Goal: Task Accomplishment & Management: Manage account settings

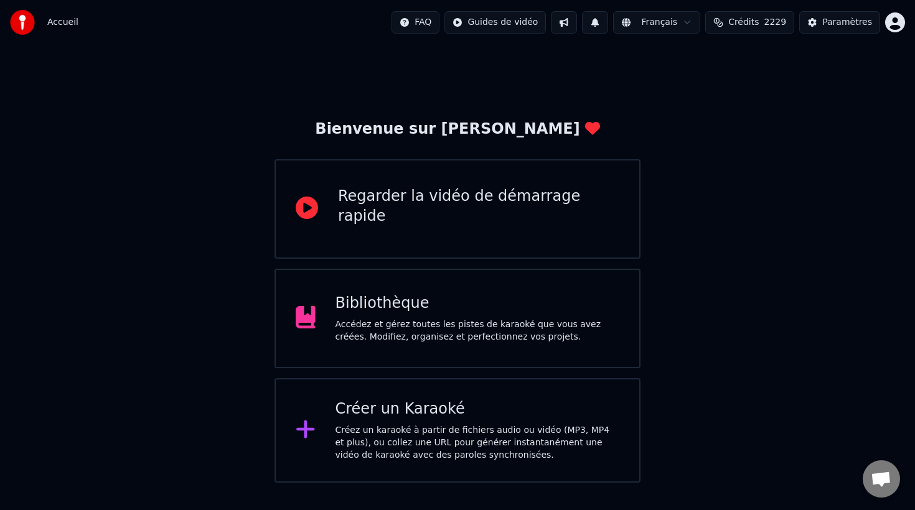
click at [381, 311] on div "Bibliothèque" at bounding box center [478, 304] width 284 height 20
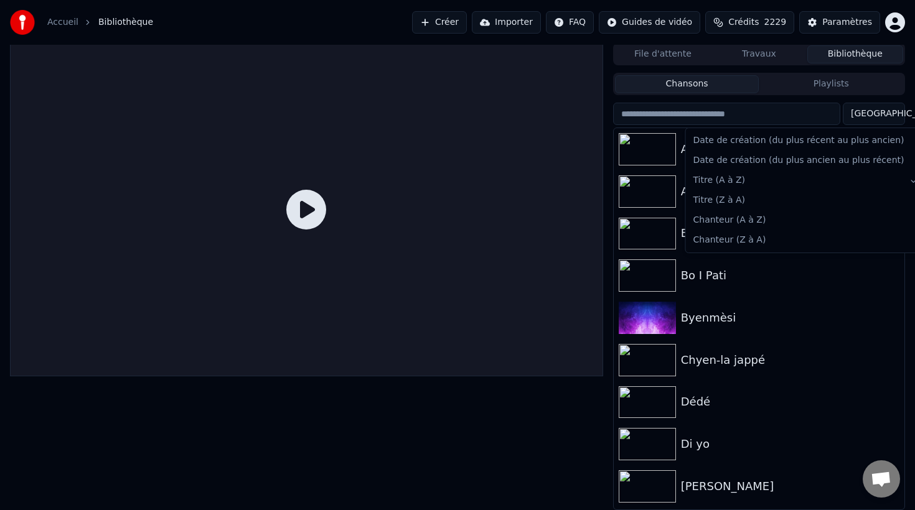
click at [875, 115] on html "Accueil Bibliothèque Créer Importer FAQ Guides de vidéo Crédits 2229 Paramètres…" at bounding box center [457, 253] width 915 height 510
click at [886, 115] on html "Accueil Bibliothèque Créer Importer FAQ Guides de vidéo Crédits 2229 Paramètres…" at bounding box center [457, 253] width 915 height 510
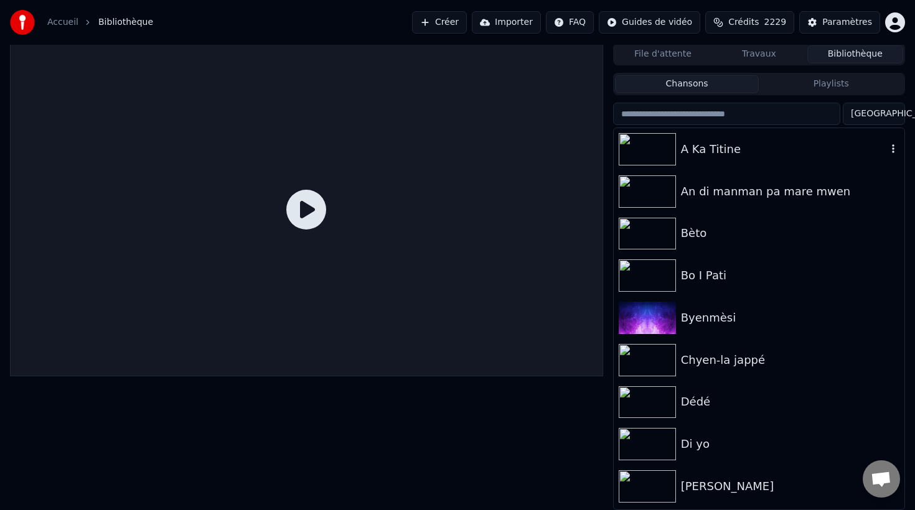
click at [743, 150] on div "A Ka Titine" at bounding box center [784, 149] width 206 height 17
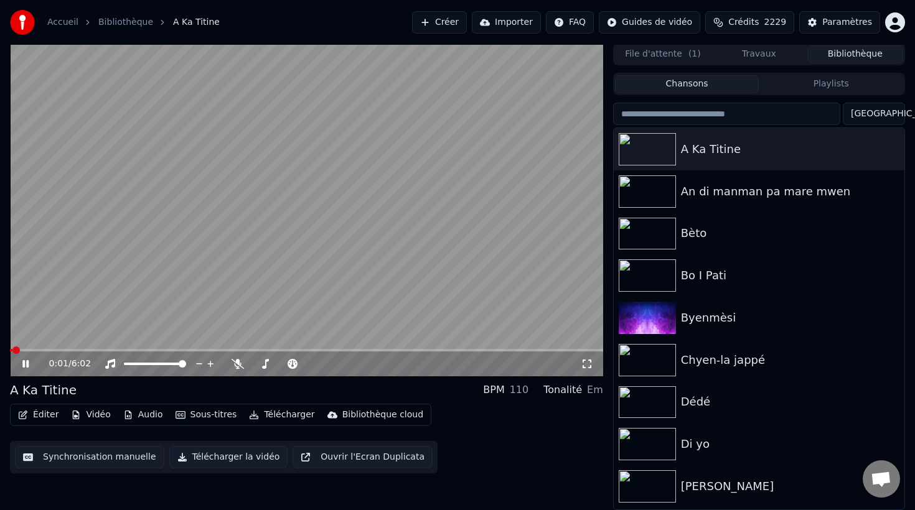
click at [32, 362] on icon at bounding box center [34, 364] width 29 height 10
click at [50, 418] on button "Éditer" at bounding box center [38, 414] width 50 height 17
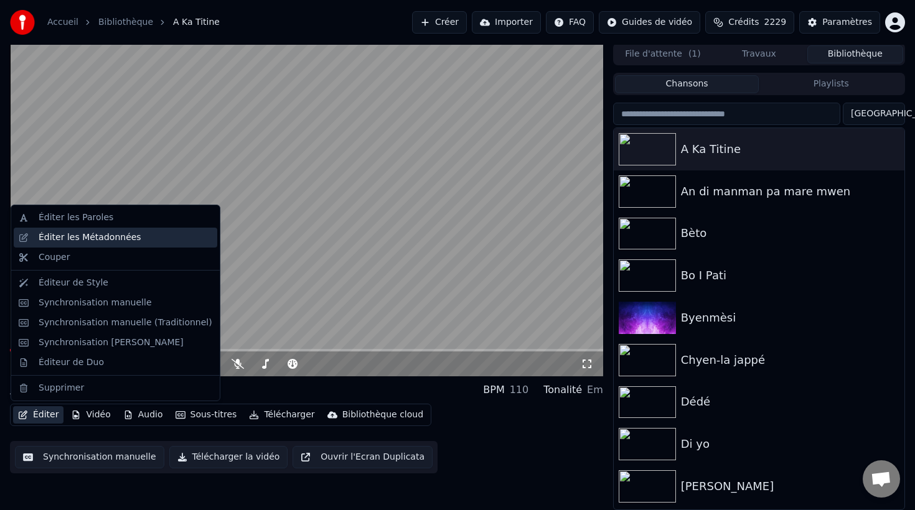
click at [54, 235] on div "Éditer les Métadonnées" at bounding box center [90, 238] width 103 height 12
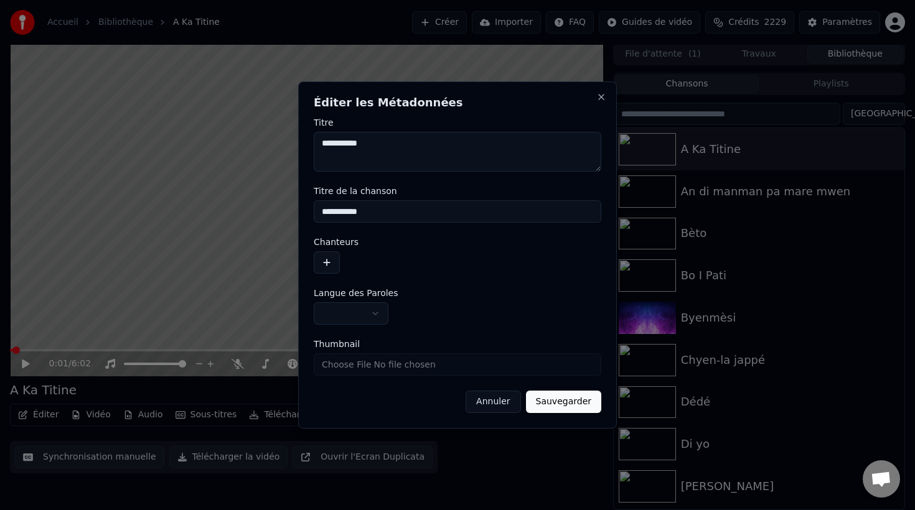
click at [321, 263] on button "button" at bounding box center [327, 262] width 26 height 22
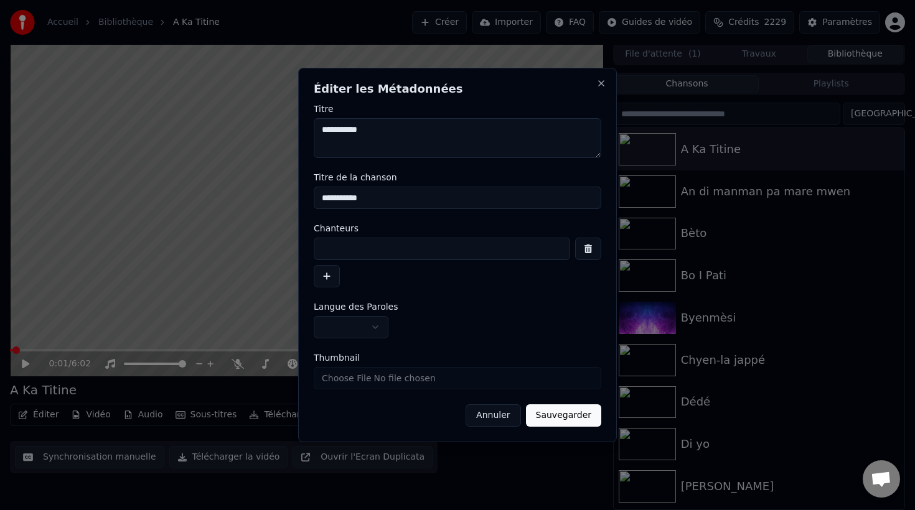
click at [359, 245] on input at bounding box center [442, 249] width 256 height 22
type input "**********"
click at [556, 417] on button "Sauvegarder" at bounding box center [563, 416] width 75 height 22
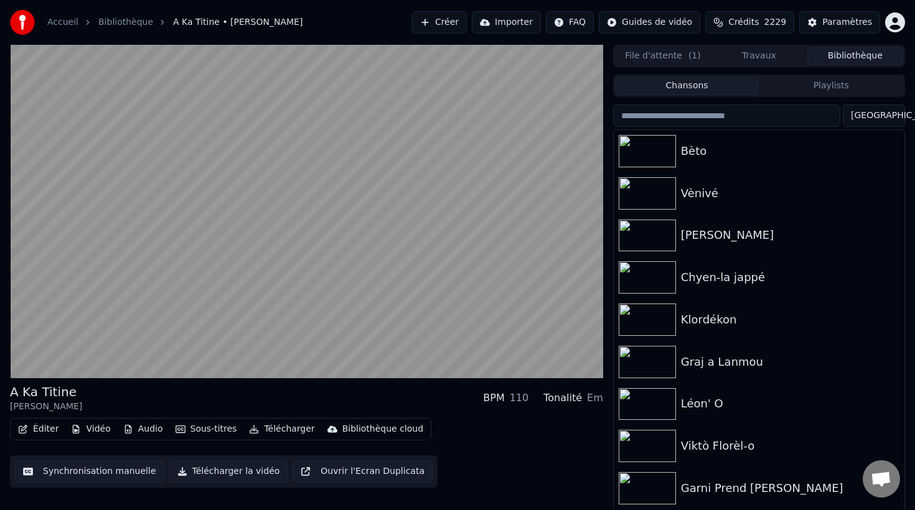
click at [873, 121] on html "Accueil Bibliothèque A Ka Titine • [PERSON_NAME] Importer FAQ Guides de vidéo C…" at bounding box center [457, 255] width 915 height 510
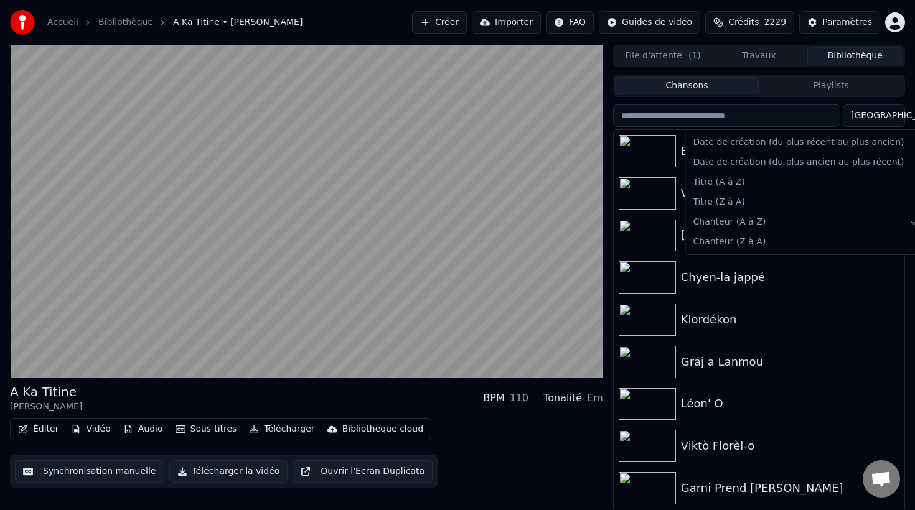
click at [646, 143] on html "Accueil Bibliothèque A Ka Titine • [PERSON_NAME] Importer FAQ Guides de vidéo C…" at bounding box center [457, 255] width 915 height 510
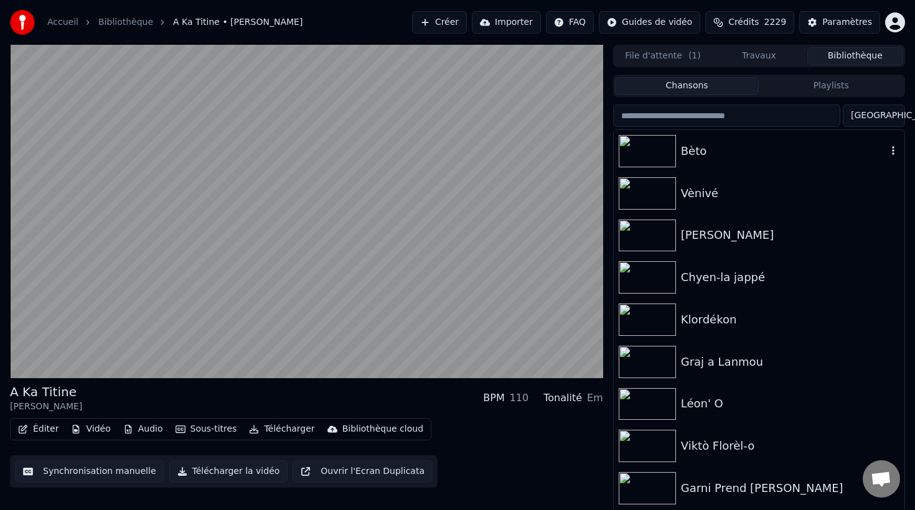
click at [646, 143] on img at bounding box center [647, 151] width 57 height 32
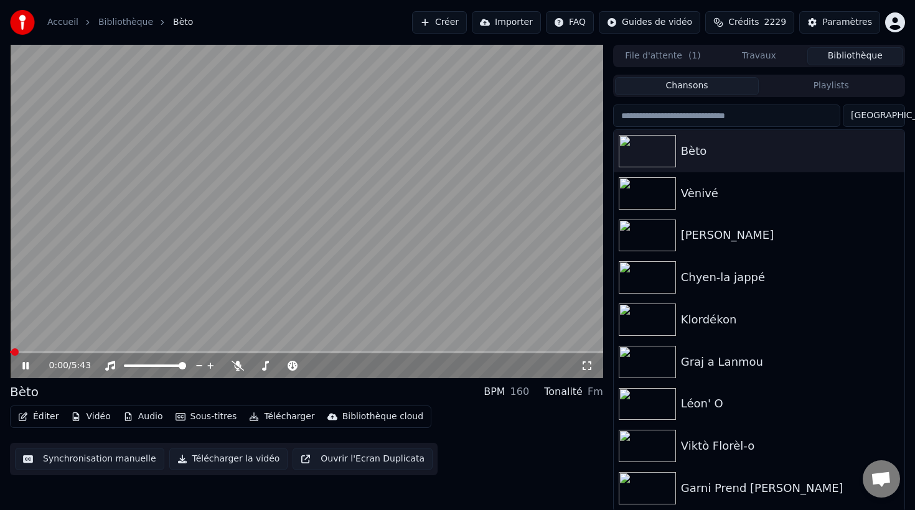
click at [44, 419] on button "Éditer" at bounding box center [38, 416] width 50 height 17
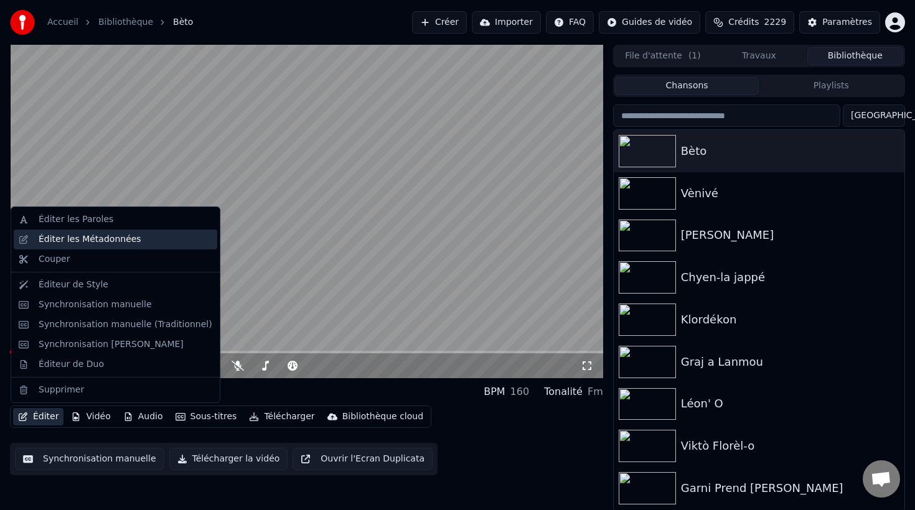
click at [110, 244] on div "Éditer les Métadonnées" at bounding box center [90, 239] width 103 height 12
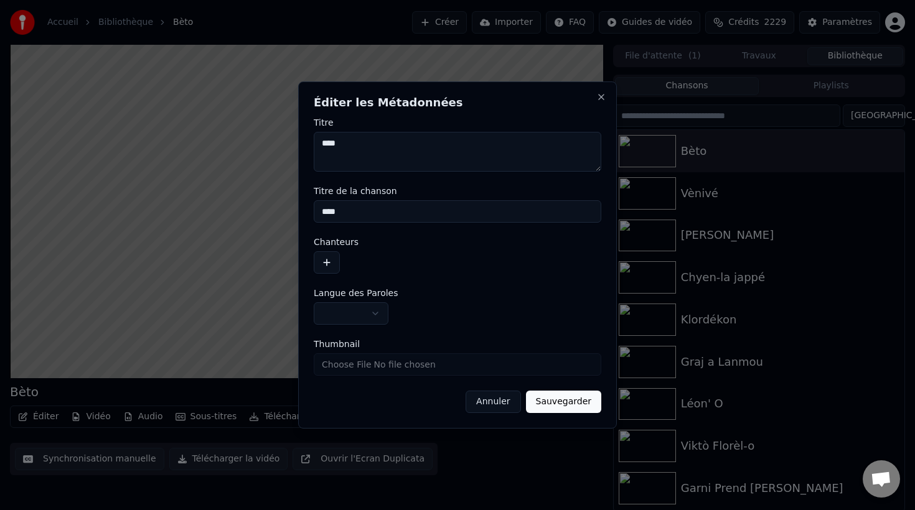
click at [329, 263] on button "button" at bounding box center [327, 262] width 26 height 22
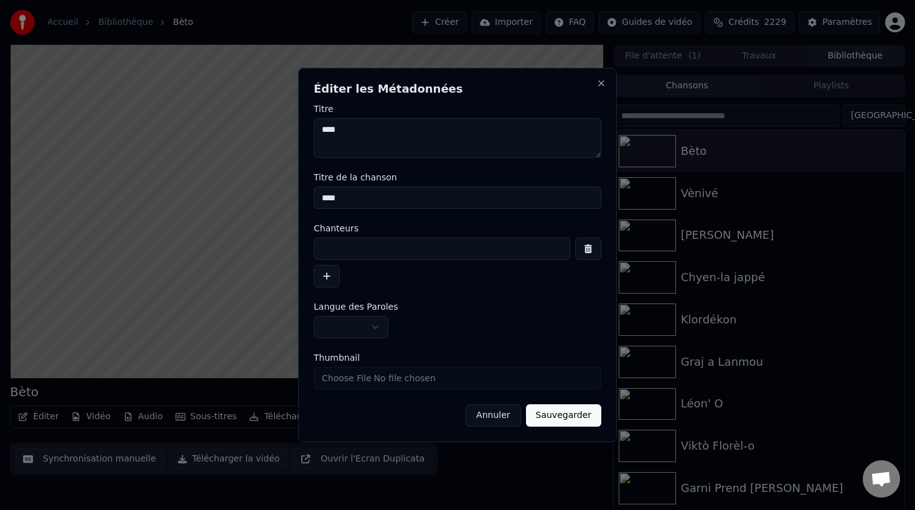
click at [349, 252] on input at bounding box center [442, 249] width 256 height 22
type input "**********"
click at [569, 416] on button "Sauvegarder" at bounding box center [563, 416] width 75 height 22
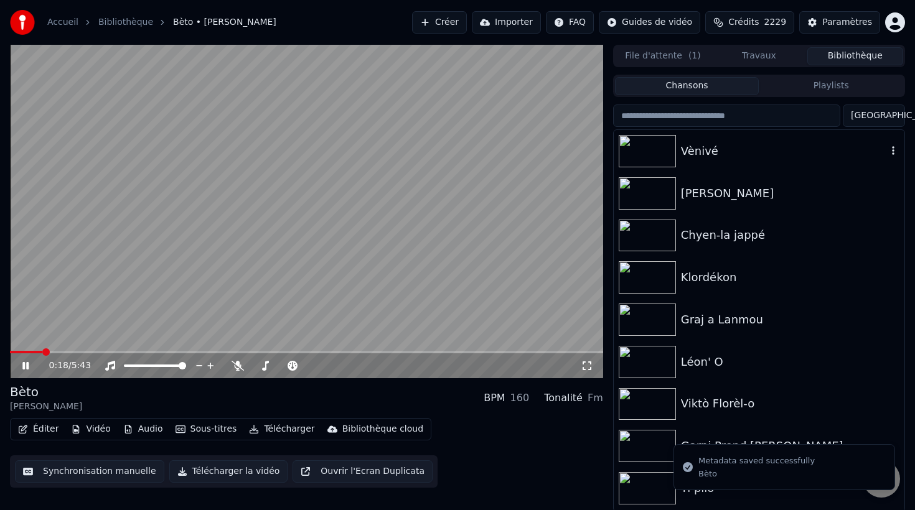
click at [765, 160] on div "Vènivé" at bounding box center [759, 151] width 291 height 42
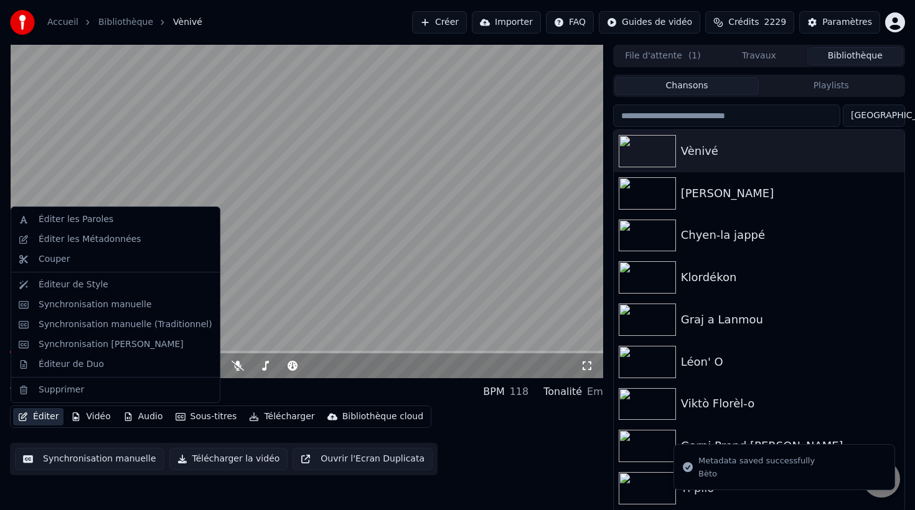
click at [39, 425] on button "Éditer" at bounding box center [38, 416] width 50 height 17
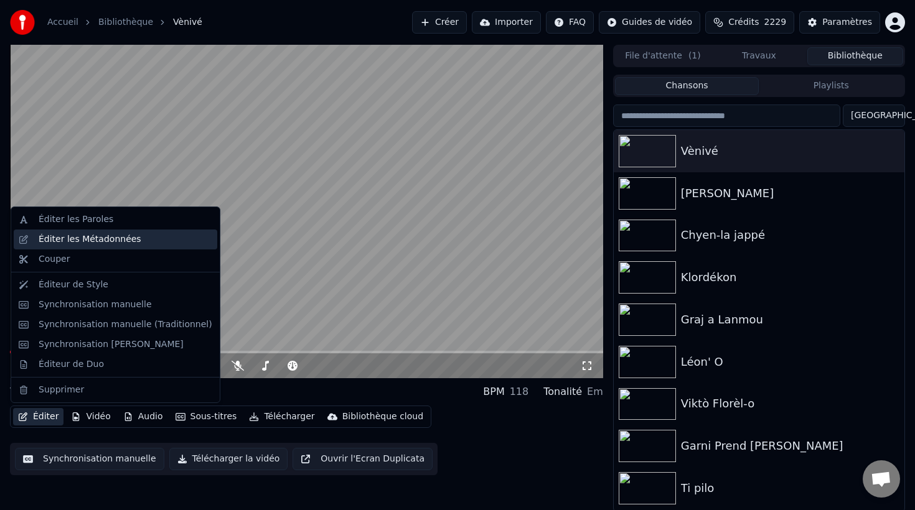
click at [78, 243] on div "Éditer les Métadonnées" at bounding box center [90, 239] width 103 height 12
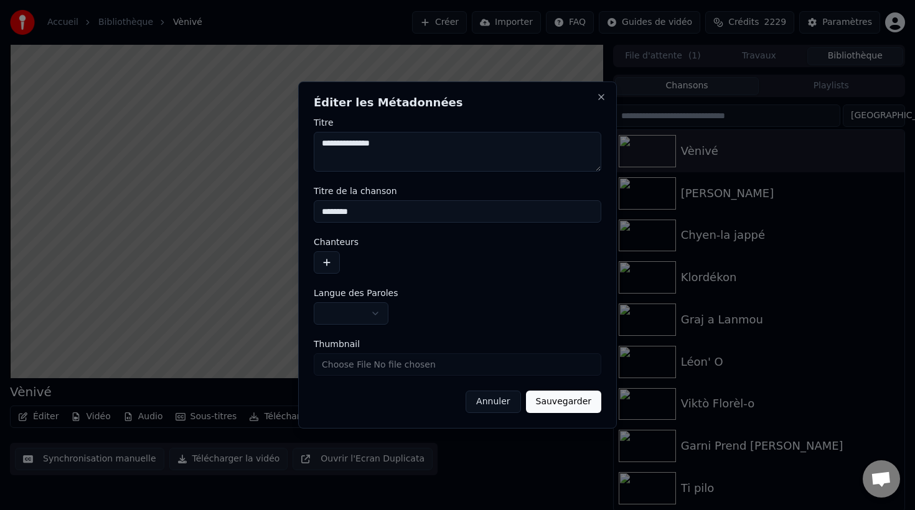
click at [324, 265] on button "button" at bounding box center [327, 262] width 26 height 22
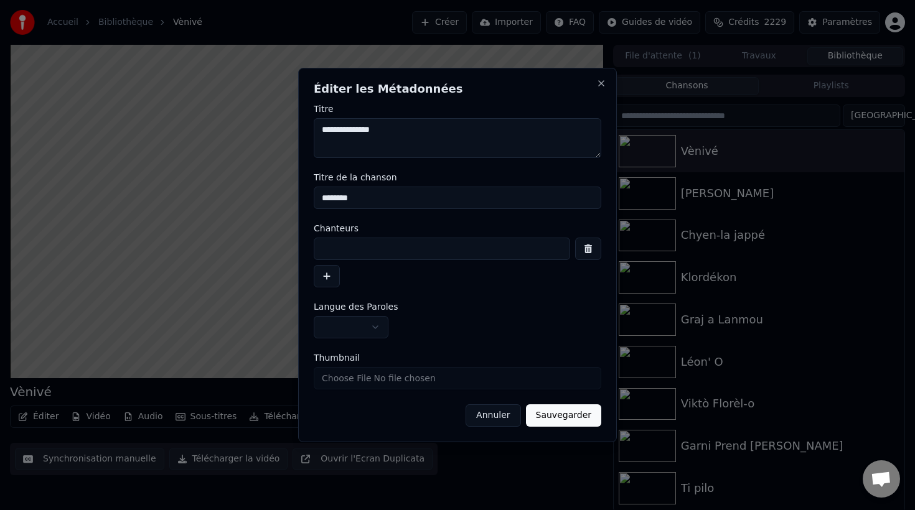
click at [357, 250] on input at bounding box center [442, 249] width 256 height 22
click at [366, 247] on input "**********" at bounding box center [442, 249] width 256 height 22
type input "**********"
click at [559, 416] on button "Sauvegarder" at bounding box center [563, 416] width 75 height 22
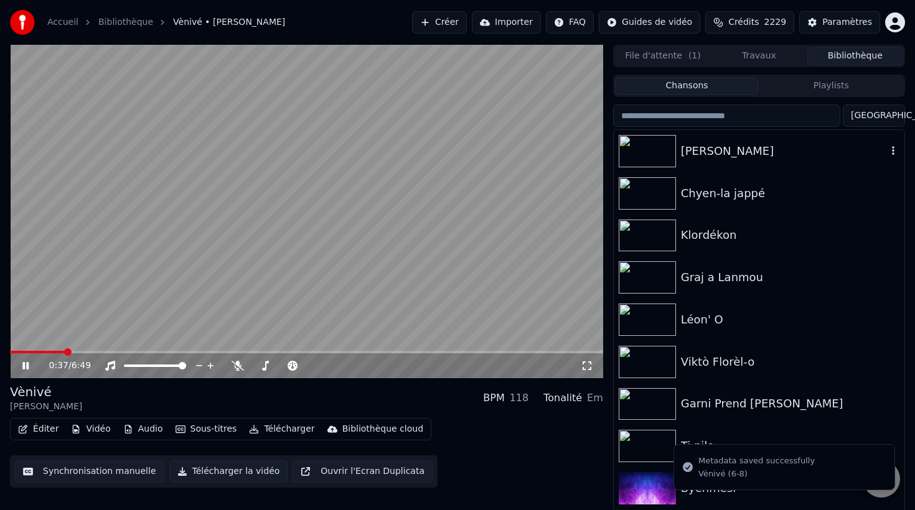
click at [731, 134] on div "[PERSON_NAME]" at bounding box center [759, 151] width 291 height 42
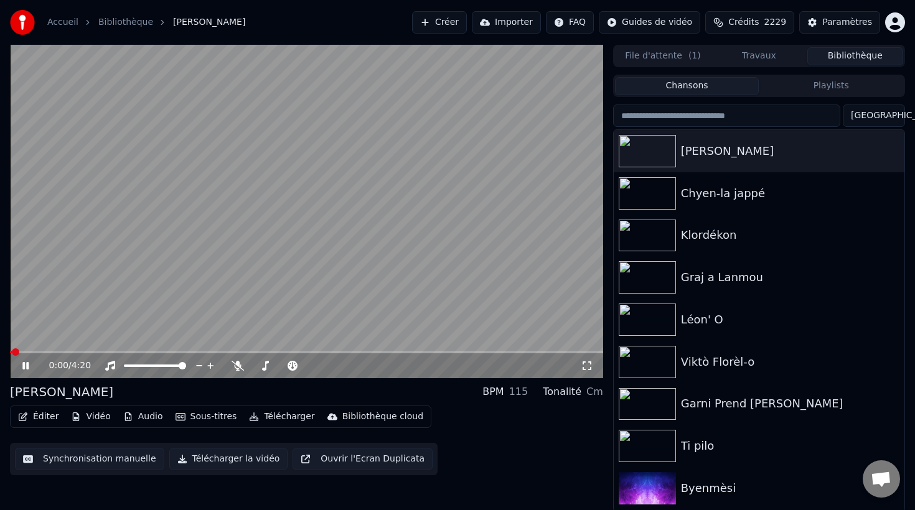
click at [38, 421] on button "Éditer" at bounding box center [38, 416] width 50 height 17
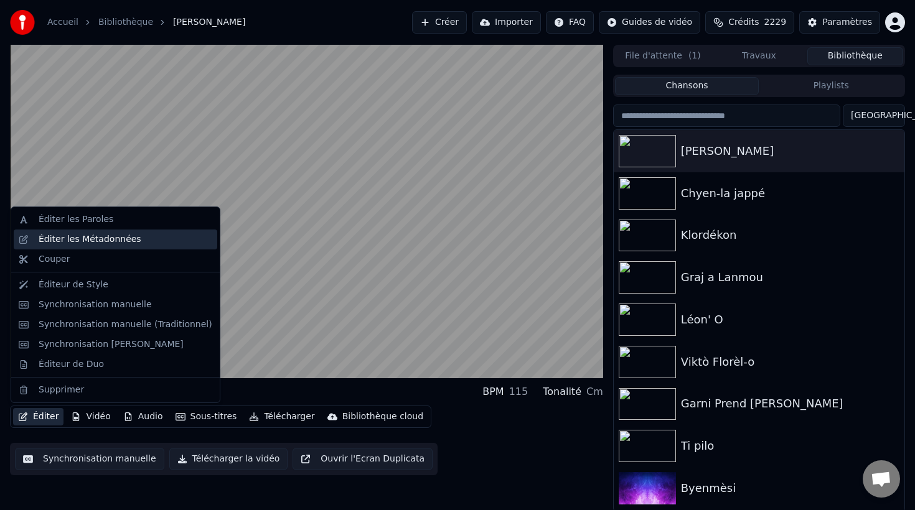
click at [100, 241] on div "Éditer les Métadonnées" at bounding box center [90, 239] width 103 height 12
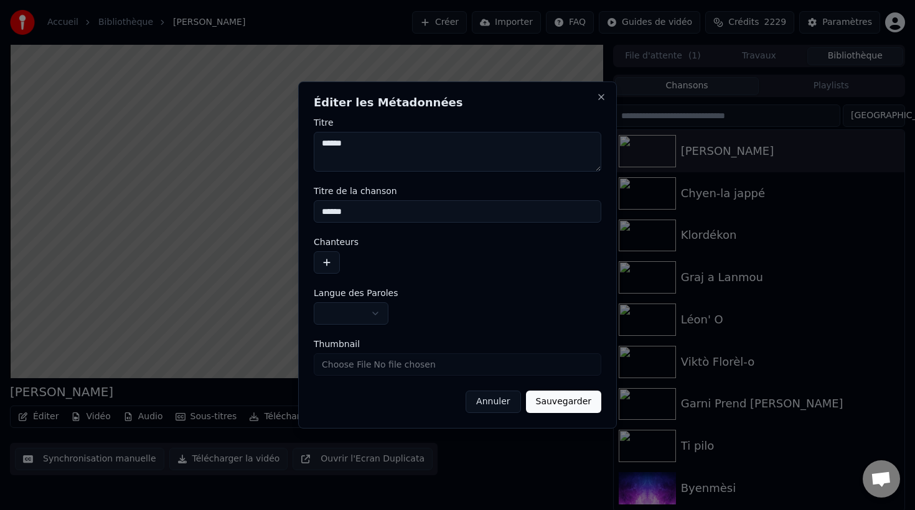
click at [316, 268] on button "button" at bounding box center [327, 262] width 26 height 22
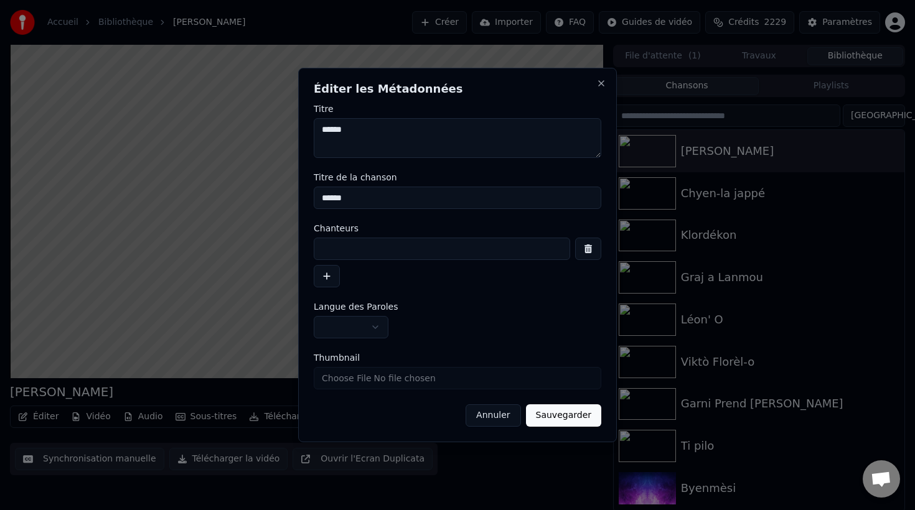
click at [352, 248] on input at bounding box center [442, 249] width 256 height 22
type input "**********"
click at [558, 420] on button "Sauvegarder" at bounding box center [563, 416] width 75 height 22
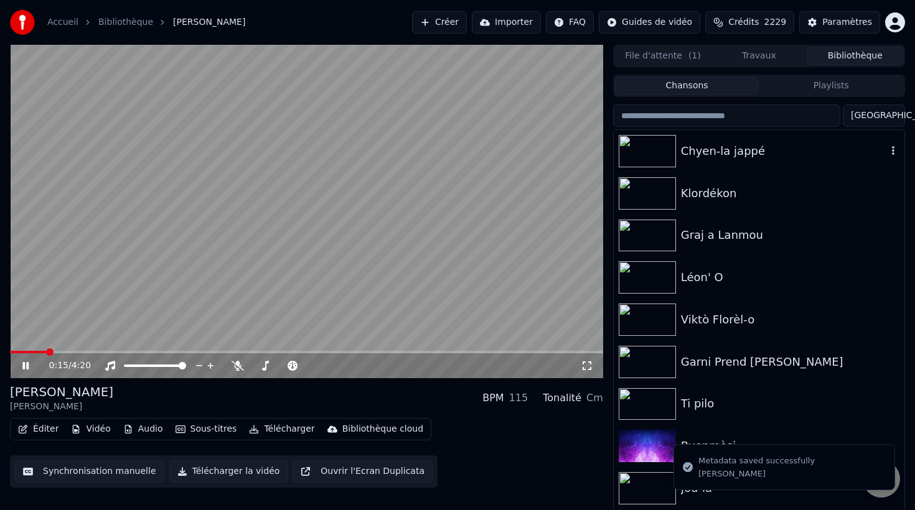
click at [726, 156] on div "Chyen-la jappé" at bounding box center [784, 151] width 206 height 17
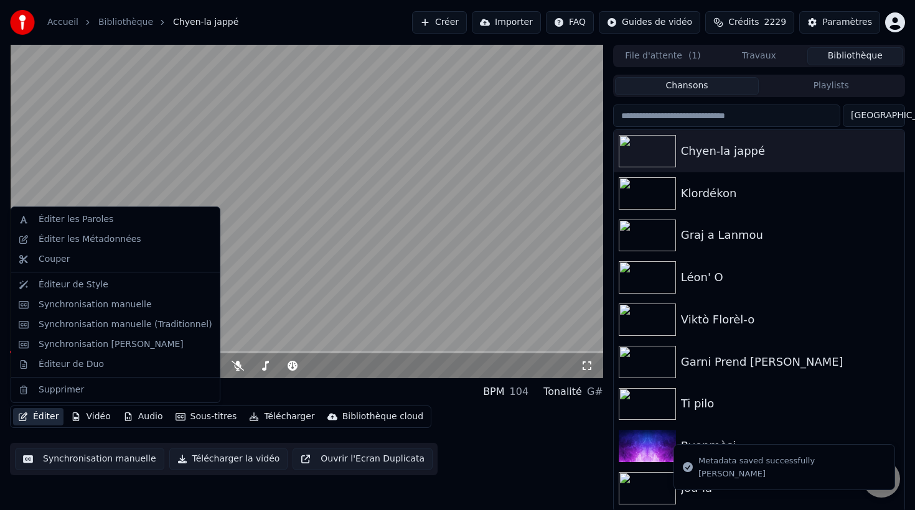
click at [47, 420] on button "Éditer" at bounding box center [38, 416] width 50 height 17
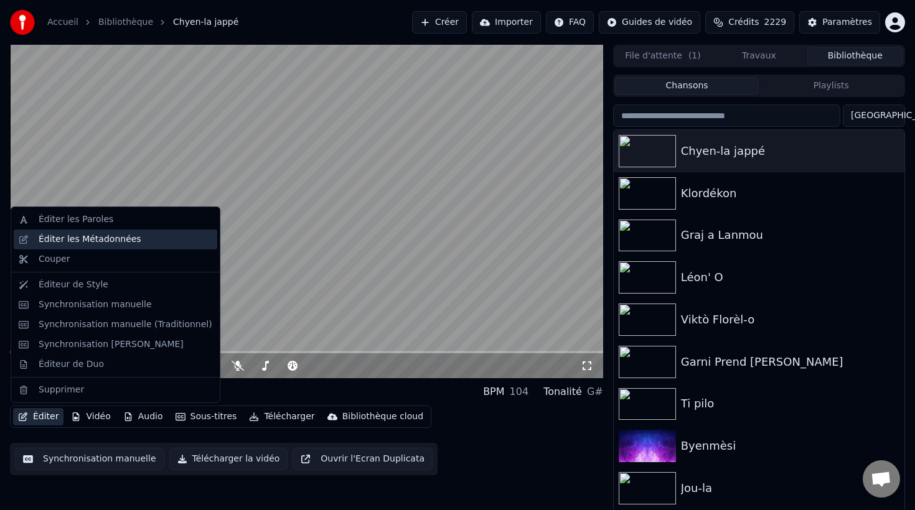
click at [65, 246] on div "Éditer les Métadonnées" at bounding box center [116, 240] width 204 height 20
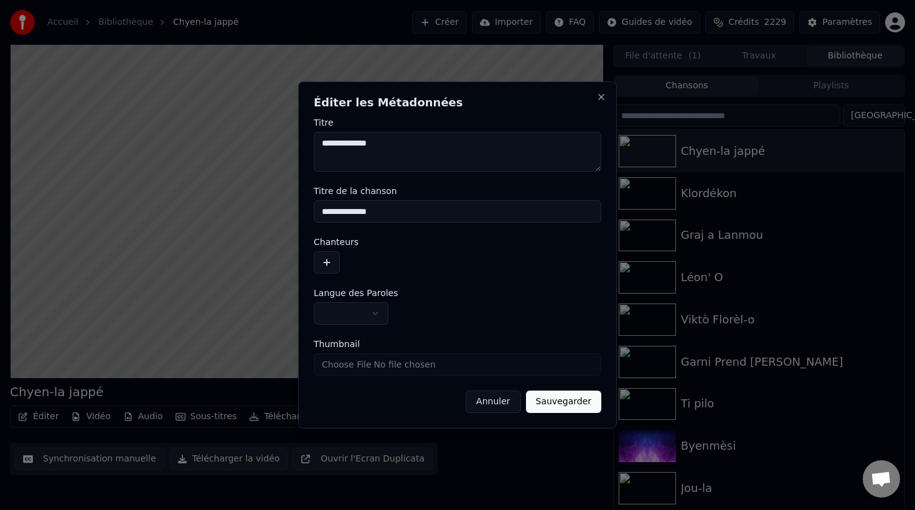
click at [318, 257] on button "button" at bounding box center [327, 262] width 26 height 22
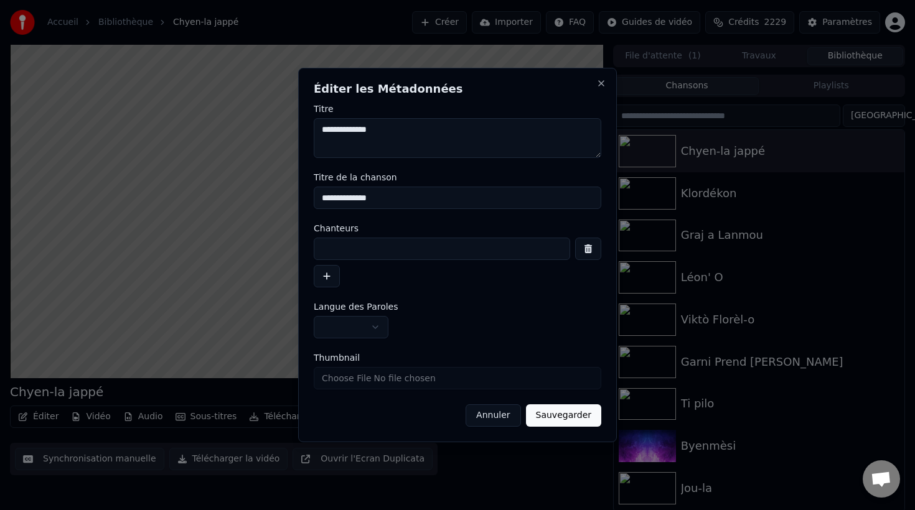
click at [362, 250] on input at bounding box center [442, 249] width 256 height 22
type input "********"
click at [560, 420] on button "Sauvegarder" at bounding box center [563, 416] width 75 height 22
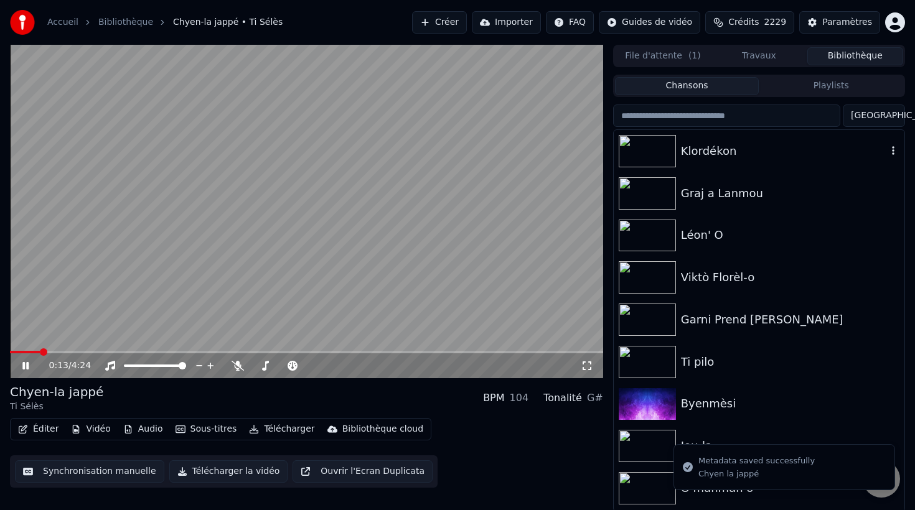
click at [730, 149] on div "Klordékon" at bounding box center [784, 151] width 206 height 17
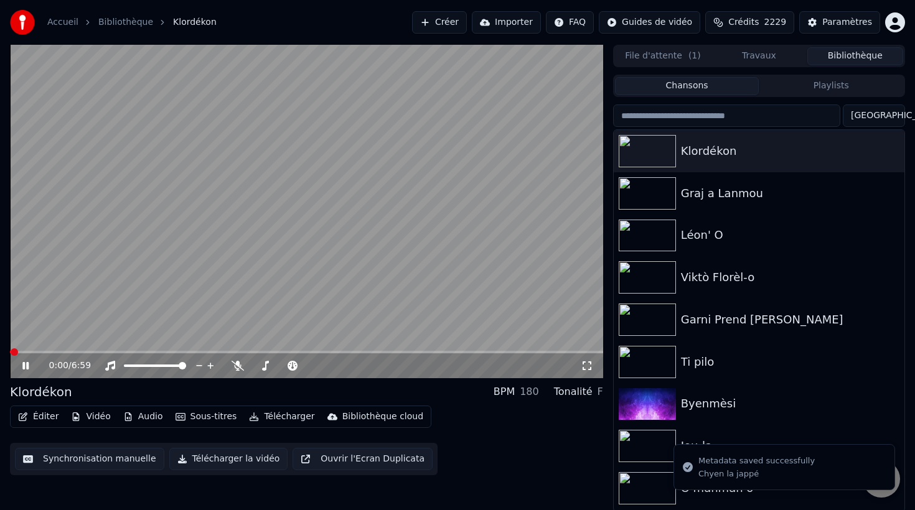
click at [35, 419] on button "Éditer" at bounding box center [38, 416] width 50 height 17
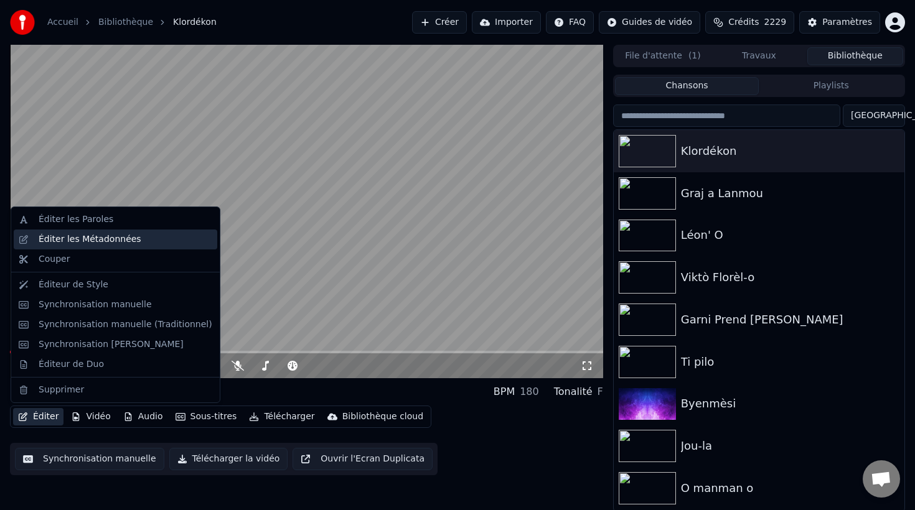
click at [93, 238] on div "Éditer les Métadonnées" at bounding box center [90, 239] width 103 height 12
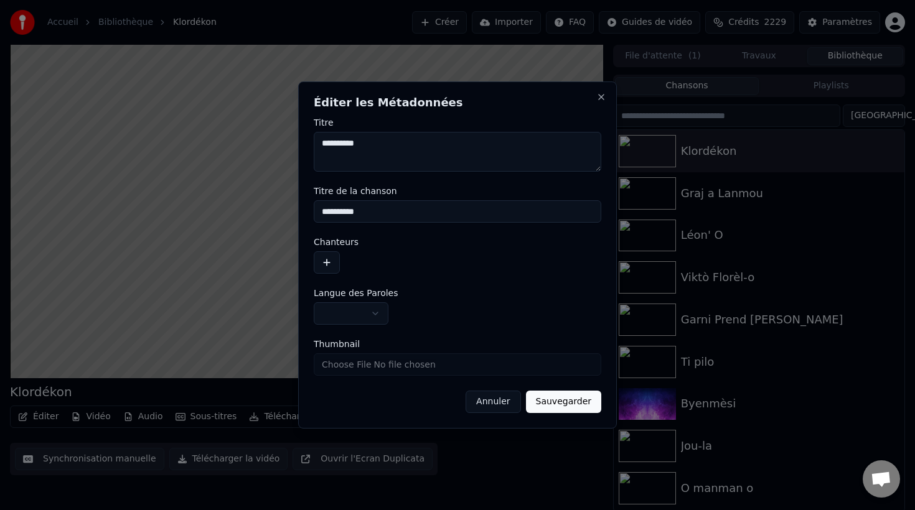
click at [323, 255] on button "button" at bounding box center [327, 262] width 26 height 22
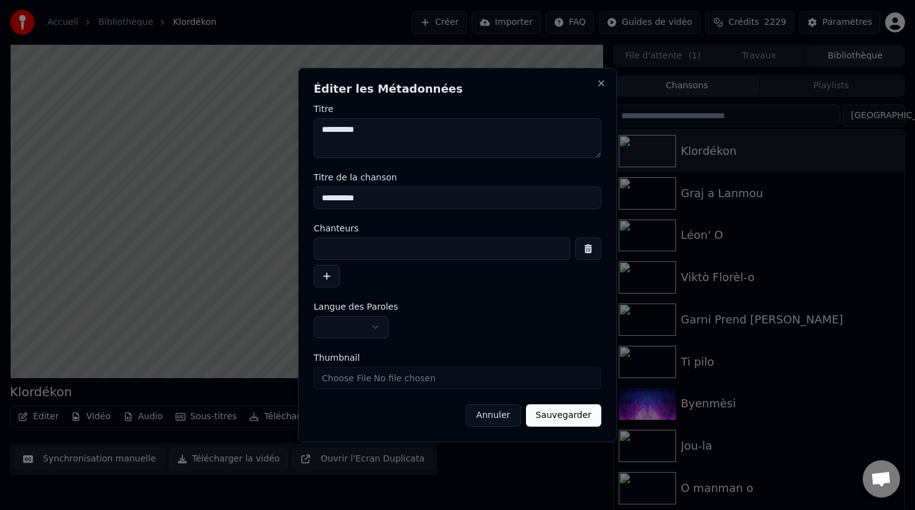
click at [340, 255] on input at bounding box center [442, 249] width 256 height 22
click at [325, 250] on input "**********" at bounding box center [442, 249] width 256 height 22
click at [340, 250] on input "**********" at bounding box center [442, 249] width 256 height 22
type input "**********"
click at [561, 415] on button "Sauvegarder" at bounding box center [563, 416] width 75 height 22
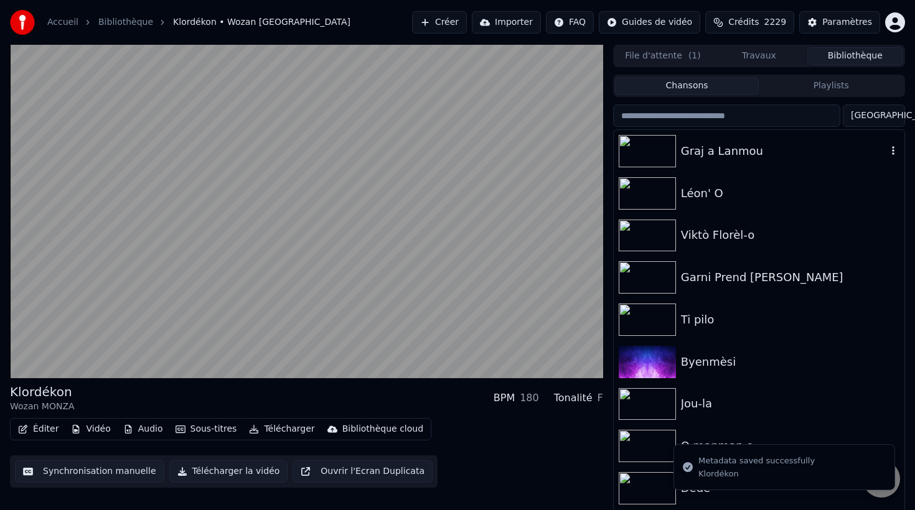
click at [725, 154] on div "Graj a Lanmou" at bounding box center [784, 151] width 206 height 17
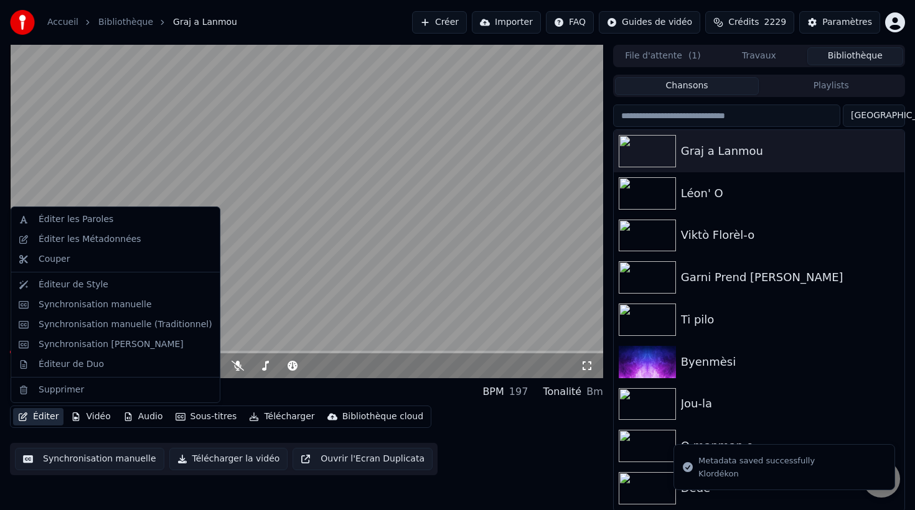
click at [41, 418] on button "Éditer" at bounding box center [38, 416] width 50 height 17
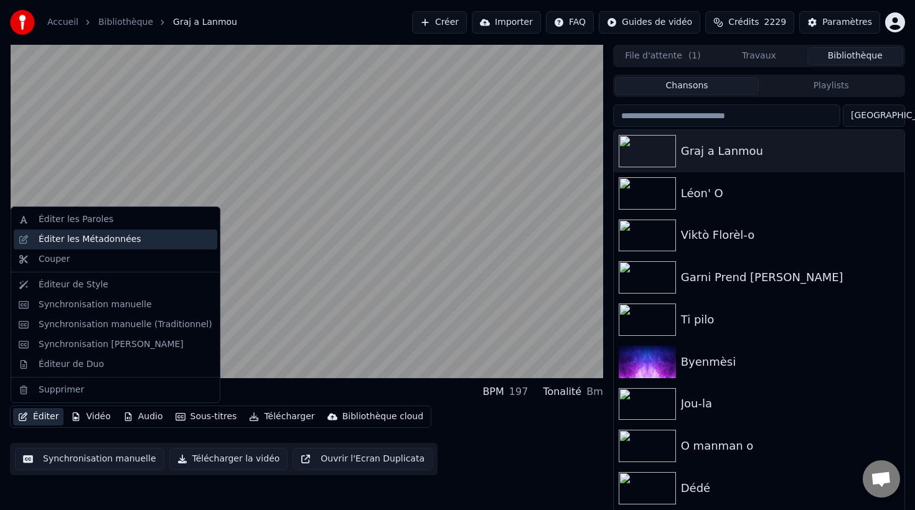
click at [88, 238] on div "Éditer les Métadonnées" at bounding box center [90, 239] width 103 height 12
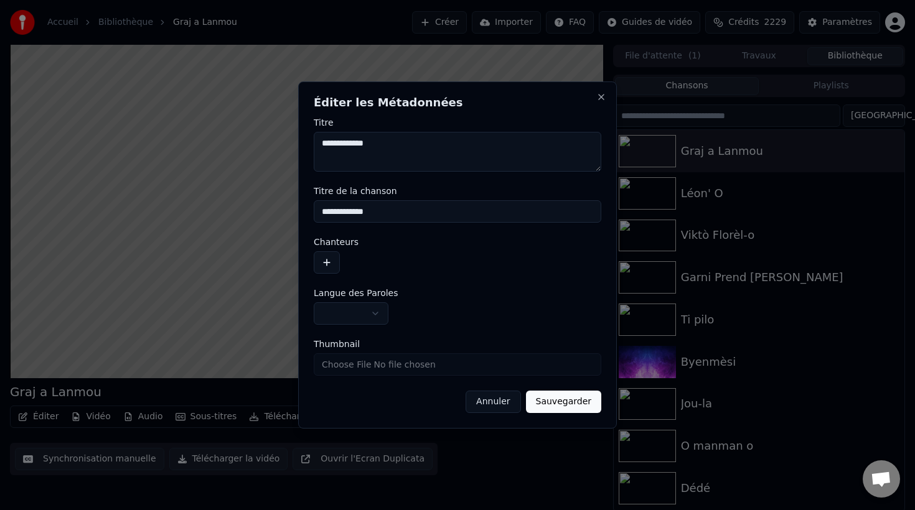
click at [334, 263] on button "button" at bounding box center [327, 262] width 26 height 22
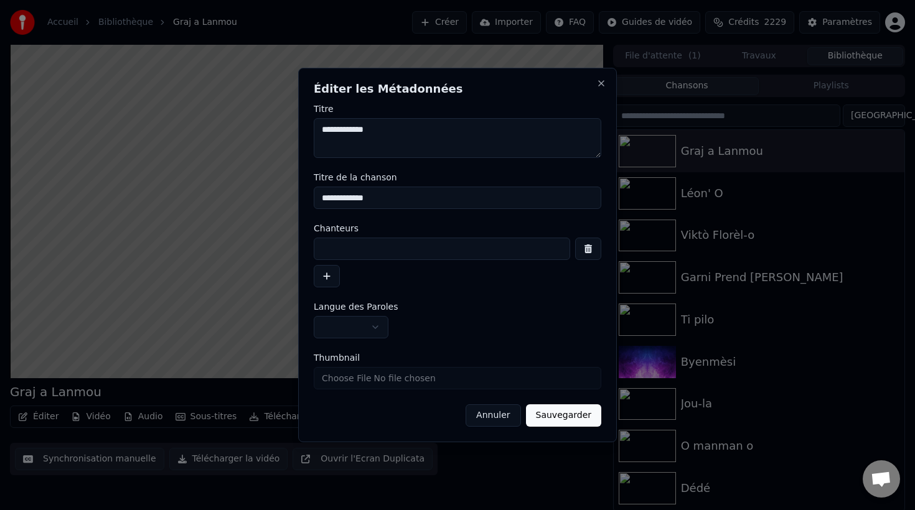
click at [350, 251] on input at bounding box center [442, 249] width 256 height 22
type input "**********"
click at [564, 418] on button "Sauvegarder" at bounding box center [563, 416] width 75 height 22
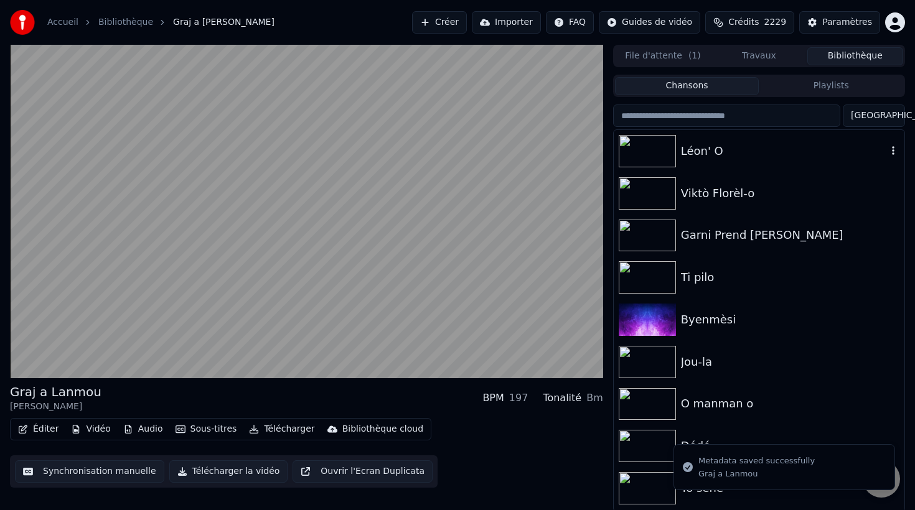
click at [744, 164] on div "Léon' O" at bounding box center [759, 151] width 291 height 42
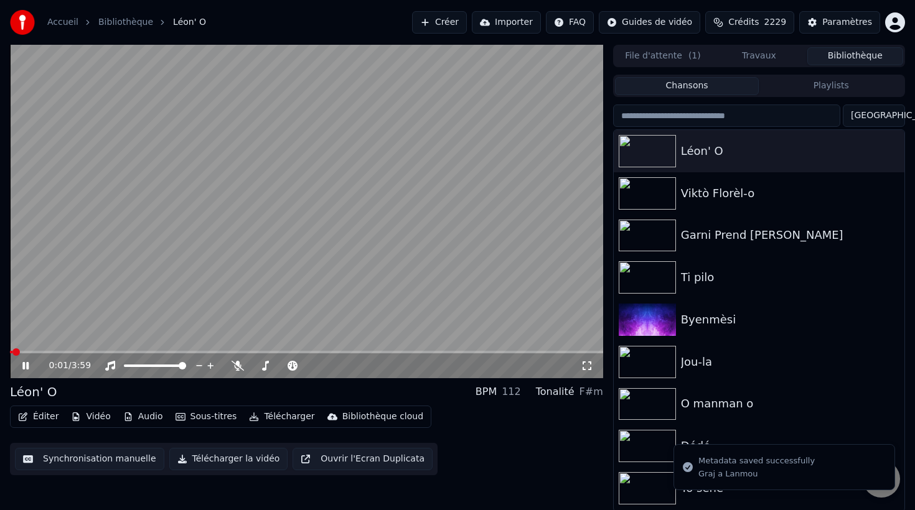
click at [35, 416] on button "Éditer" at bounding box center [38, 416] width 50 height 17
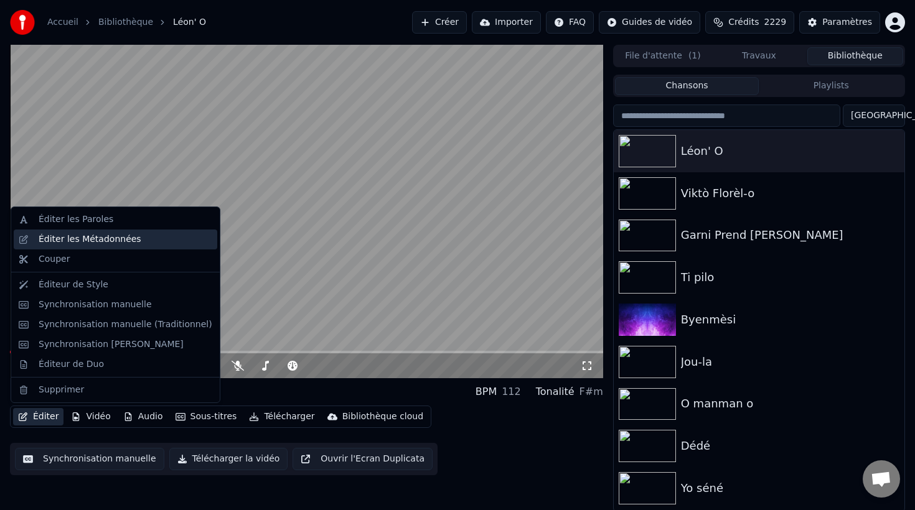
click at [134, 238] on div "Éditer les Métadonnées" at bounding box center [126, 239] width 174 height 12
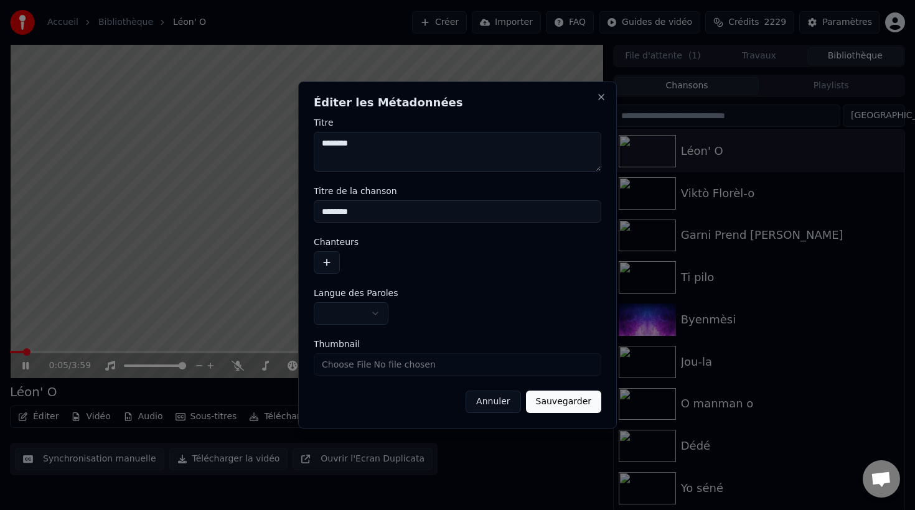
click at [329, 264] on button "button" at bounding box center [327, 262] width 26 height 22
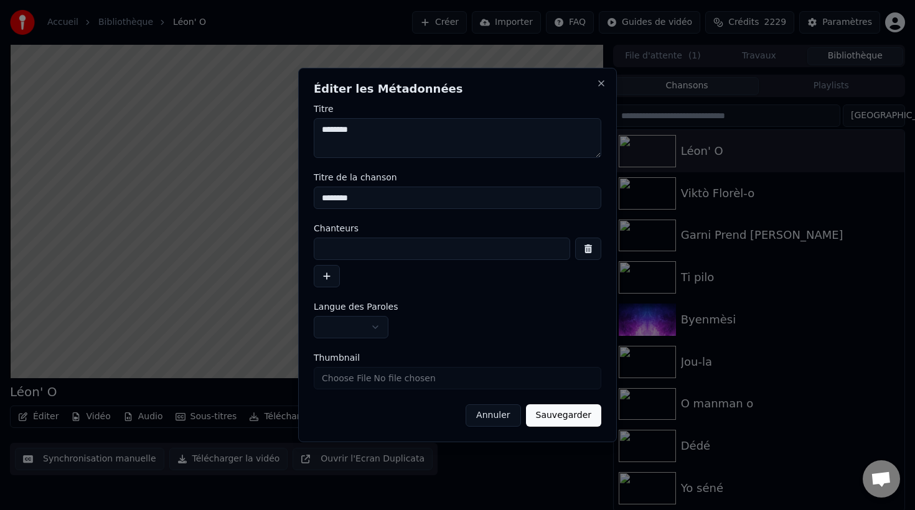
click at [374, 247] on input at bounding box center [442, 249] width 256 height 22
type input "**********"
click at [557, 416] on button "Sauvegarder" at bounding box center [563, 416] width 75 height 22
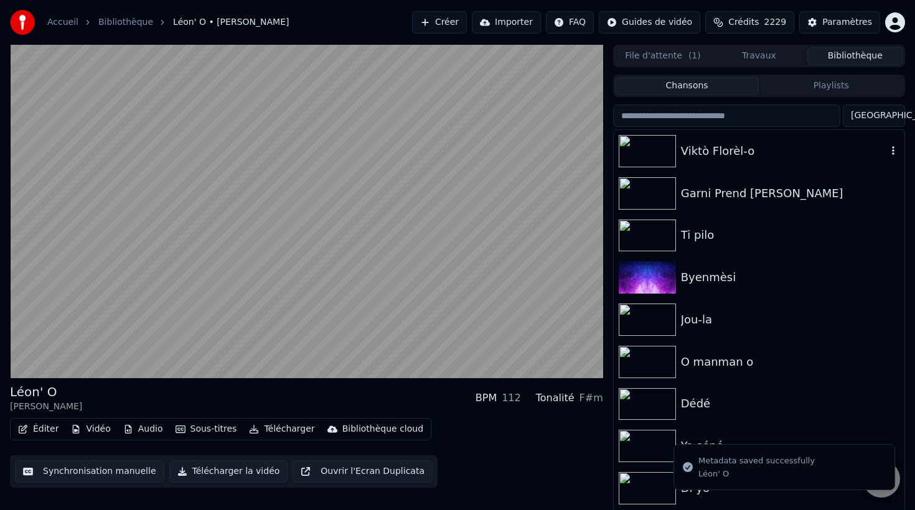
click at [734, 148] on div "Viktò Florèl-o" at bounding box center [784, 151] width 206 height 17
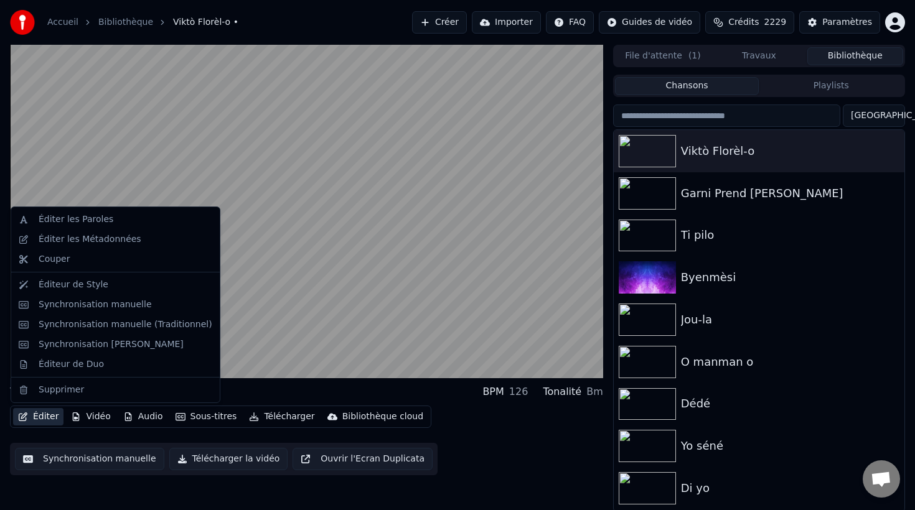
click at [42, 421] on button "Éditer" at bounding box center [38, 416] width 50 height 17
click at [56, 237] on div "Éditer les Métadonnées" at bounding box center [90, 239] width 103 height 12
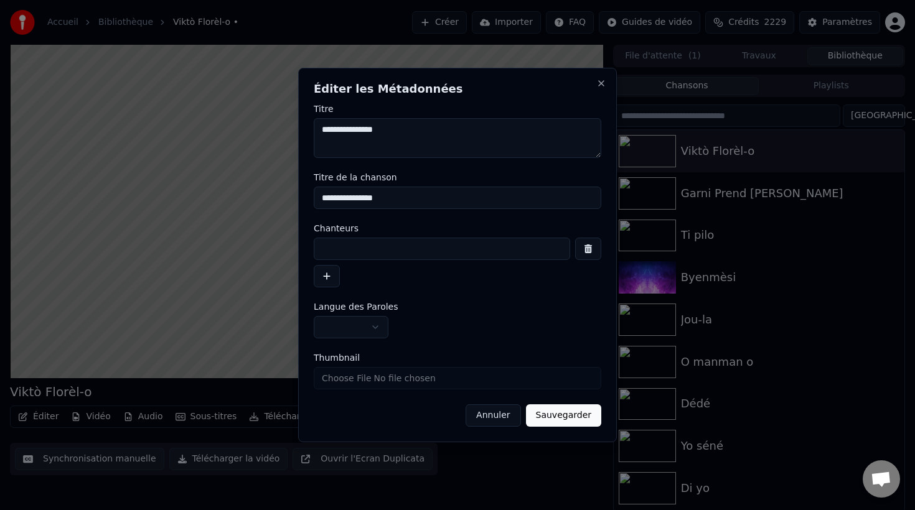
click at [332, 249] on input at bounding box center [442, 249] width 256 height 22
type input "**********"
click at [556, 418] on button "Sauvegarder" at bounding box center [563, 416] width 75 height 22
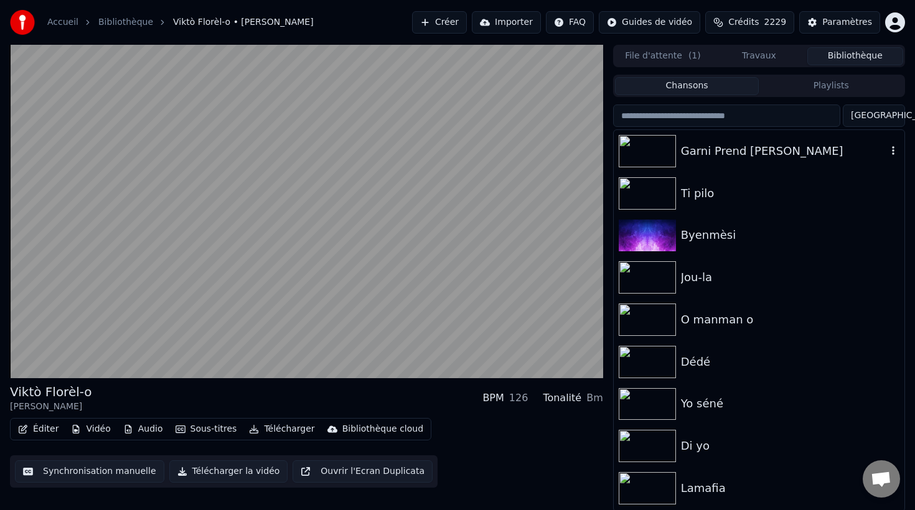
click at [738, 144] on div "Garni Prend [PERSON_NAME]" at bounding box center [784, 151] width 206 height 17
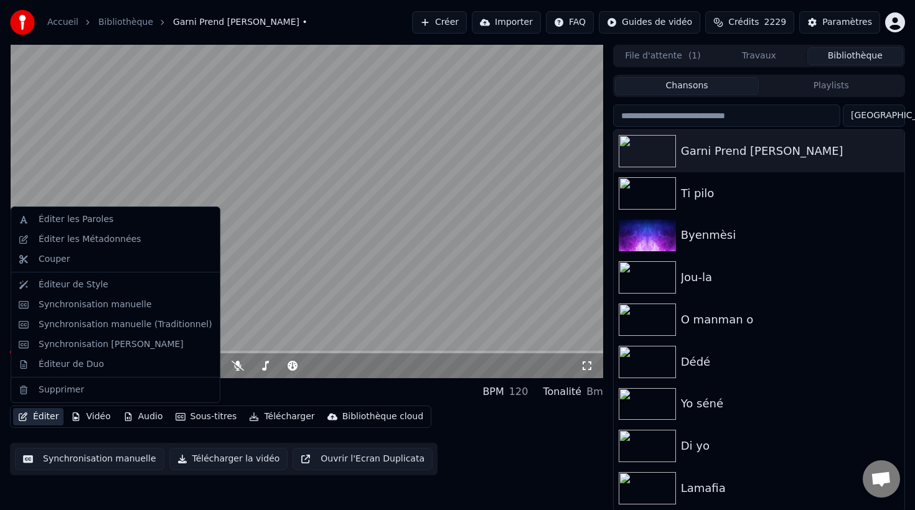
click at [44, 417] on button "Éditer" at bounding box center [38, 416] width 50 height 17
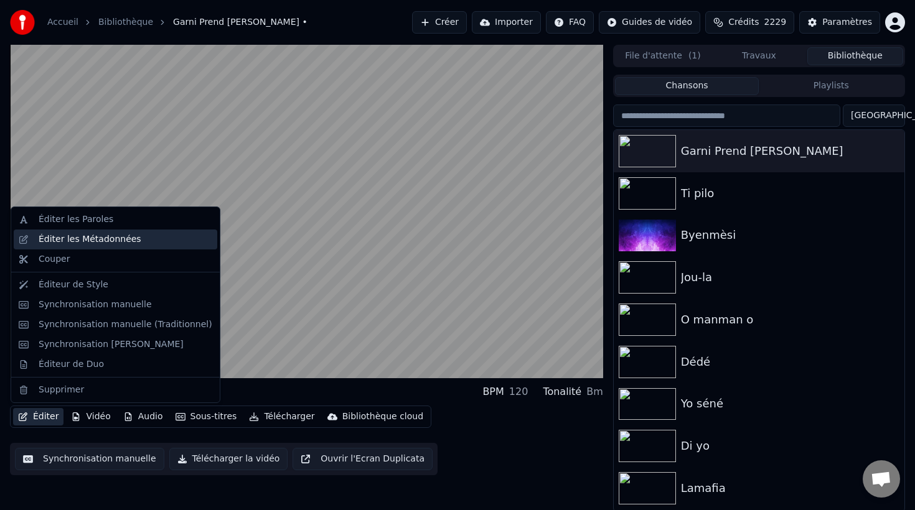
click at [100, 245] on div "Éditer les Métadonnées" at bounding box center [90, 239] width 103 height 12
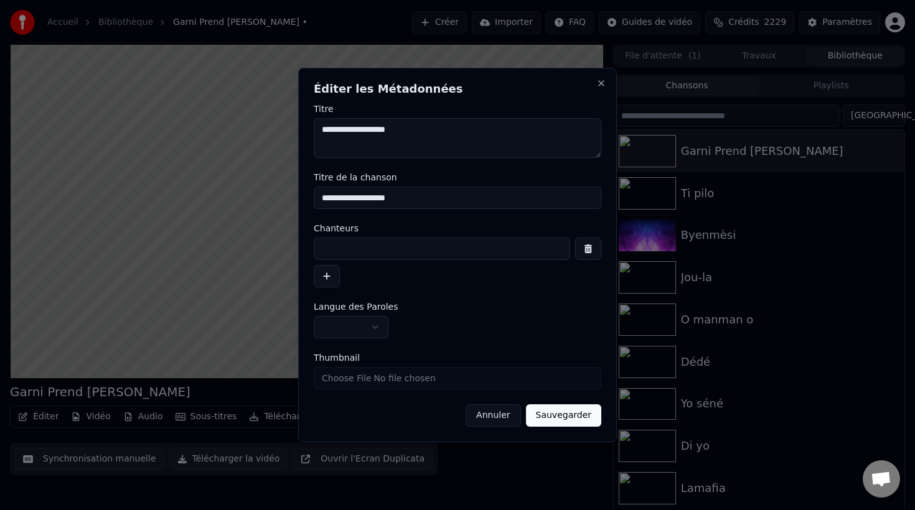
click at [360, 260] on input at bounding box center [442, 249] width 256 height 22
type input "**********"
click at [559, 413] on button "Sauvegarder" at bounding box center [563, 416] width 75 height 22
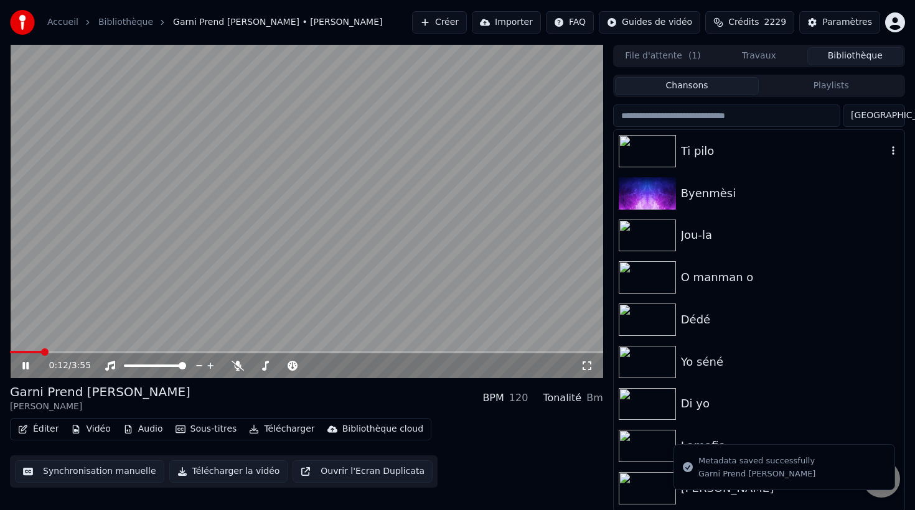
click at [716, 149] on div "Ti pilo" at bounding box center [784, 151] width 206 height 17
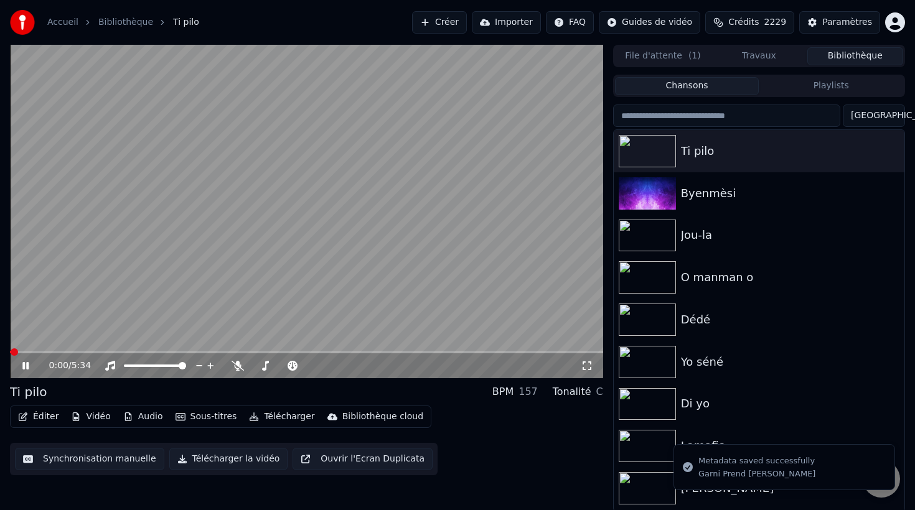
click at [45, 417] on button "Éditer" at bounding box center [38, 416] width 50 height 17
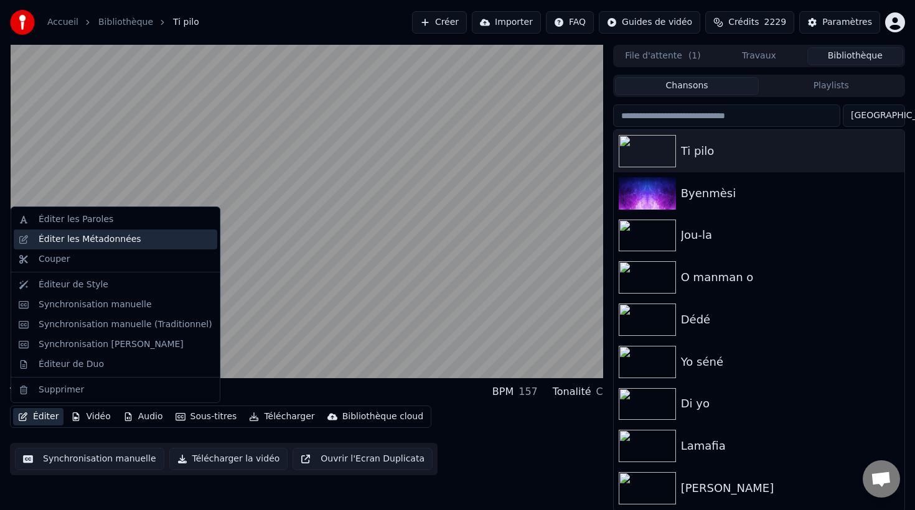
click at [82, 242] on div "Éditer les Métadonnées" at bounding box center [90, 239] width 103 height 12
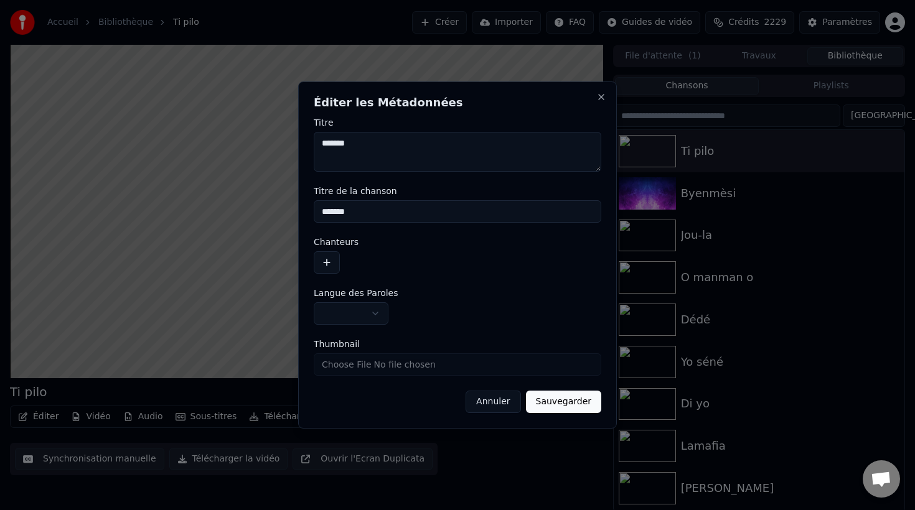
click at [332, 263] on button "button" at bounding box center [327, 262] width 26 height 22
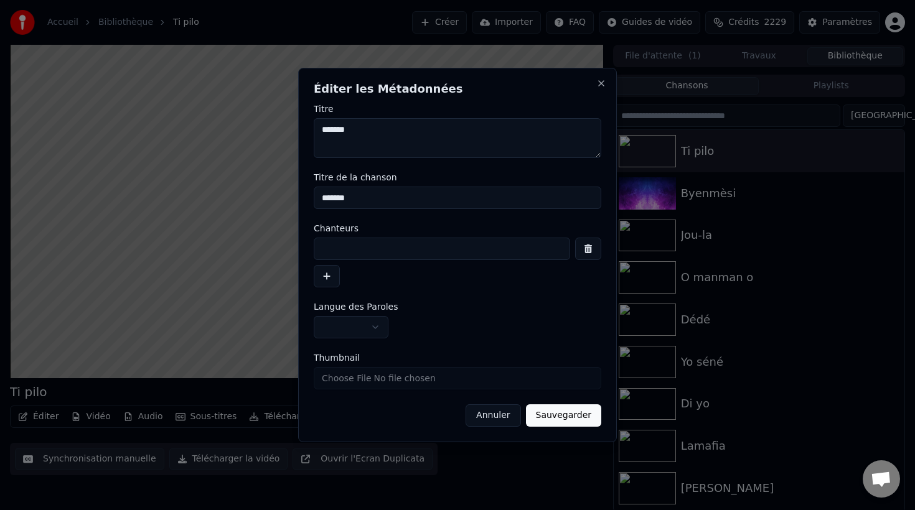
click at [357, 255] on input at bounding box center [442, 249] width 256 height 22
type input "**********"
click at [570, 417] on button "Sauvegarder" at bounding box center [563, 416] width 75 height 22
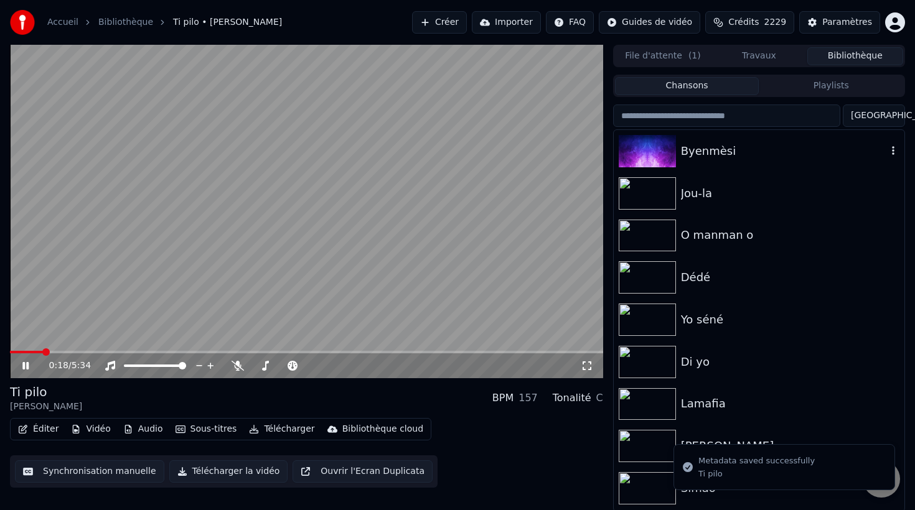
click at [720, 148] on div "Byenmèsi" at bounding box center [784, 151] width 206 height 17
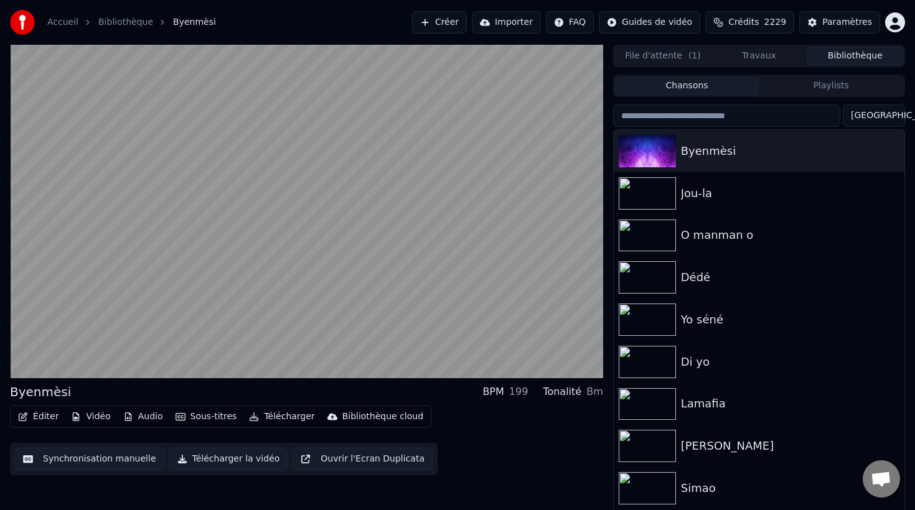
click at [44, 416] on button "Éditer" at bounding box center [38, 416] width 50 height 17
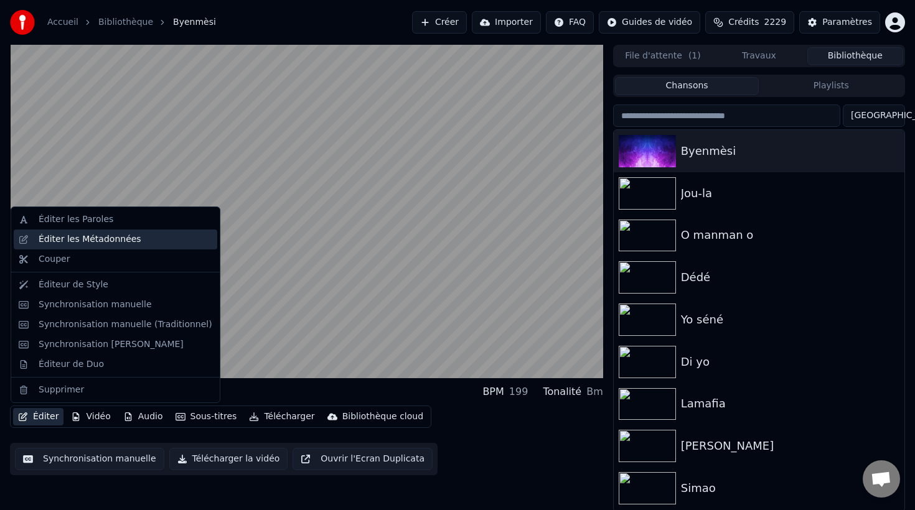
click at [75, 240] on div "Éditer les Métadonnées" at bounding box center [90, 239] width 103 height 12
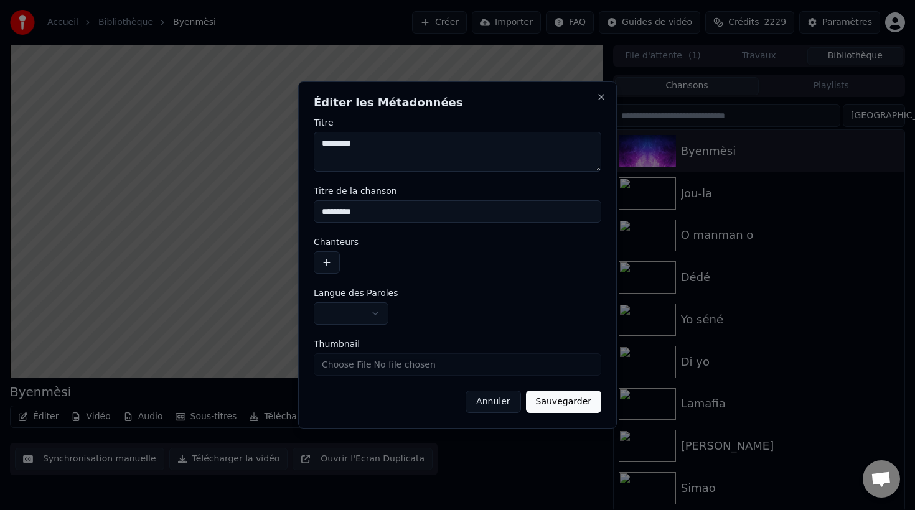
click at [327, 263] on button "button" at bounding box center [327, 262] width 26 height 22
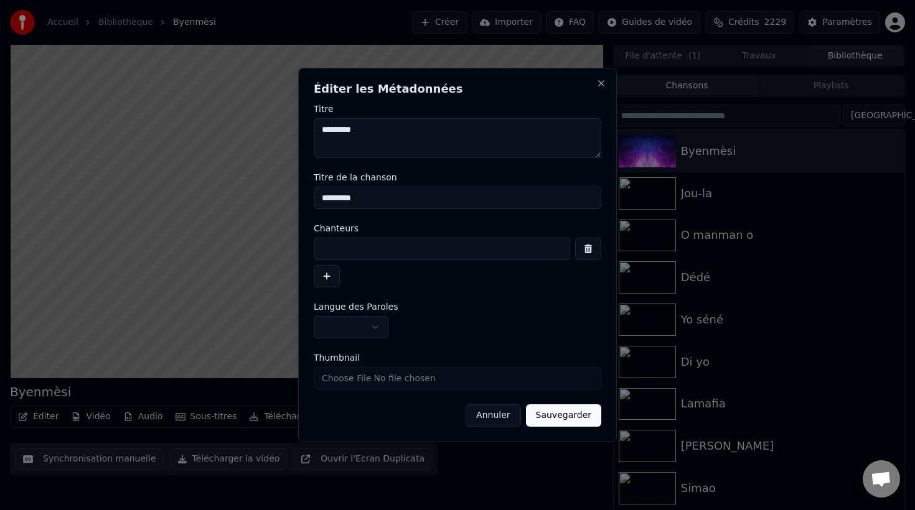
click at [333, 251] on input at bounding box center [442, 249] width 256 height 22
type input "**********"
click at [555, 415] on button "Sauvegarder" at bounding box center [563, 416] width 75 height 22
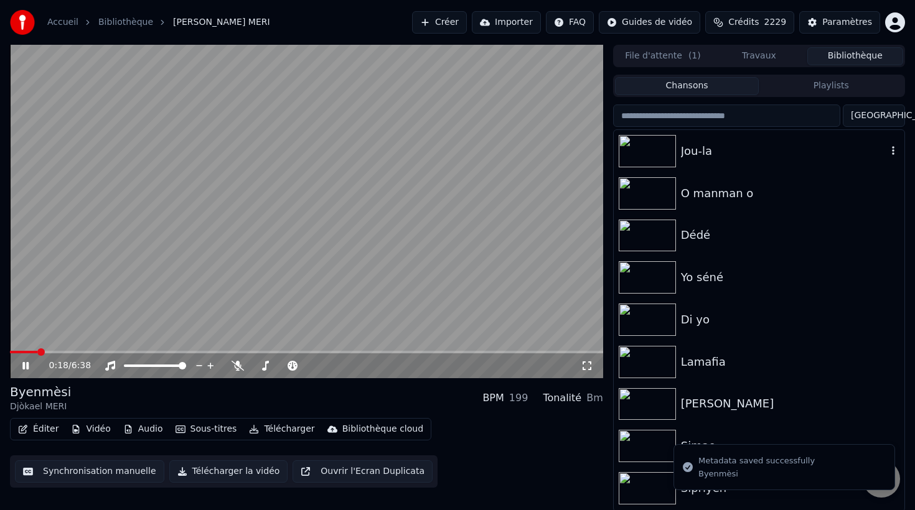
click at [722, 149] on div "Jou-la" at bounding box center [784, 151] width 206 height 17
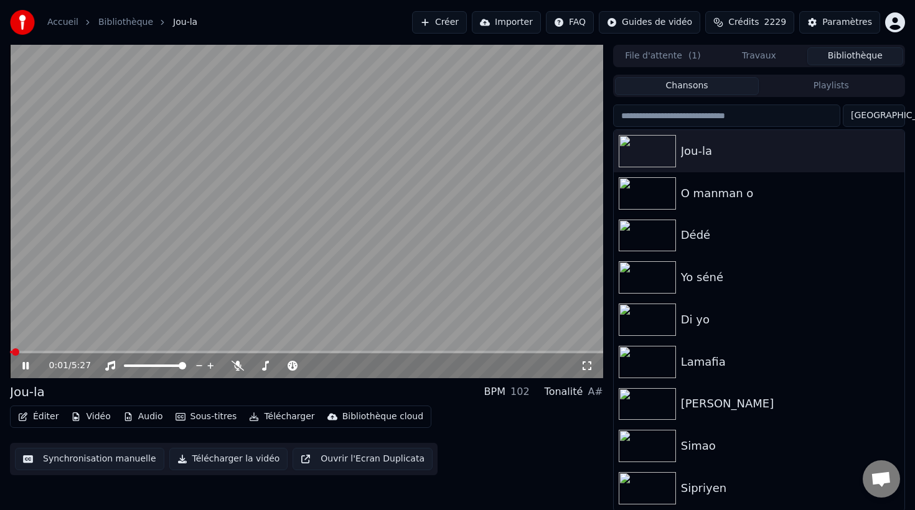
click at [42, 420] on button "Éditer" at bounding box center [38, 416] width 50 height 17
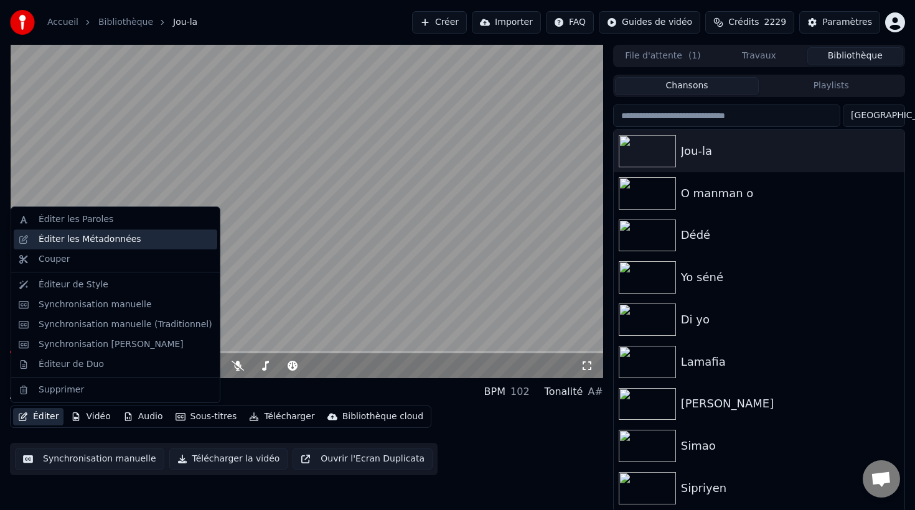
click at [90, 245] on div "Éditer les Métadonnées" at bounding box center [90, 239] width 103 height 12
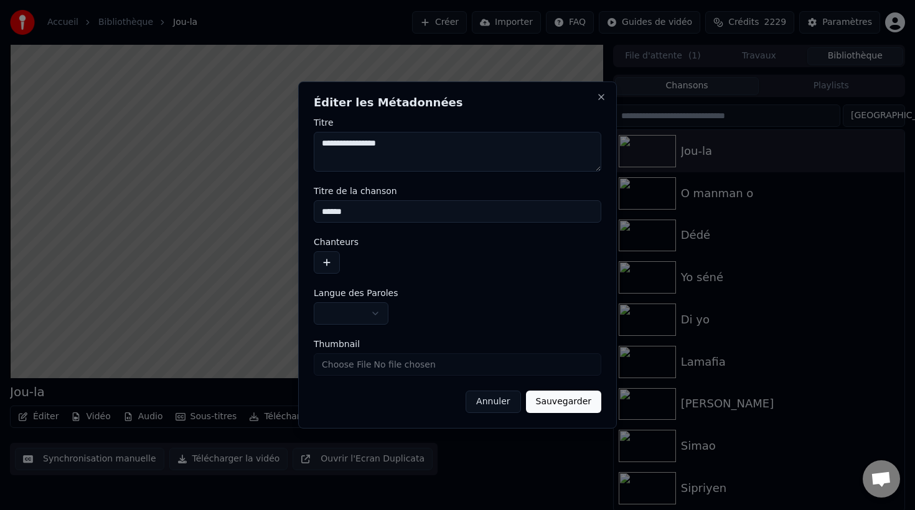
click at [326, 254] on button "button" at bounding box center [327, 262] width 26 height 22
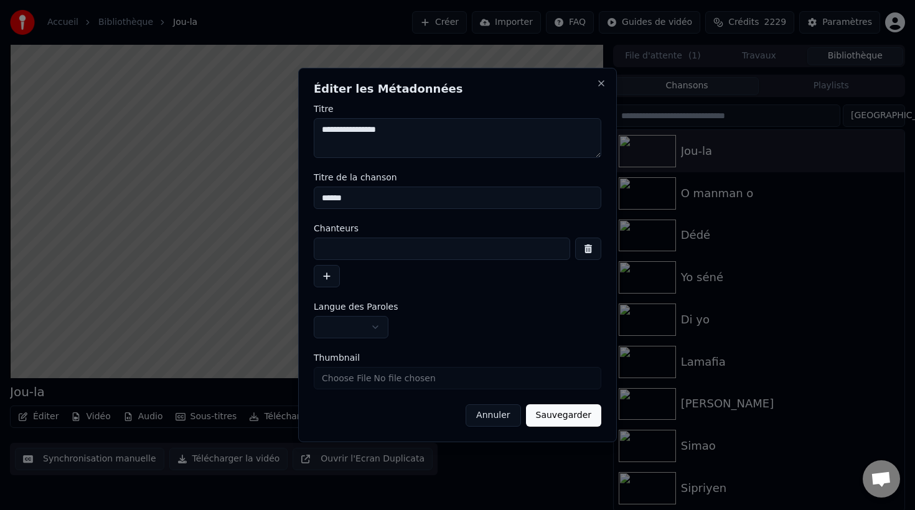
click at [344, 255] on input at bounding box center [442, 249] width 256 height 22
type input "**********"
click at [570, 425] on button "Sauvegarder" at bounding box center [563, 416] width 75 height 22
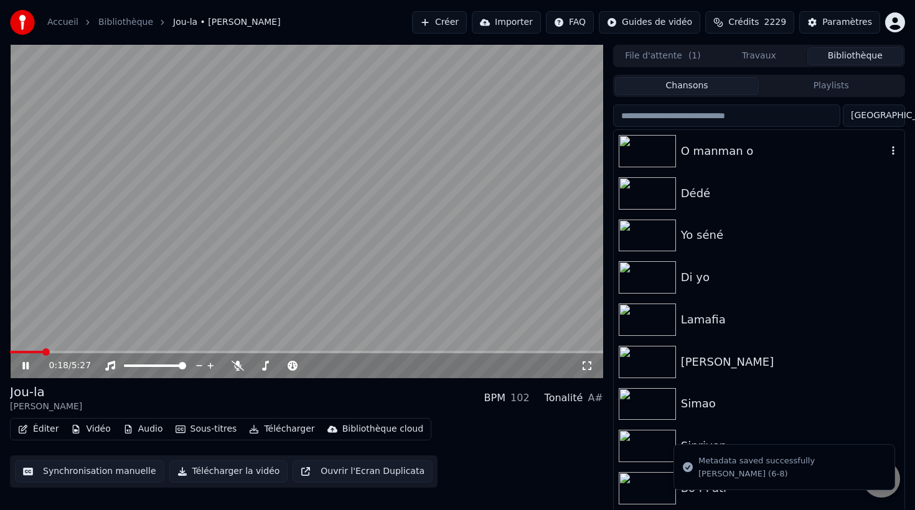
click at [713, 154] on div "O manman o" at bounding box center [784, 151] width 206 height 17
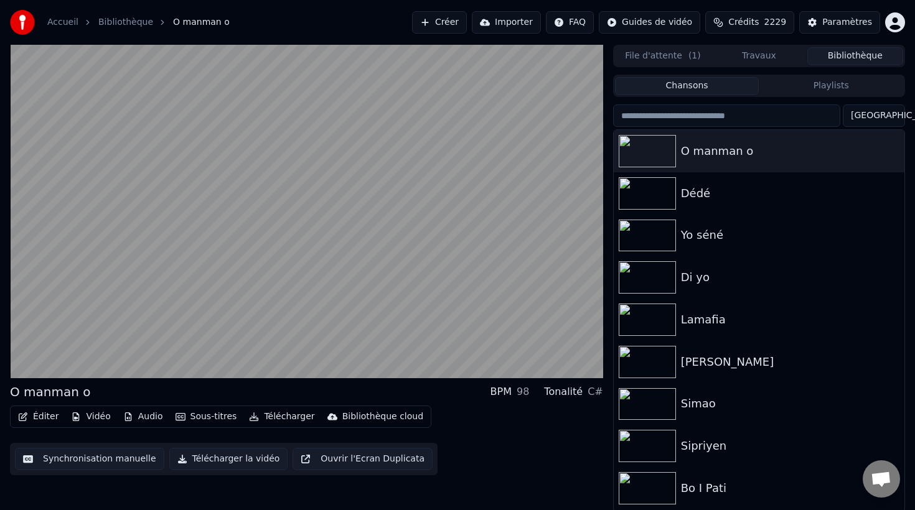
click at [42, 421] on button "Éditer" at bounding box center [38, 416] width 50 height 17
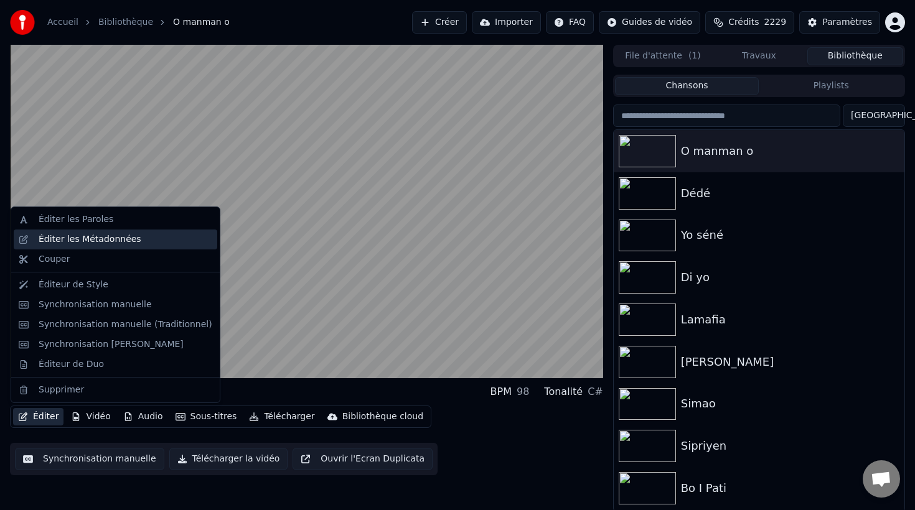
click at [87, 243] on div "Éditer les Métadonnées" at bounding box center [90, 239] width 103 height 12
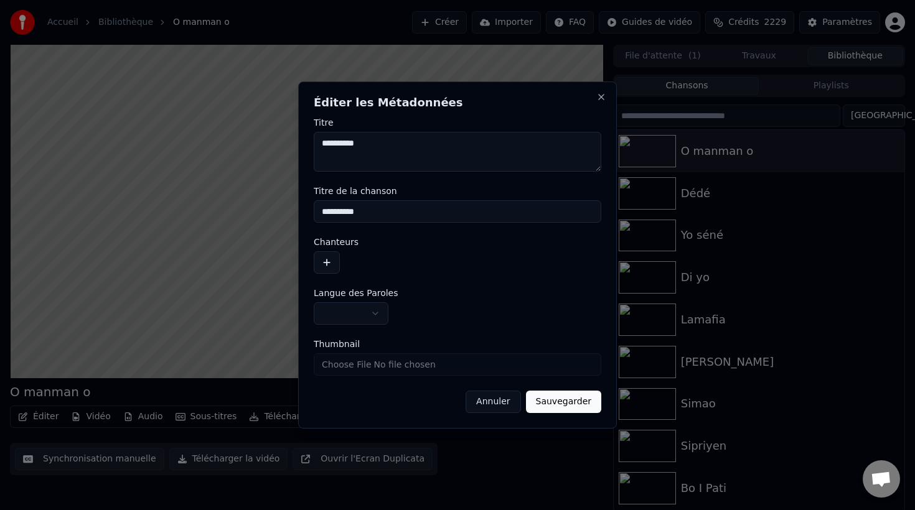
click at [341, 309] on body "**********" at bounding box center [457, 255] width 915 height 510
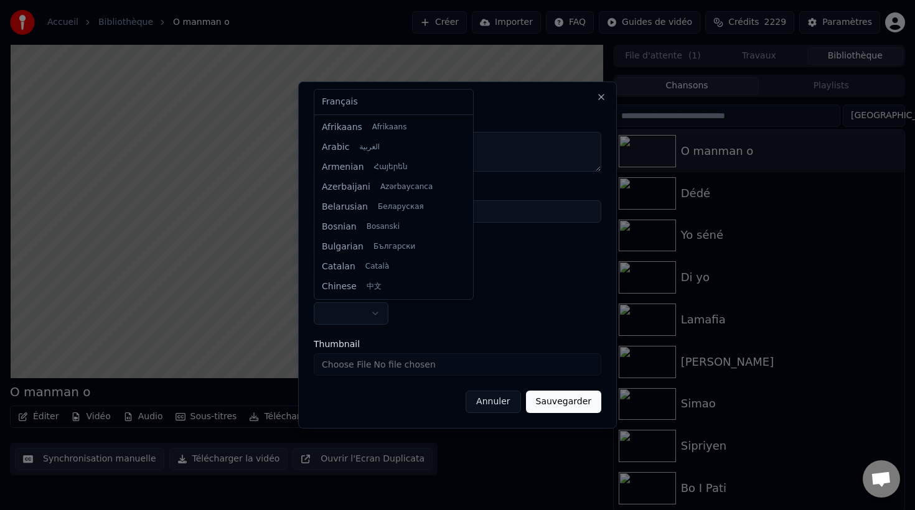
click at [413, 341] on body "**********" at bounding box center [457, 255] width 915 height 510
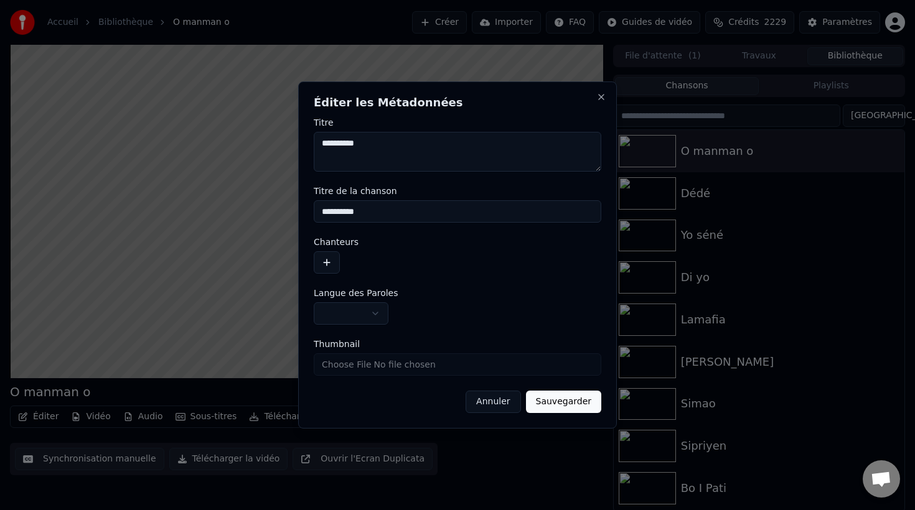
click at [325, 260] on button "button" at bounding box center [327, 262] width 26 height 22
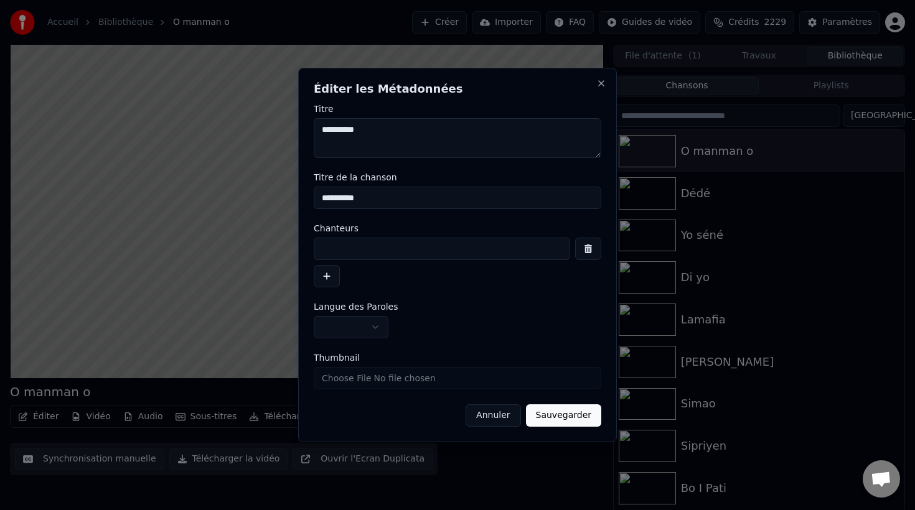
click at [336, 255] on input at bounding box center [442, 249] width 256 height 22
click at [325, 246] on input "*****" at bounding box center [442, 249] width 256 height 22
type input "**********"
click at [563, 418] on button "Sauvegarder" at bounding box center [563, 416] width 75 height 22
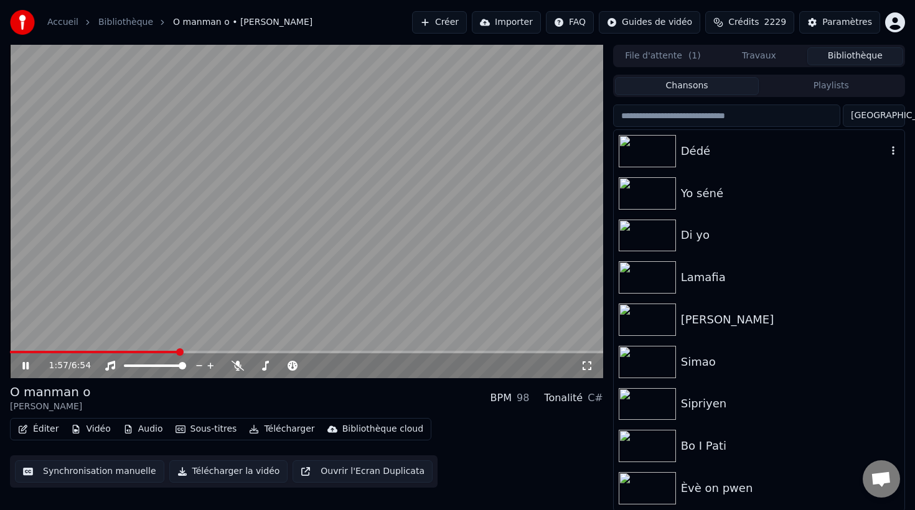
click at [702, 161] on div "Dédé" at bounding box center [759, 151] width 291 height 42
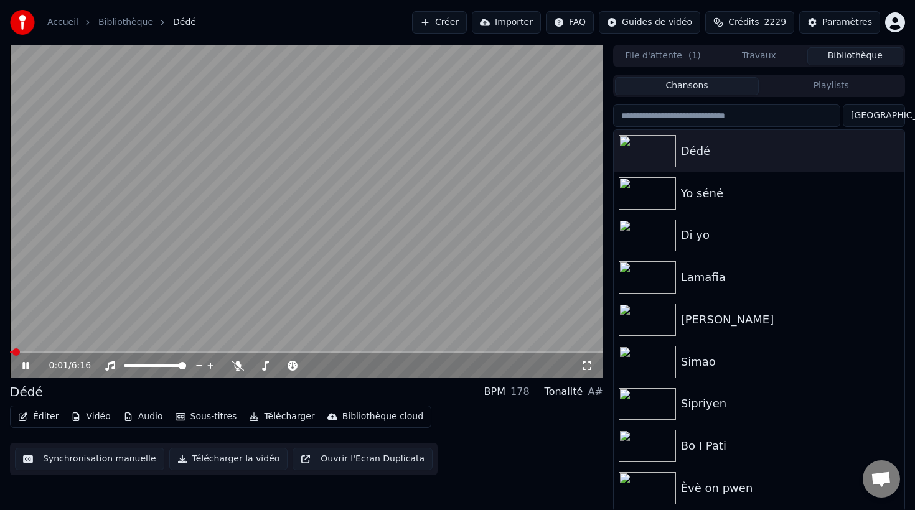
click at [49, 419] on button "Éditer" at bounding box center [38, 416] width 50 height 17
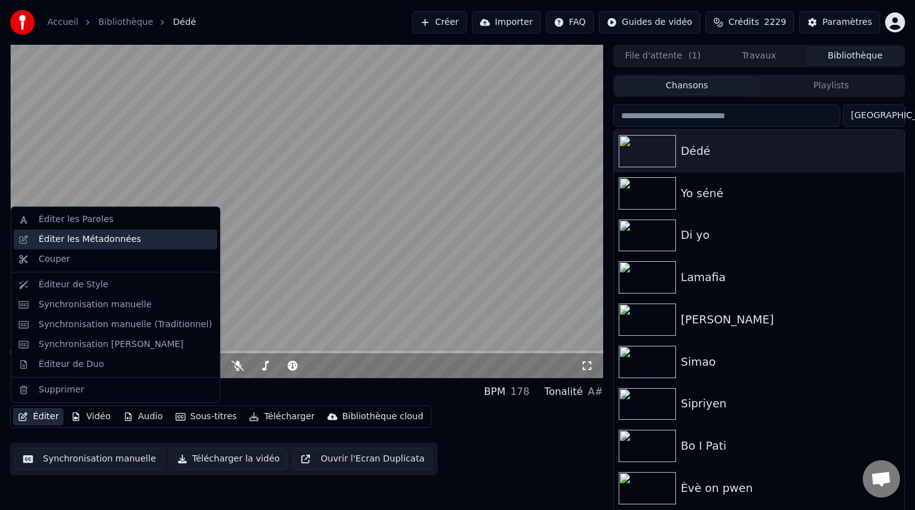
click at [91, 240] on div "Éditer les Métadonnées" at bounding box center [90, 239] width 103 height 12
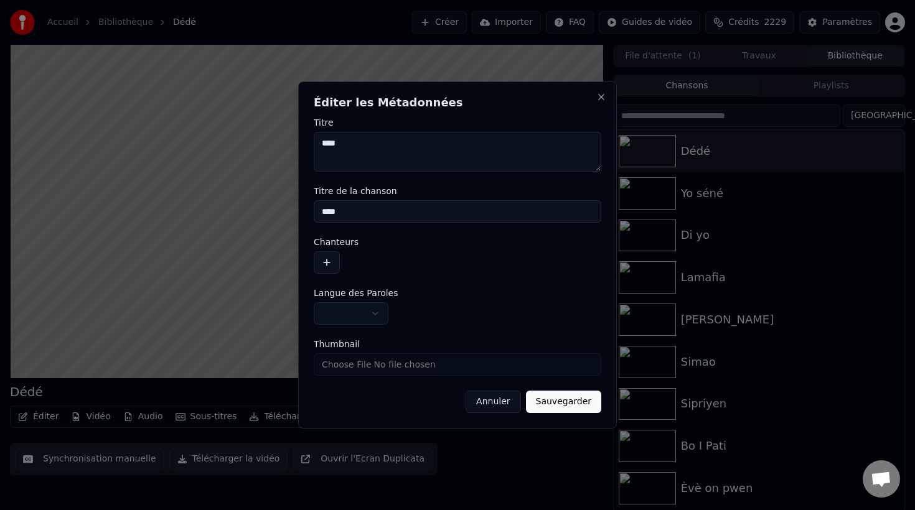
click at [327, 263] on button "button" at bounding box center [327, 262] width 26 height 22
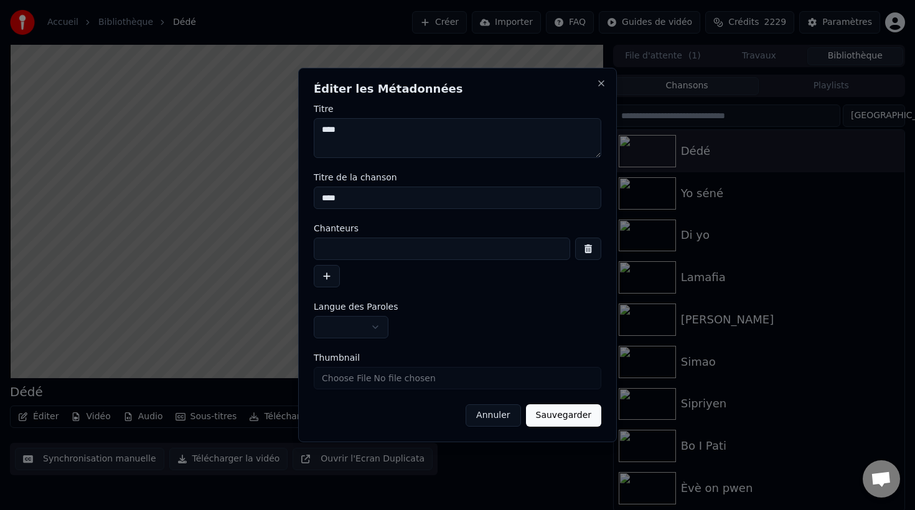
click at [337, 256] on input at bounding box center [442, 249] width 256 height 22
type input "****"
click at [560, 416] on button "Sauvegarder" at bounding box center [563, 416] width 75 height 22
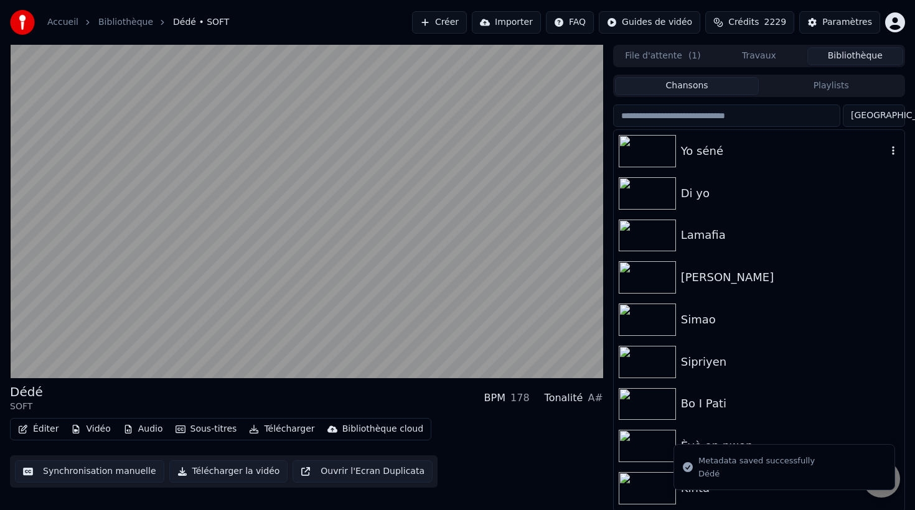
click at [711, 154] on div "Yo séné" at bounding box center [784, 151] width 206 height 17
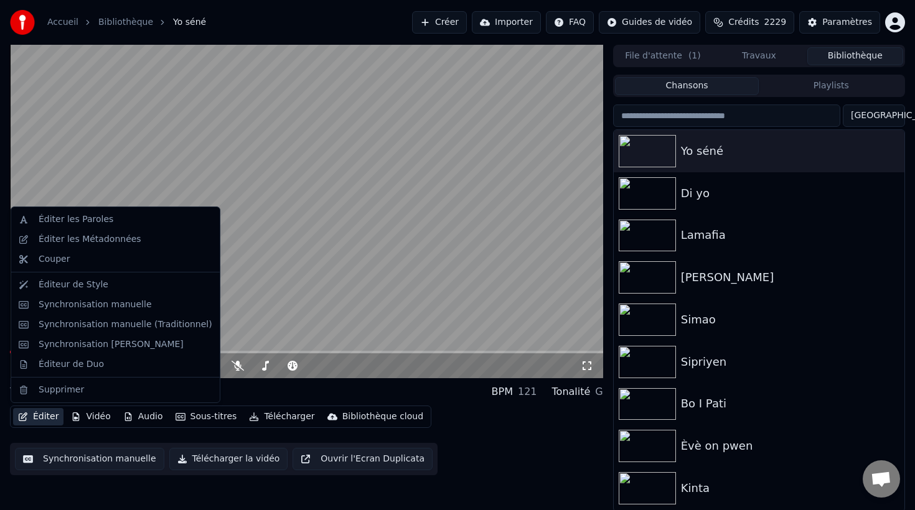
click at [37, 418] on button "Éditer" at bounding box center [38, 416] width 50 height 17
click at [90, 241] on div "Éditer les Métadonnées" at bounding box center [90, 239] width 103 height 12
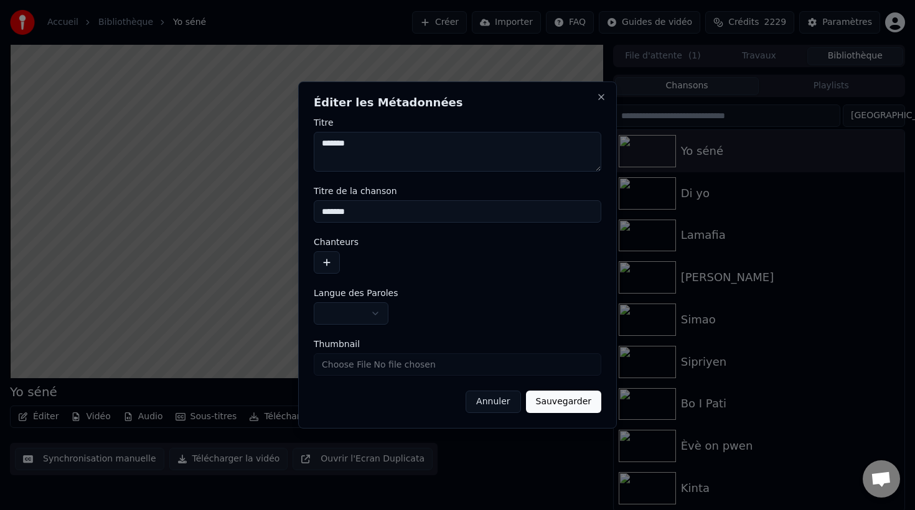
click at [323, 272] on button "button" at bounding box center [327, 262] width 26 height 22
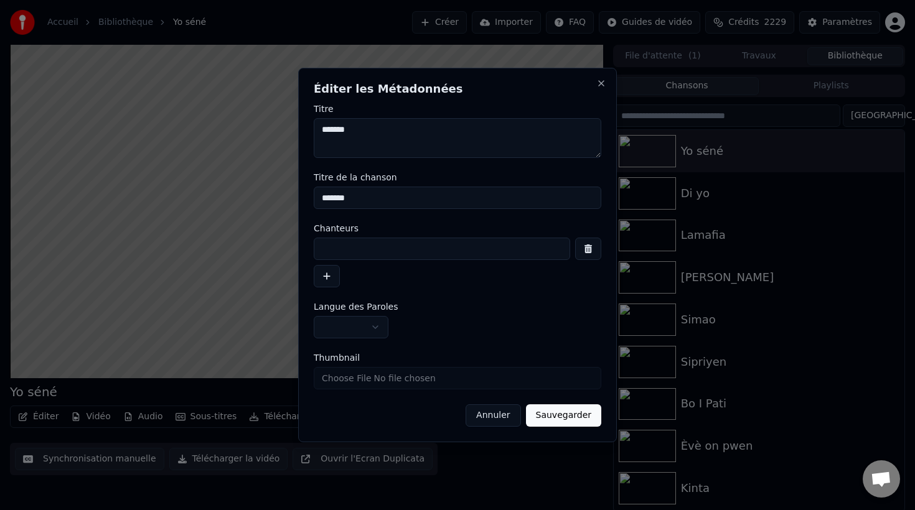
click at [365, 248] on input at bounding box center [442, 249] width 256 height 22
type input "**********"
click at [567, 420] on button "Sauvegarder" at bounding box center [563, 416] width 75 height 22
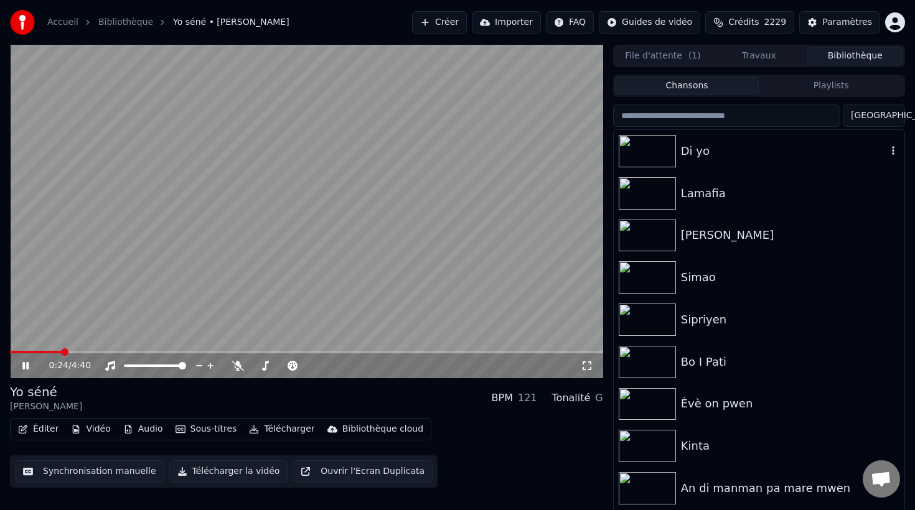
click at [706, 153] on div "Di yo" at bounding box center [784, 151] width 206 height 17
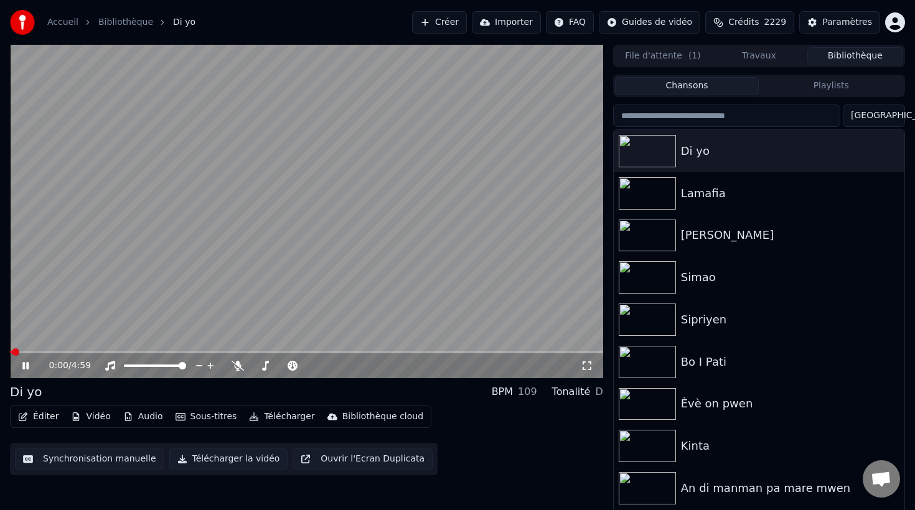
click at [42, 418] on button "Éditer" at bounding box center [38, 416] width 50 height 17
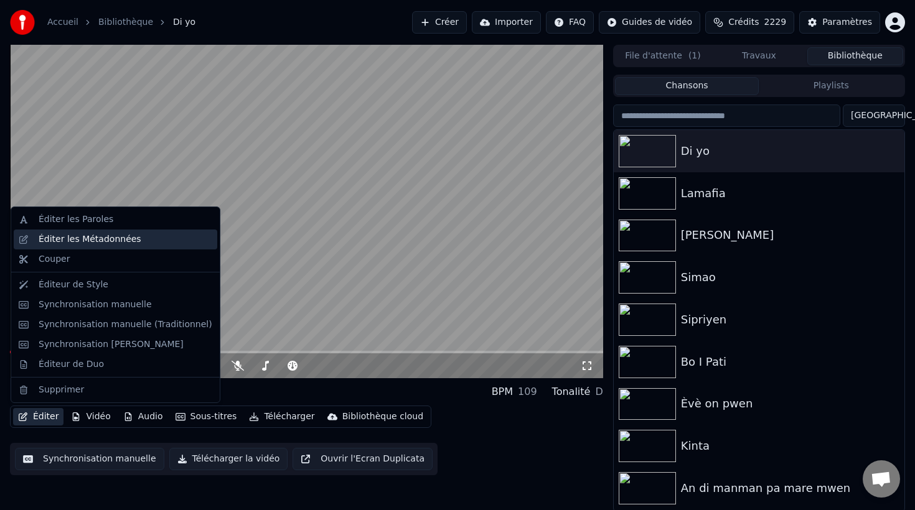
click at [96, 246] on div "Éditer les Métadonnées" at bounding box center [116, 240] width 204 height 20
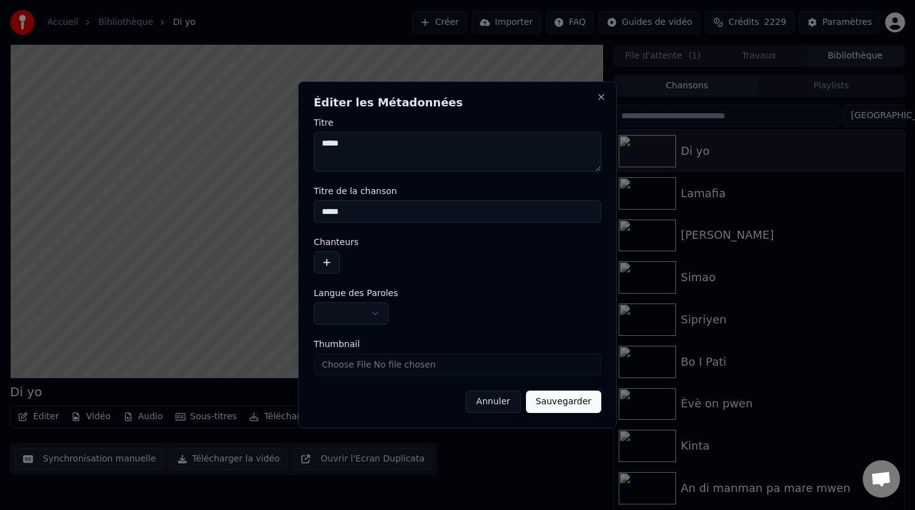
click at [372, 166] on textarea "*****" at bounding box center [458, 152] width 288 height 40
type textarea "*****"
click at [327, 256] on button "button" at bounding box center [327, 262] width 26 height 22
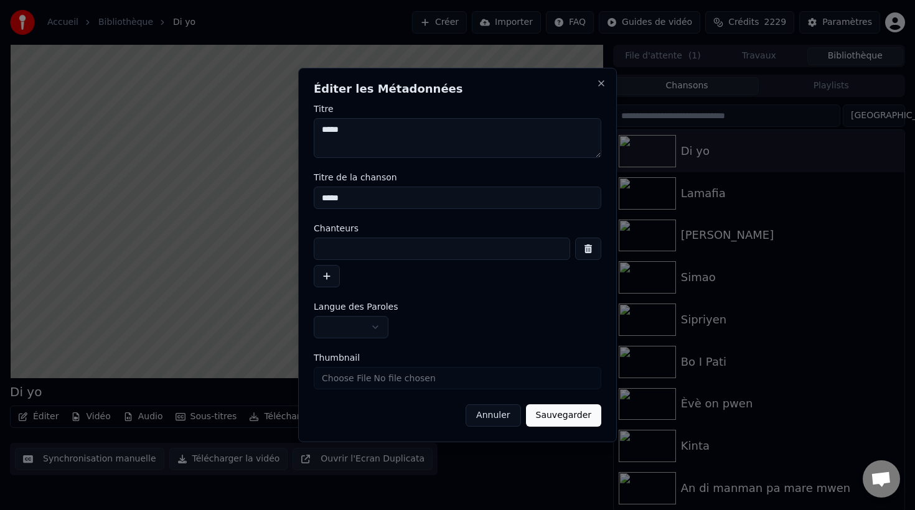
click at [351, 250] on input at bounding box center [442, 249] width 256 height 22
type input "**********"
click at [568, 421] on button "Sauvegarder" at bounding box center [563, 416] width 75 height 22
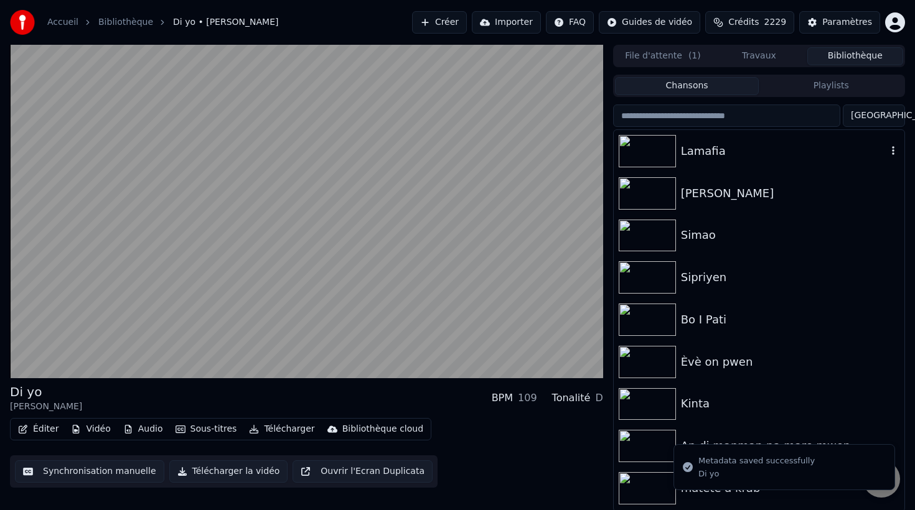
click at [713, 152] on div "Lamafia" at bounding box center [784, 151] width 206 height 17
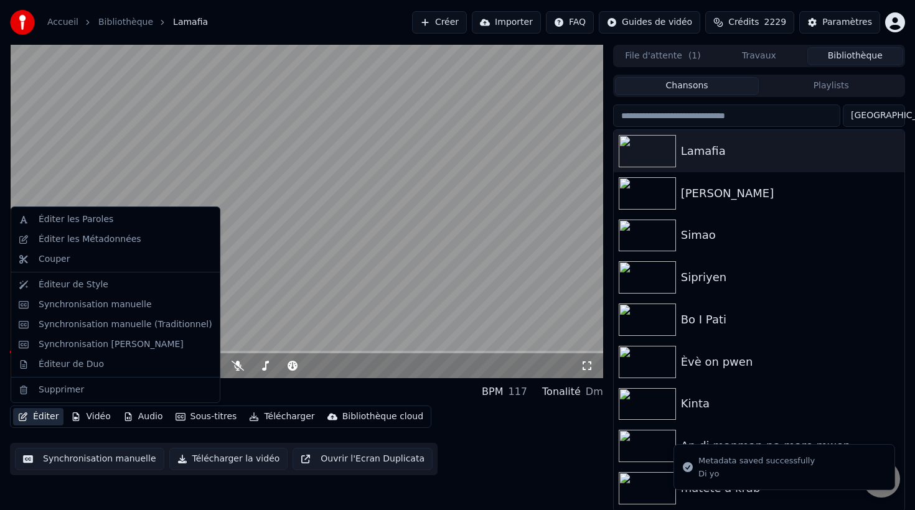
click at [47, 417] on button "Éditer" at bounding box center [38, 416] width 50 height 17
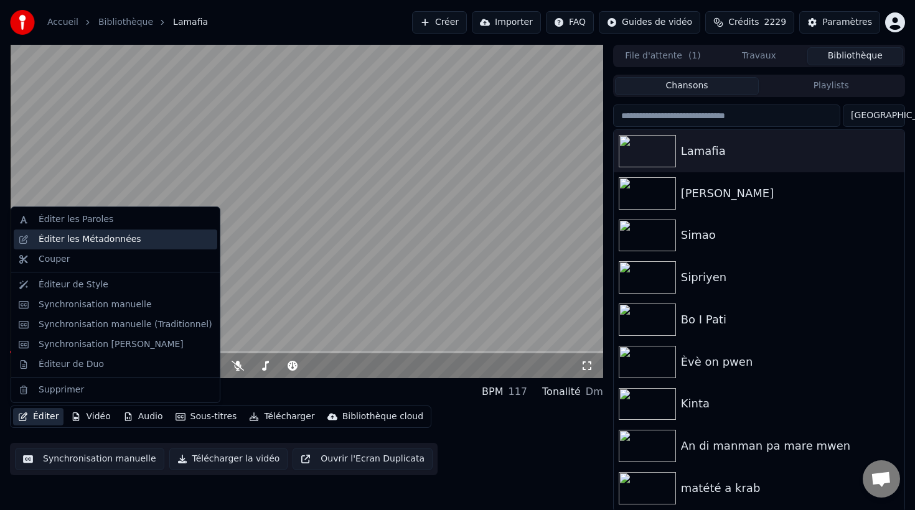
click at [84, 243] on div "Éditer les Métadonnées" at bounding box center [90, 239] width 103 height 12
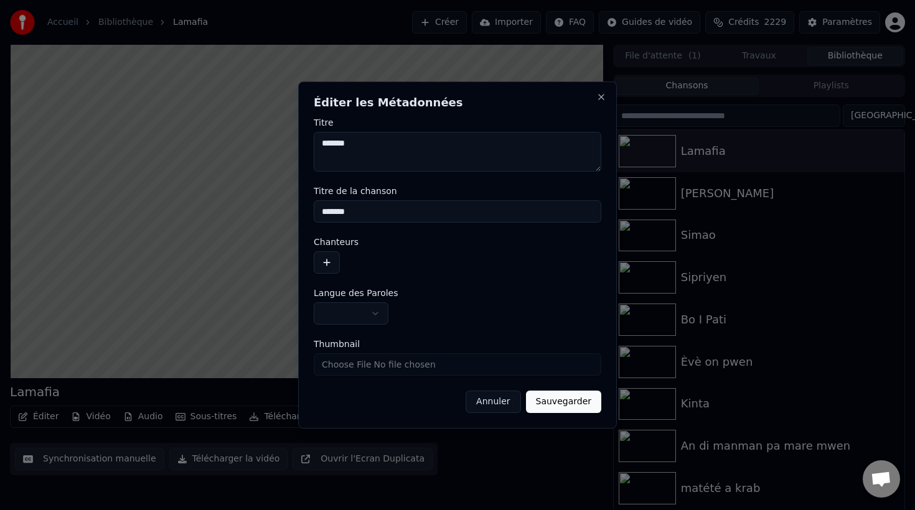
click at [325, 259] on button "button" at bounding box center [327, 262] width 26 height 22
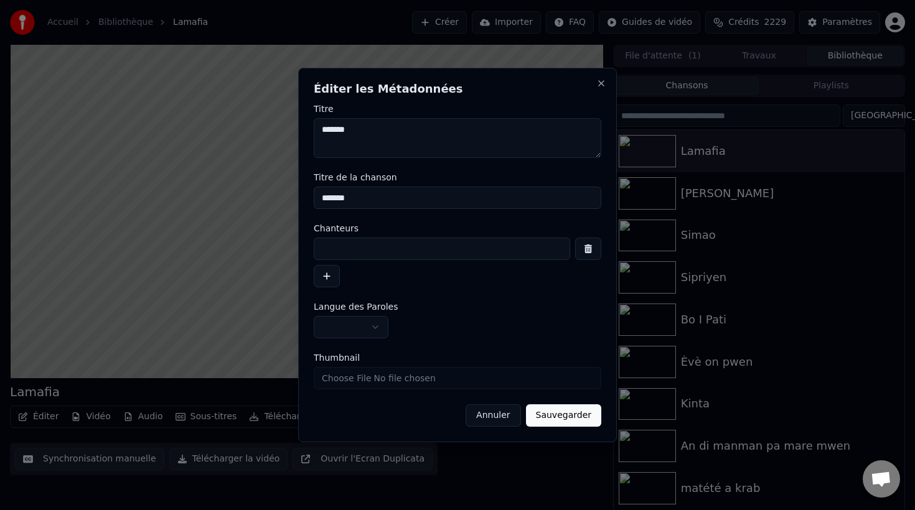
click at [351, 248] on input at bounding box center [442, 249] width 256 height 22
type input "********"
click at [566, 421] on button "Sauvegarder" at bounding box center [563, 416] width 75 height 22
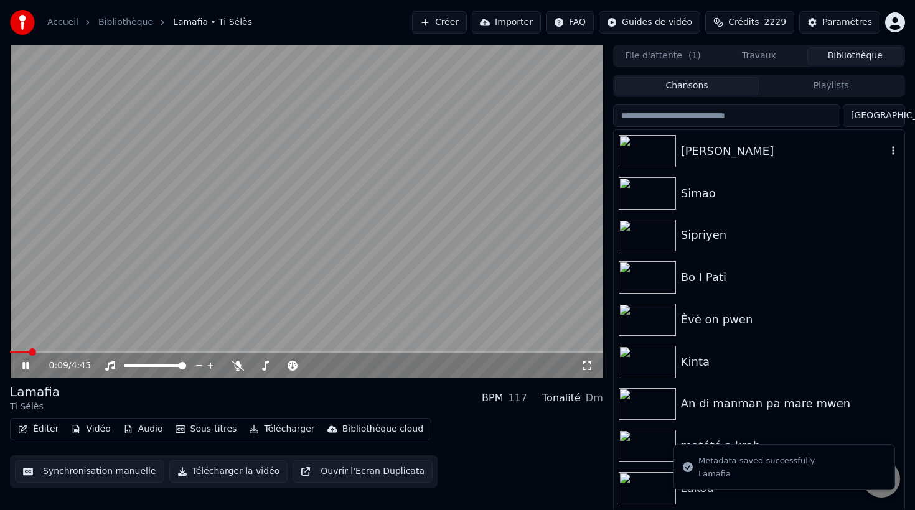
click at [716, 144] on div "[PERSON_NAME]" at bounding box center [784, 151] width 206 height 17
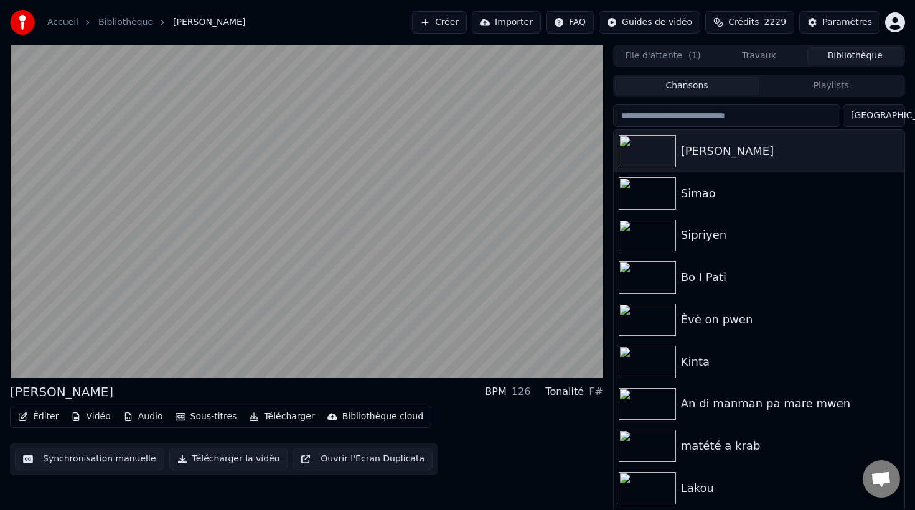
click at [40, 418] on button "Éditer" at bounding box center [38, 416] width 50 height 17
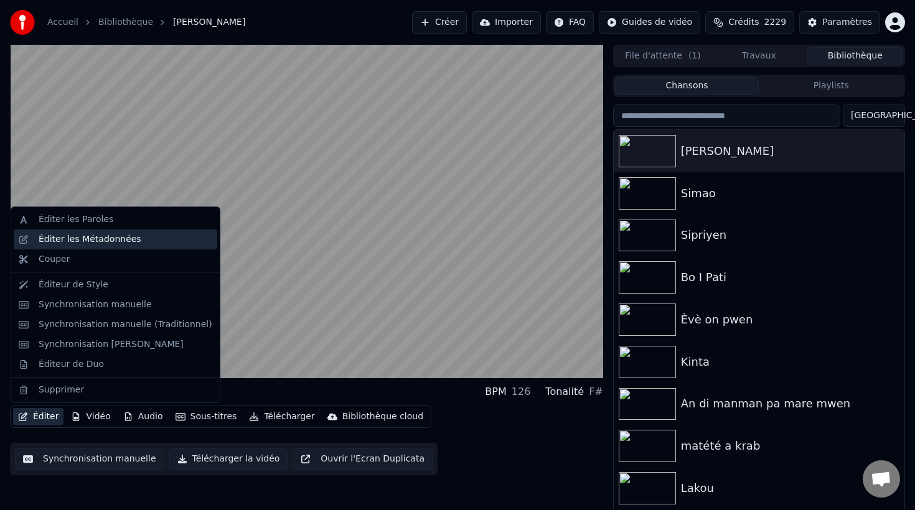
click at [70, 243] on div "Éditer les Métadonnées" at bounding box center [90, 239] width 103 height 12
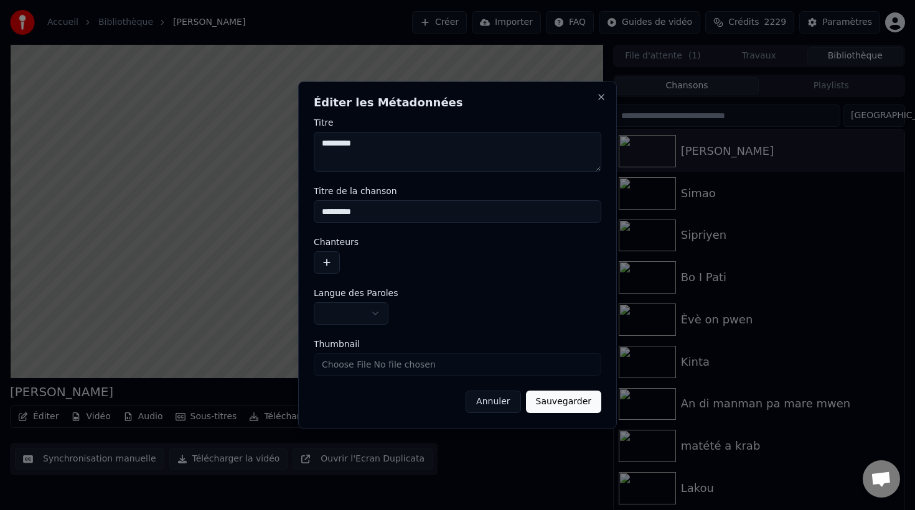
click at [372, 215] on input "*********" at bounding box center [458, 211] width 288 height 22
click at [319, 266] on button "button" at bounding box center [327, 262] width 26 height 22
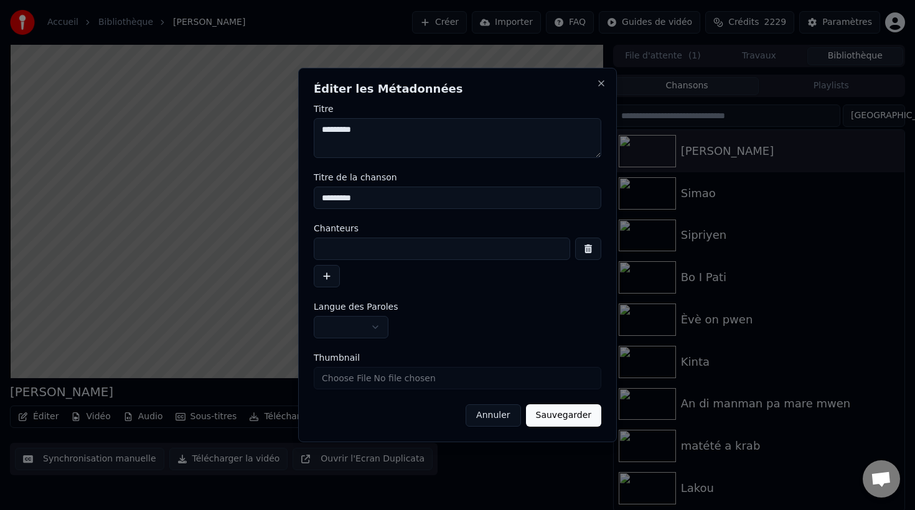
click at [344, 246] on input at bounding box center [442, 249] width 256 height 22
type input "**********"
click at [563, 419] on button "Sauvegarder" at bounding box center [563, 416] width 75 height 22
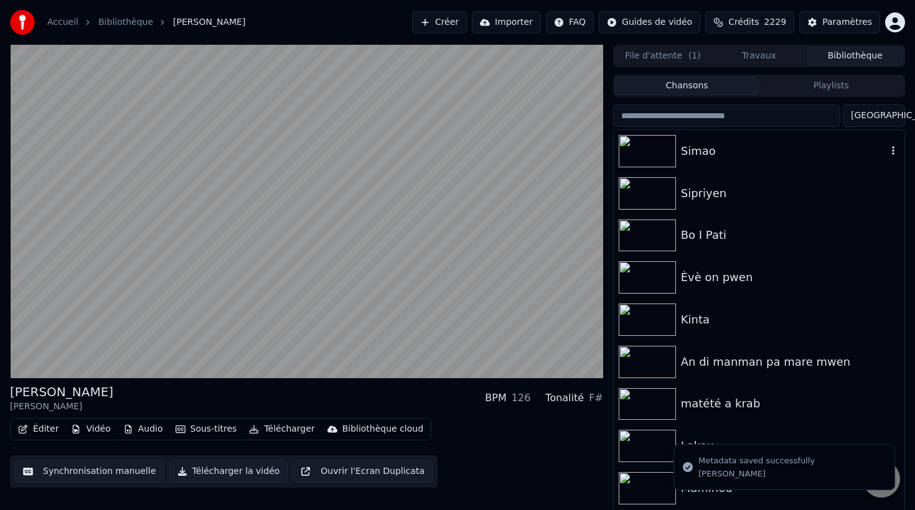
click at [744, 148] on div "Simao" at bounding box center [784, 151] width 206 height 17
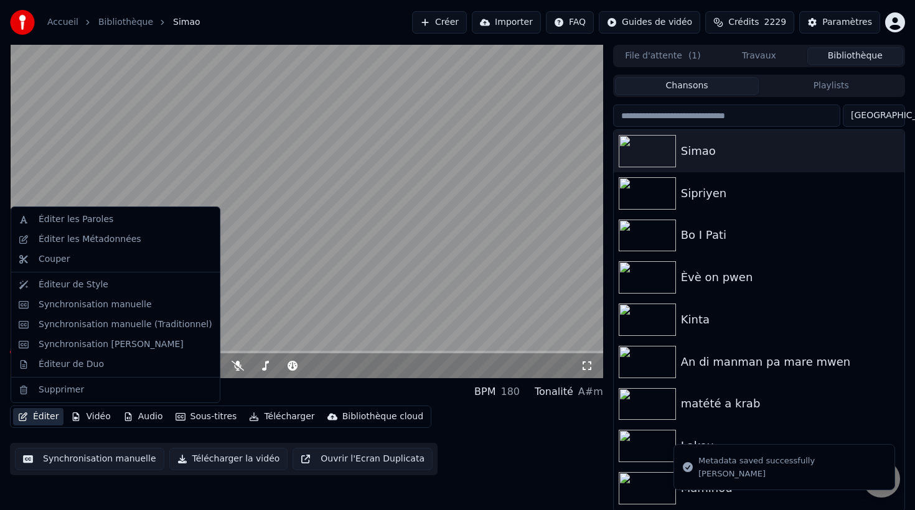
click at [47, 414] on button "Éditer" at bounding box center [38, 416] width 50 height 17
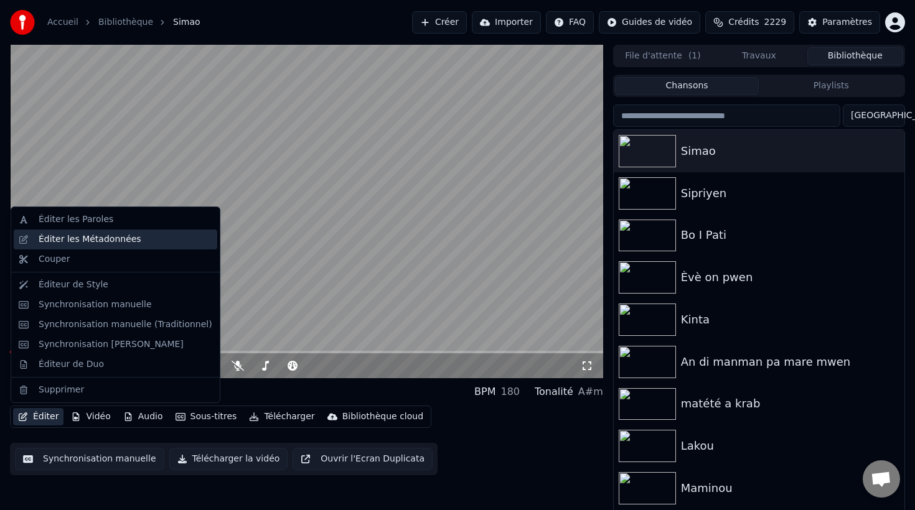
click at [119, 235] on div "Éditer les Métadonnées" at bounding box center [90, 239] width 103 height 12
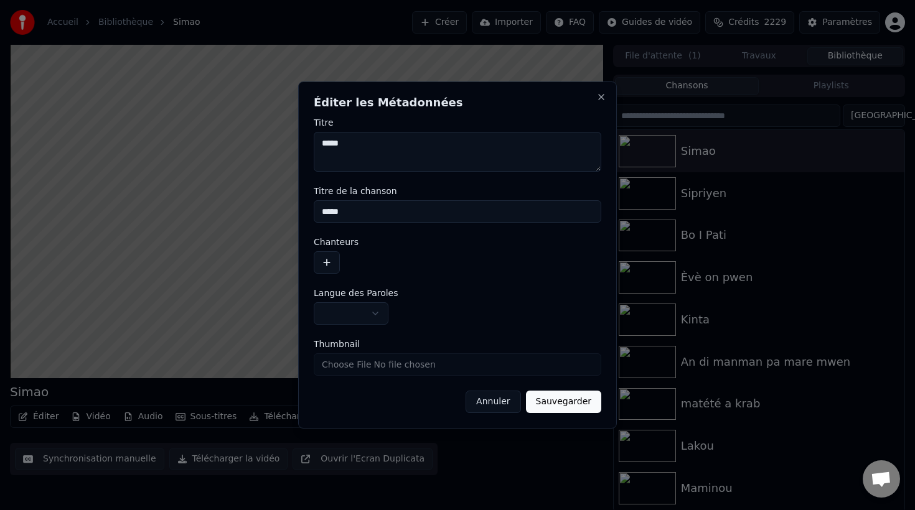
click at [325, 263] on button "button" at bounding box center [327, 262] width 26 height 22
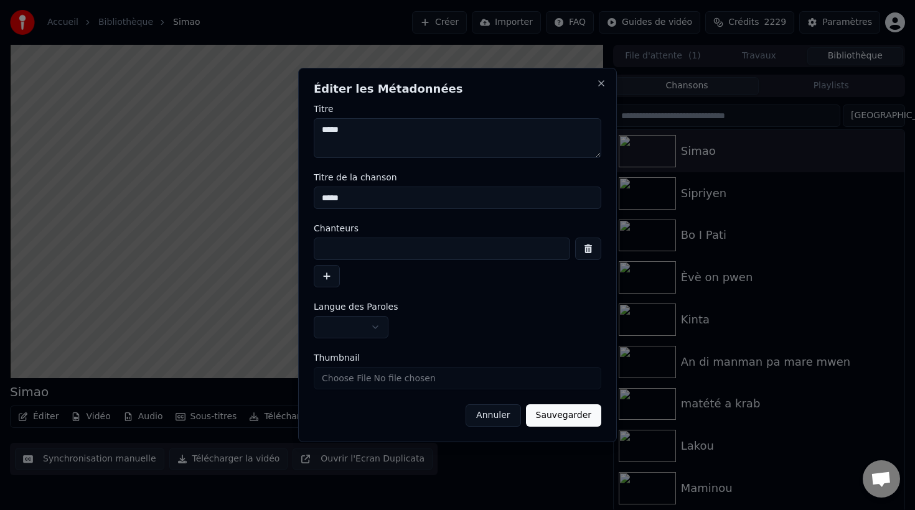
click at [329, 247] on input at bounding box center [442, 249] width 256 height 22
type input "**********"
click at [566, 413] on button "Sauvegarder" at bounding box center [563, 416] width 75 height 22
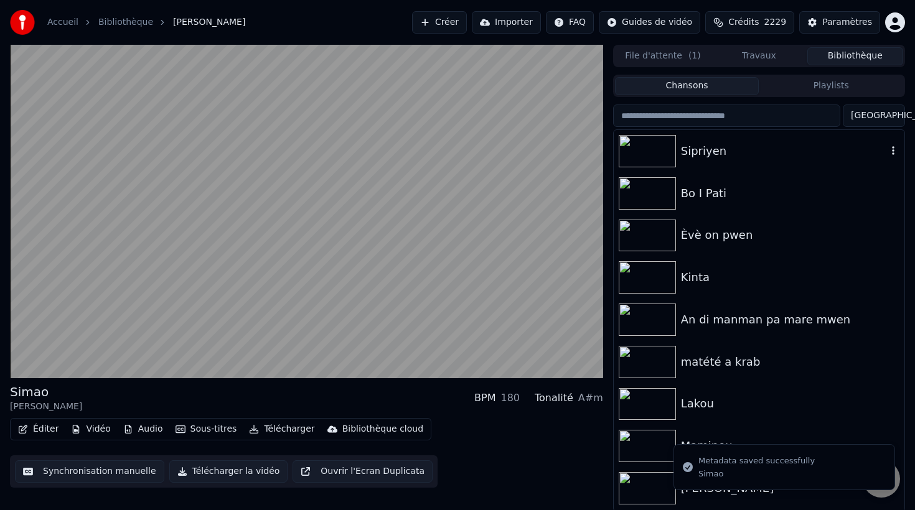
click at [721, 155] on div "Sipriyen" at bounding box center [784, 151] width 206 height 17
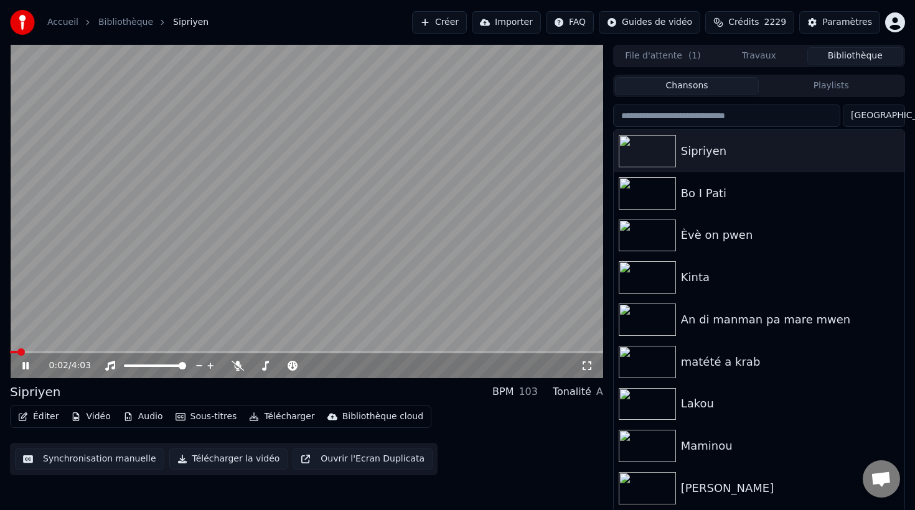
click at [45, 418] on button "Éditer" at bounding box center [38, 416] width 50 height 17
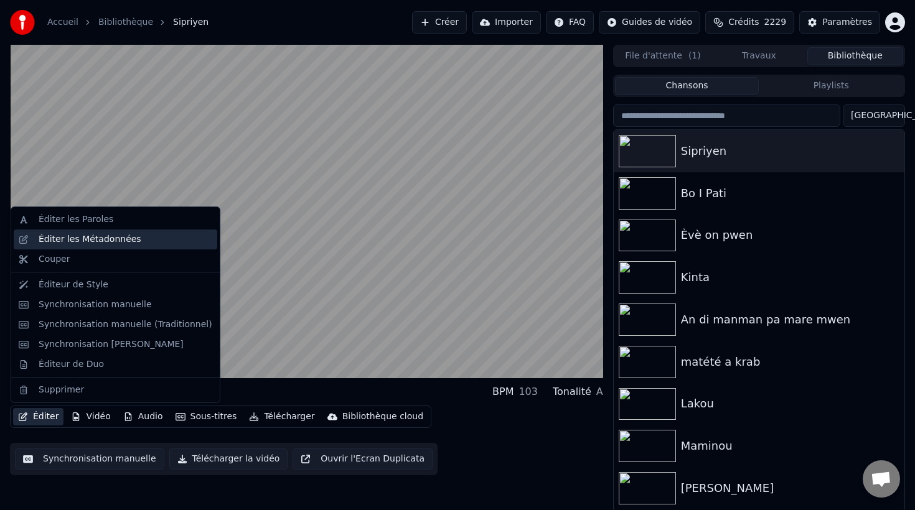
click at [110, 241] on div "Éditer les Métadonnées" at bounding box center [90, 239] width 103 height 12
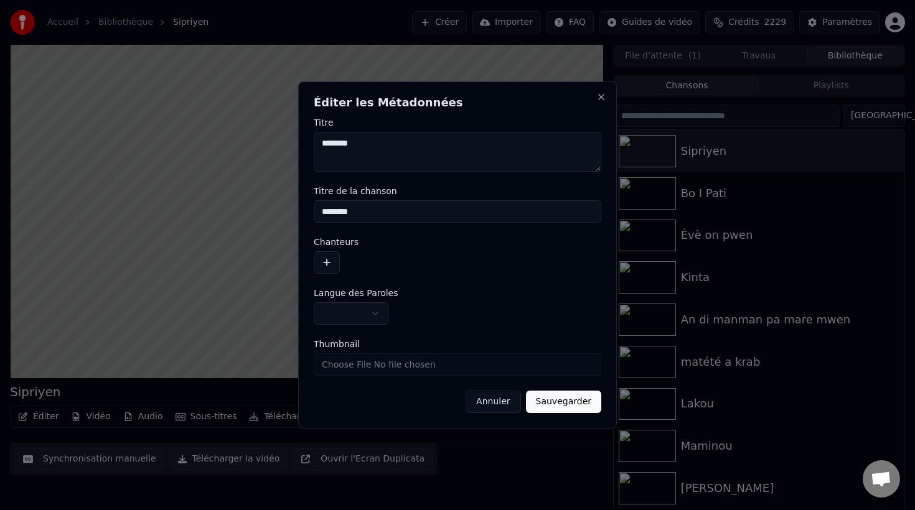
click at [329, 266] on button "button" at bounding box center [327, 262] width 26 height 22
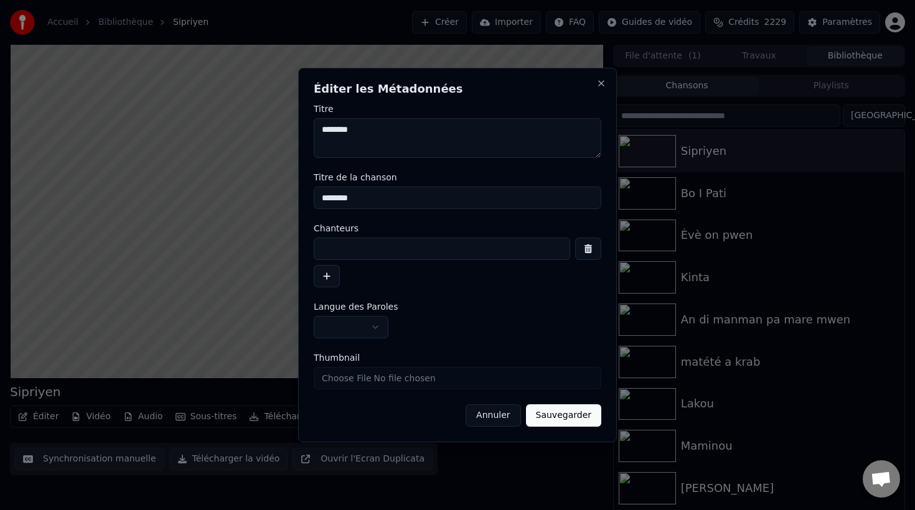
click at [336, 255] on input at bounding box center [442, 249] width 256 height 22
type input "**********"
click at [564, 416] on button "Sauvegarder" at bounding box center [563, 416] width 75 height 22
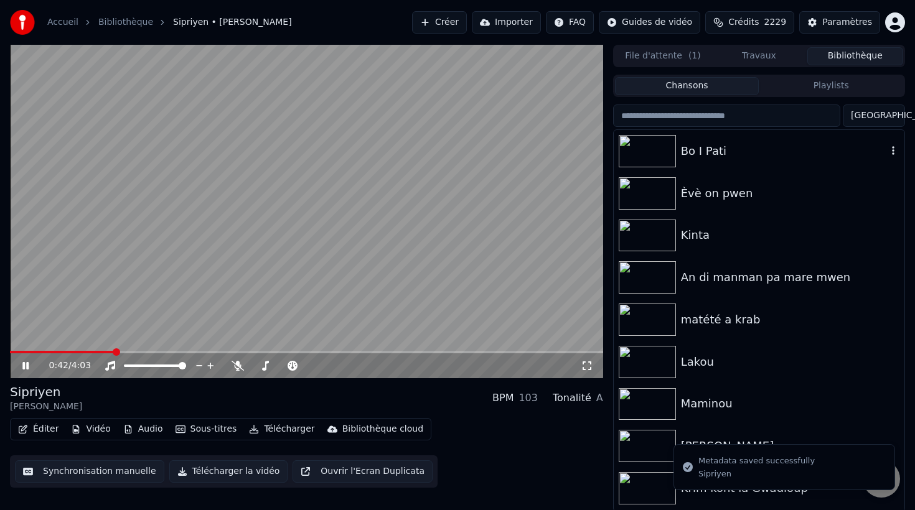
click at [710, 161] on div "Bo I Pati" at bounding box center [759, 151] width 291 height 42
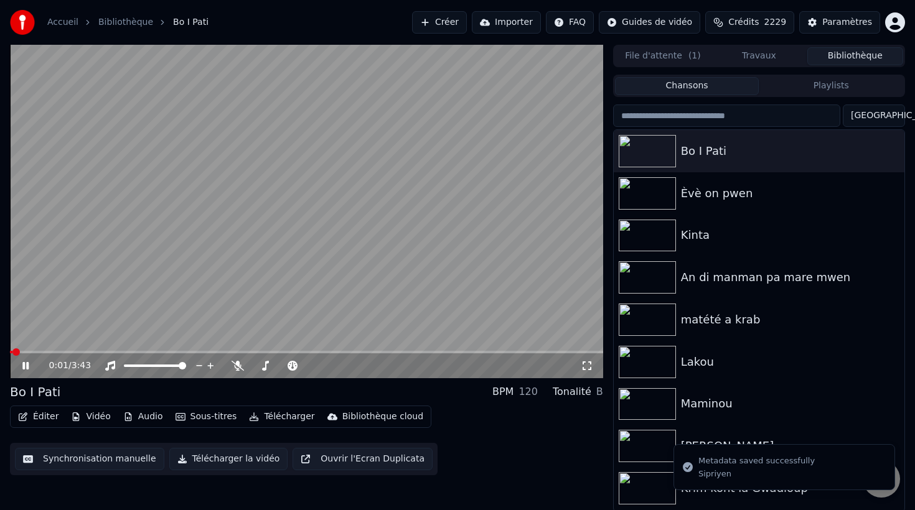
click at [39, 413] on button "Éditer" at bounding box center [38, 416] width 50 height 17
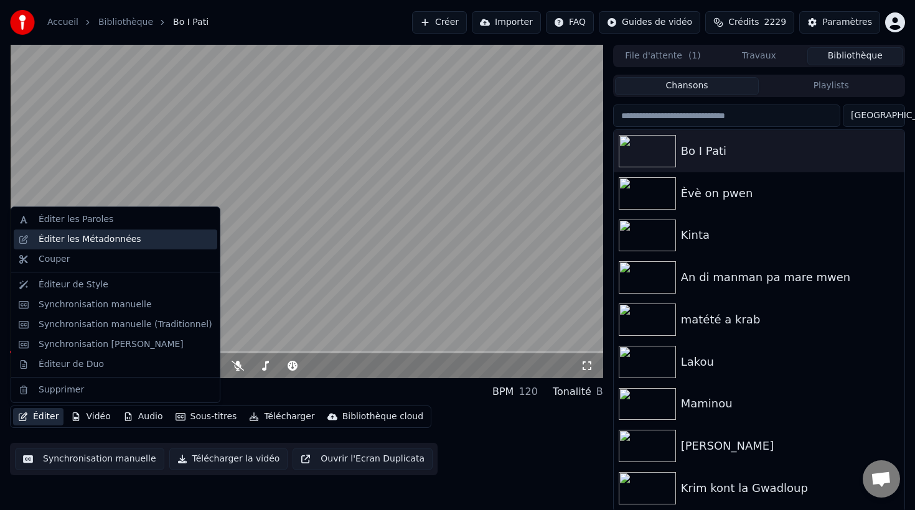
click at [107, 243] on div "Éditer les Métadonnées" at bounding box center [90, 239] width 103 height 12
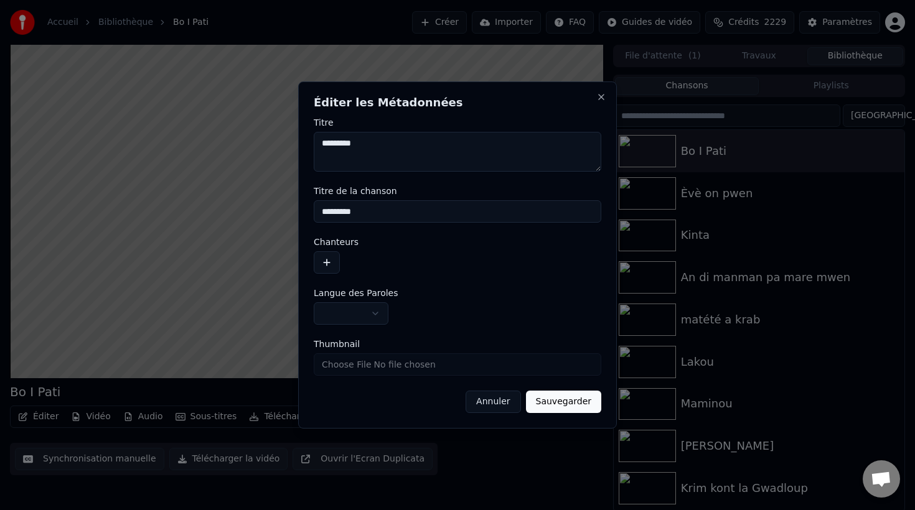
click at [324, 263] on button "button" at bounding box center [327, 262] width 26 height 22
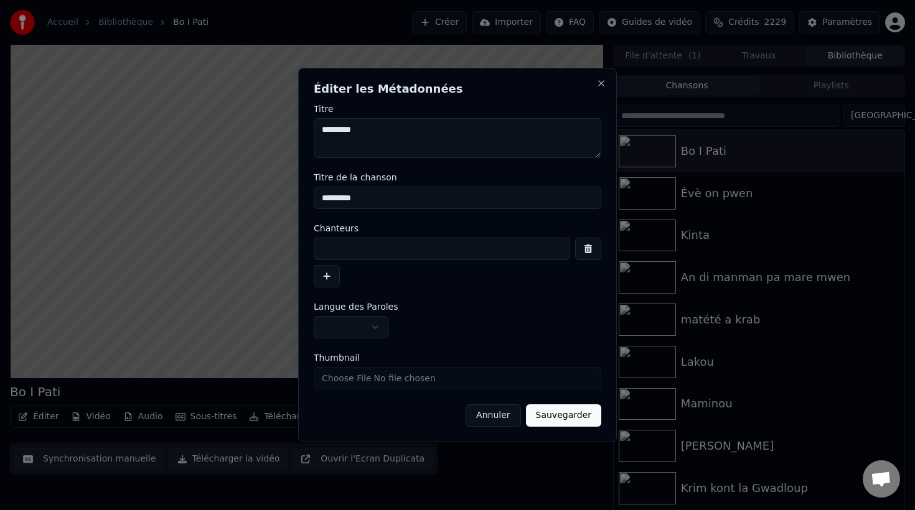
click at [346, 255] on input at bounding box center [442, 249] width 256 height 22
type input "**********"
click at [559, 419] on button "Sauvegarder" at bounding box center [563, 416] width 75 height 22
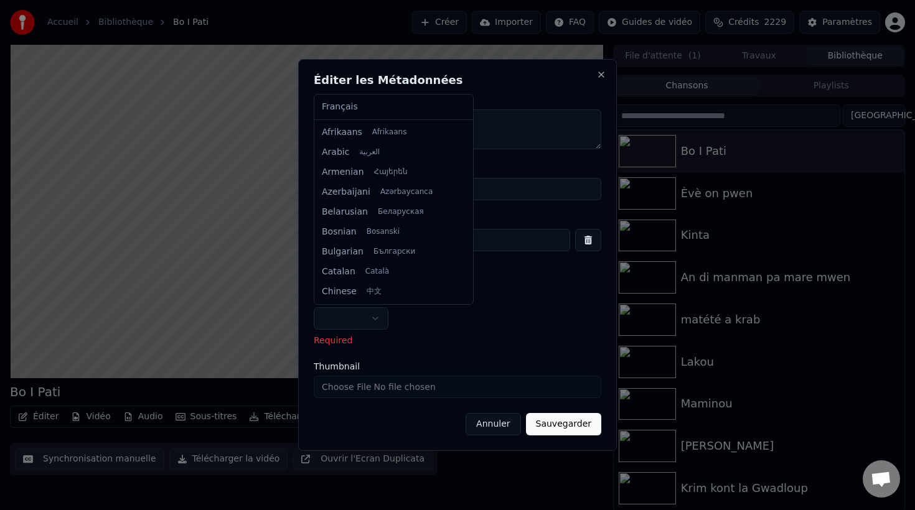
click at [375, 316] on body "**********" at bounding box center [457, 255] width 915 height 510
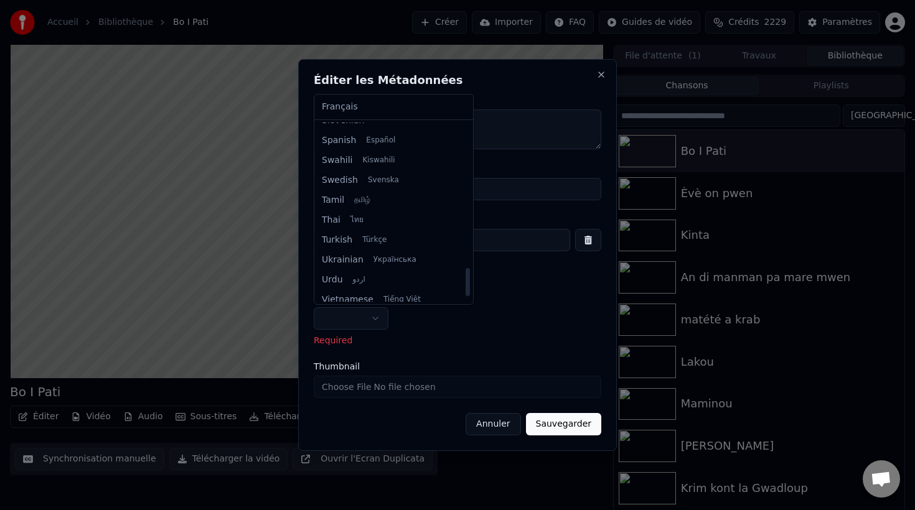
scroll to position [955, 0]
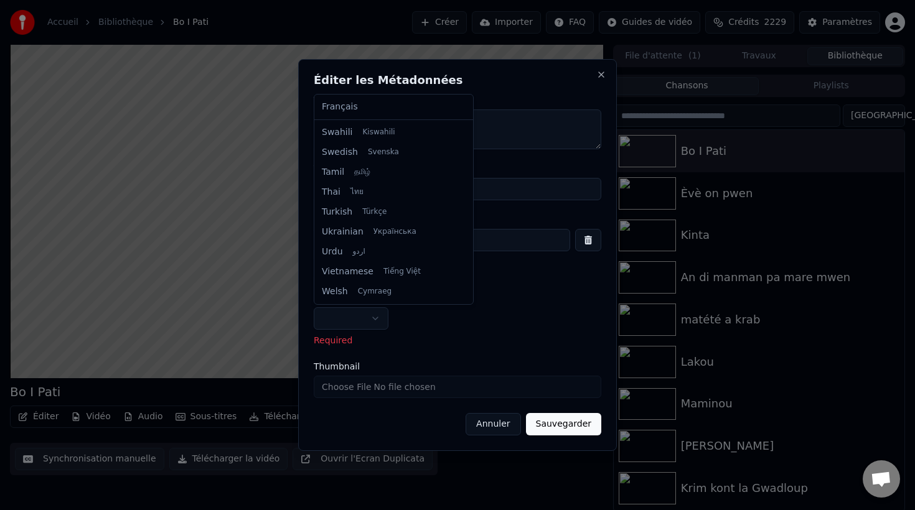
click at [572, 422] on body "**********" at bounding box center [457, 255] width 915 height 510
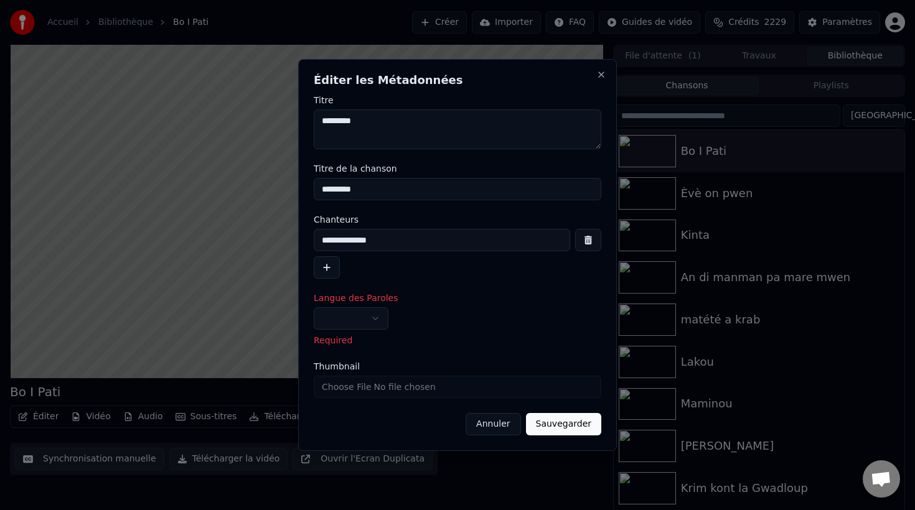
click at [500, 423] on button "Annuler" at bounding box center [493, 424] width 55 height 22
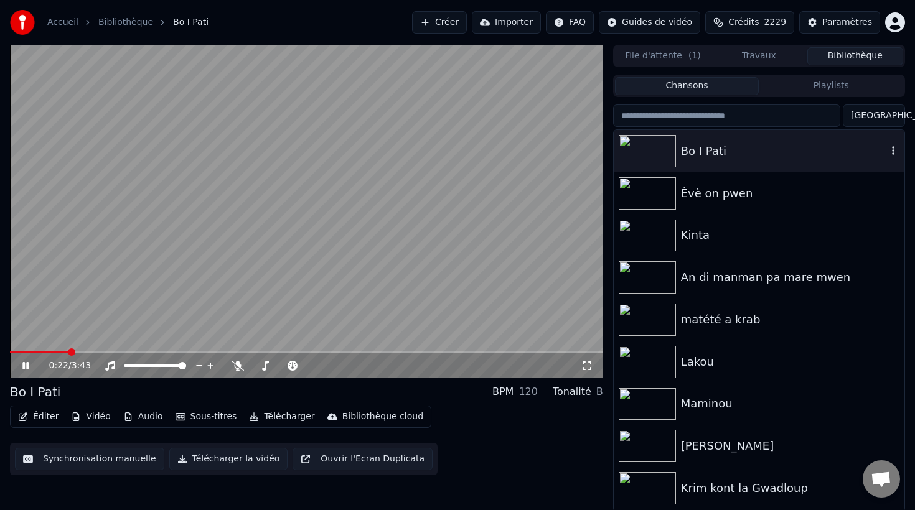
click at [740, 139] on div "Bo I Pati" at bounding box center [759, 151] width 291 height 42
click at [710, 151] on div "Bo I Pati" at bounding box center [784, 151] width 206 height 17
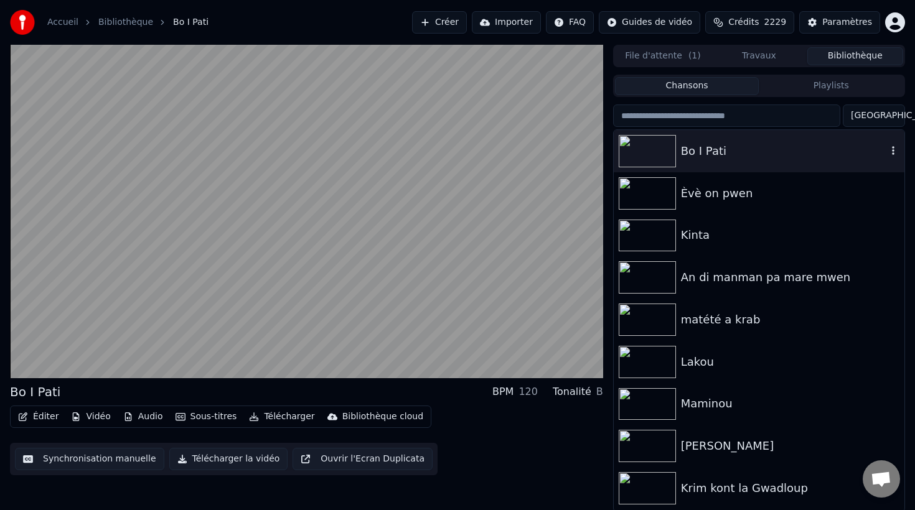
click at [755, 155] on div "Bo I Pati" at bounding box center [784, 151] width 206 height 17
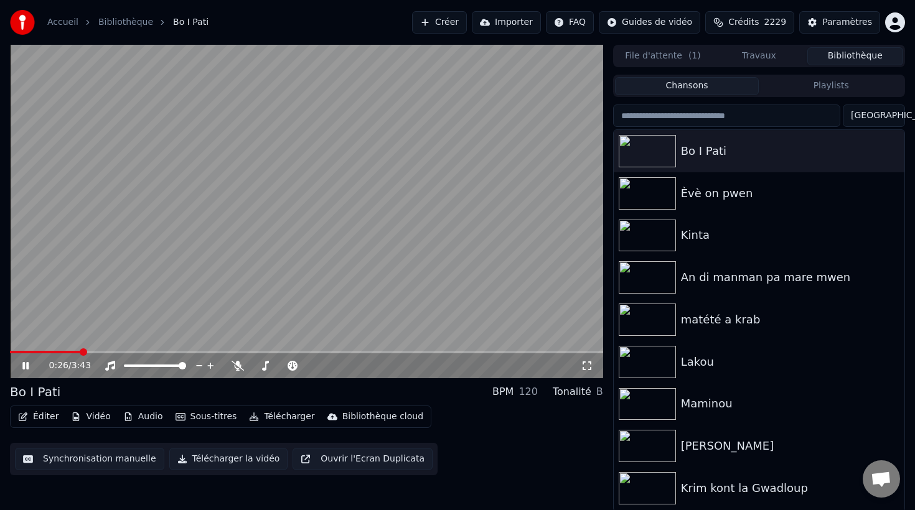
click at [48, 416] on button "Éditer" at bounding box center [38, 416] width 50 height 17
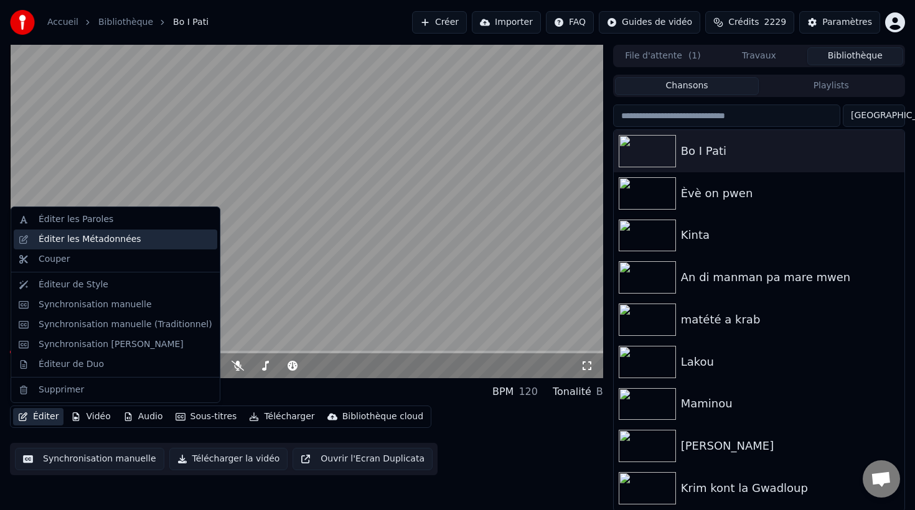
click at [106, 246] on div "Éditer les Métadonnées" at bounding box center [116, 240] width 204 height 20
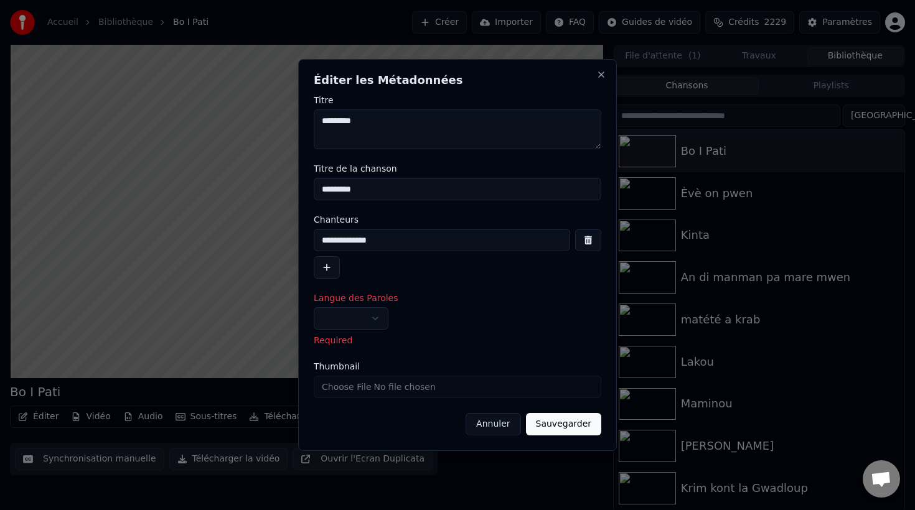
click at [436, 227] on div "**********" at bounding box center [458, 246] width 288 height 63
click at [384, 318] on body "**********" at bounding box center [457, 255] width 915 height 510
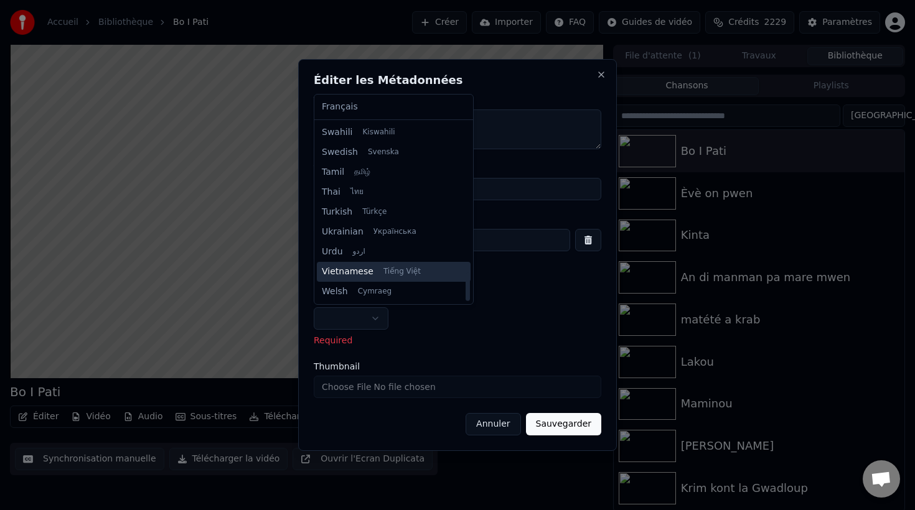
scroll to position [0, 0]
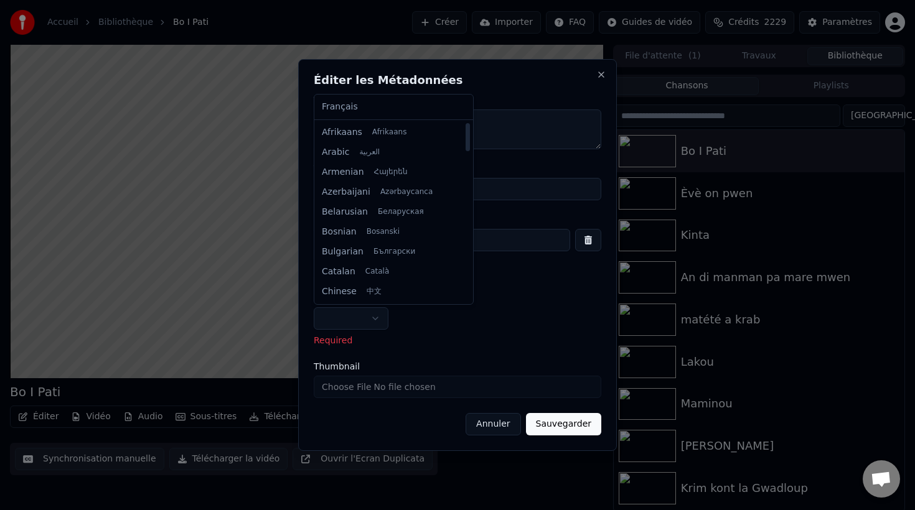
select select "**"
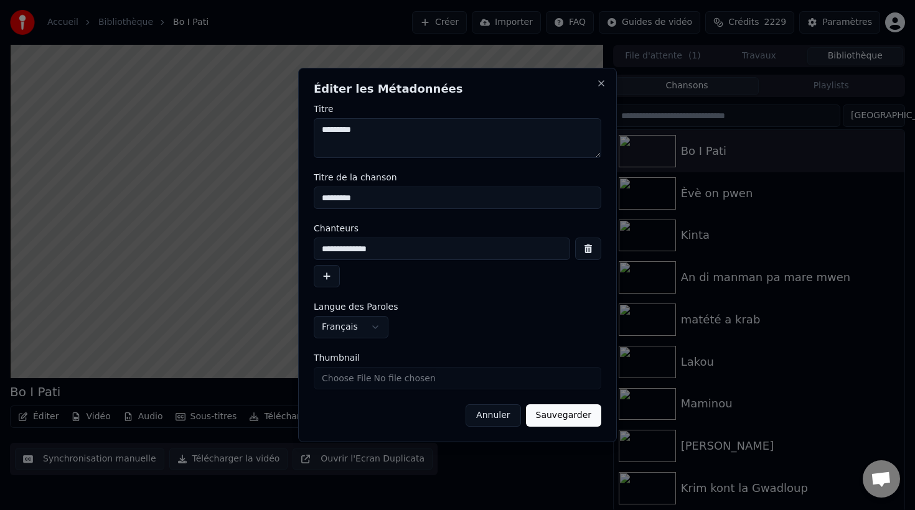
click at [495, 414] on button "Annuler" at bounding box center [493, 416] width 55 height 22
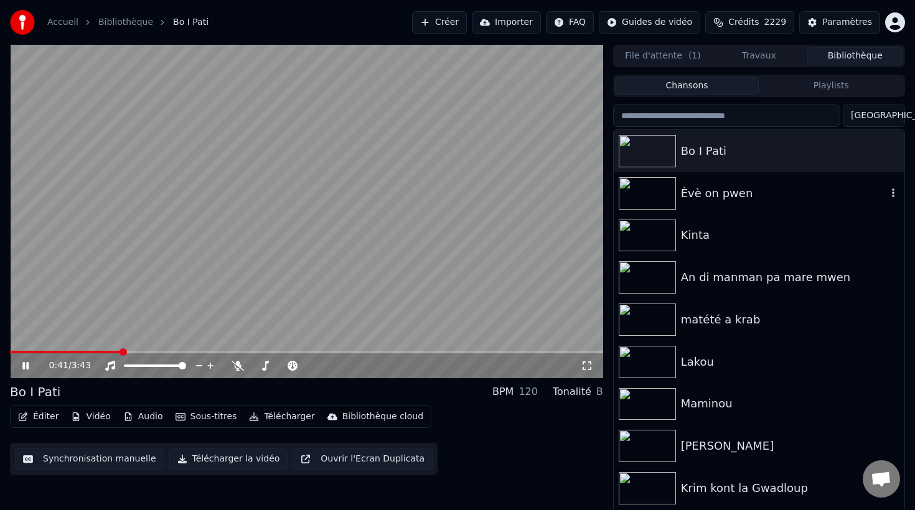
click at [705, 193] on div "Èvè on pwen" at bounding box center [784, 193] width 206 height 17
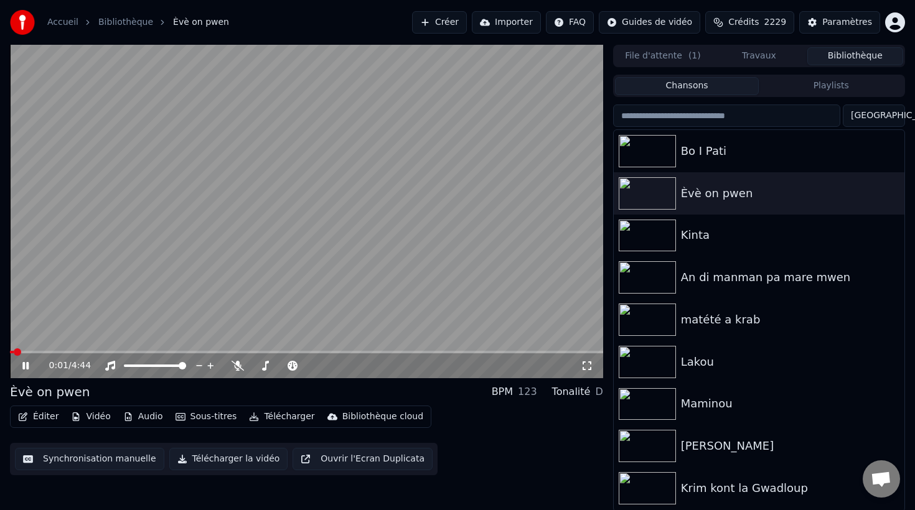
click at [38, 415] on button "Éditer" at bounding box center [38, 416] width 50 height 17
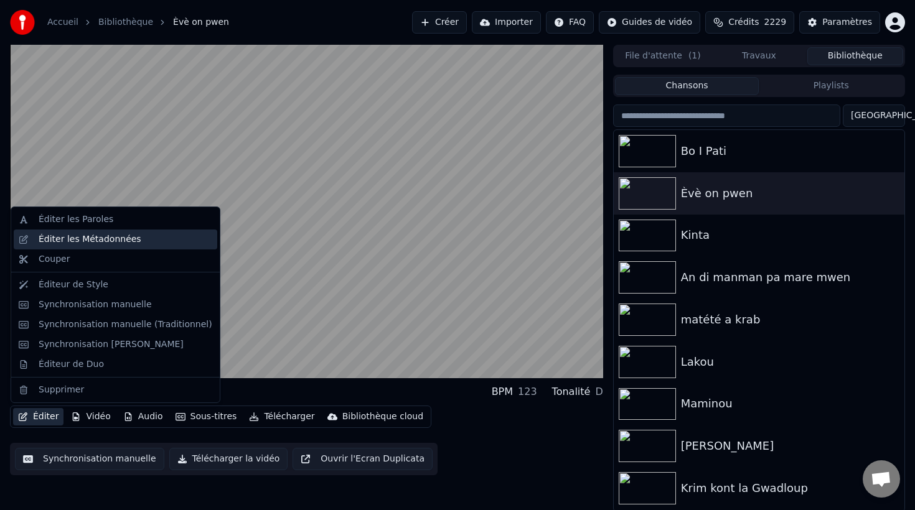
click at [95, 237] on div "Éditer les Métadonnées" at bounding box center [90, 239] width 103 height 12
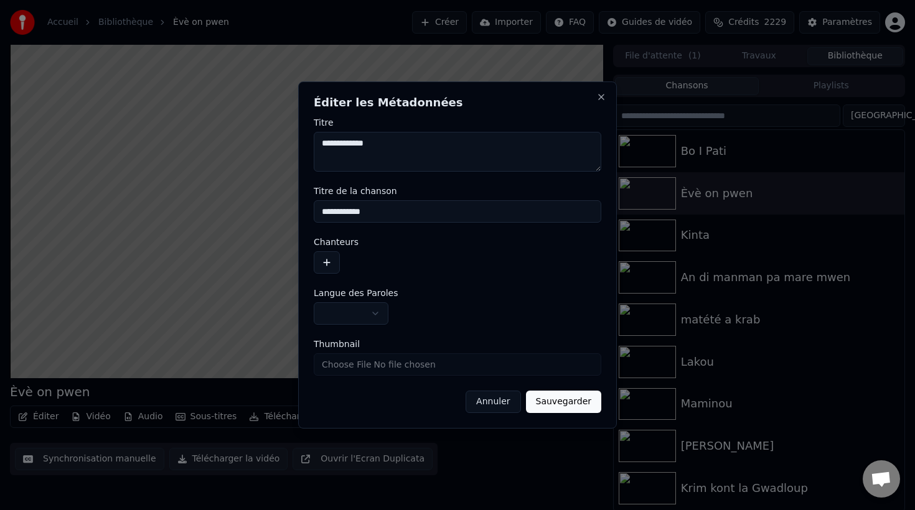
click at [329, 258] on button "button" at bounding box center [327, 262] width 26 height 22
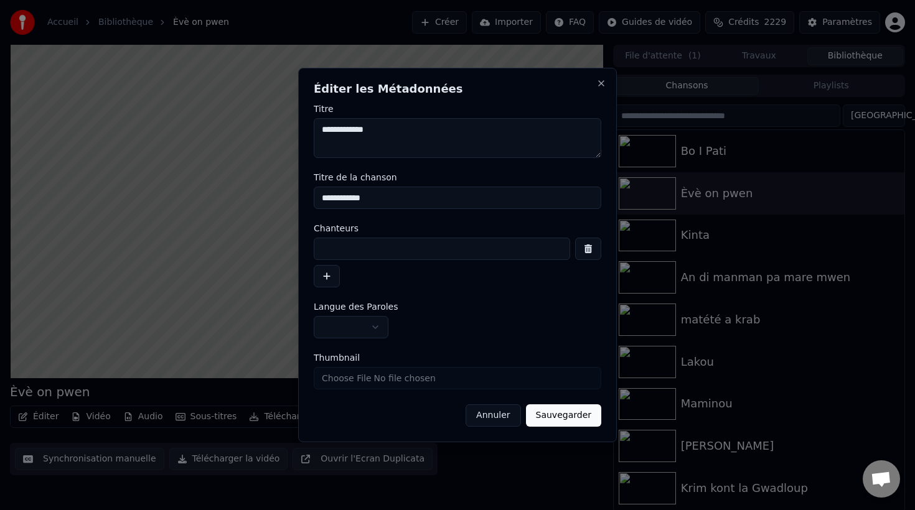
click at [350, 251] on input at bounding box center [442, 249] width 256 height 22
type input "******"
click at [575, 410] on button "Sauvegarder" at bounding box center [563, 416] width 75 height 22
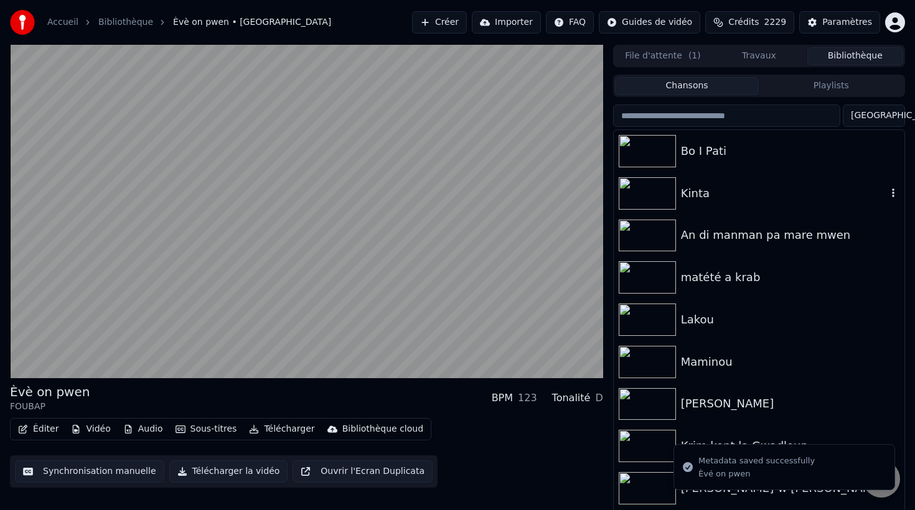
click at [710, 201] on div "Kinta" at bounding box center [784, 193] width 206 height 17
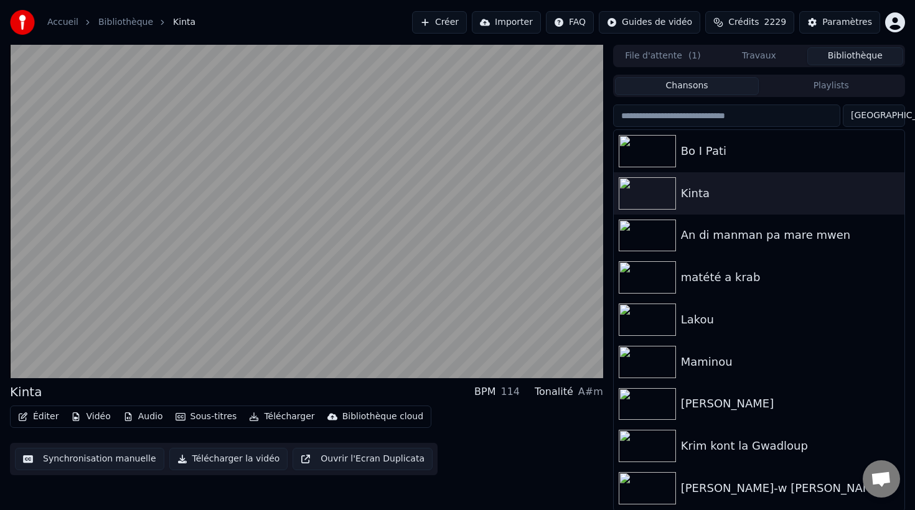
click at [43, 420] on button "Éditer" at bounding box center [38, 416] width 50 height 17
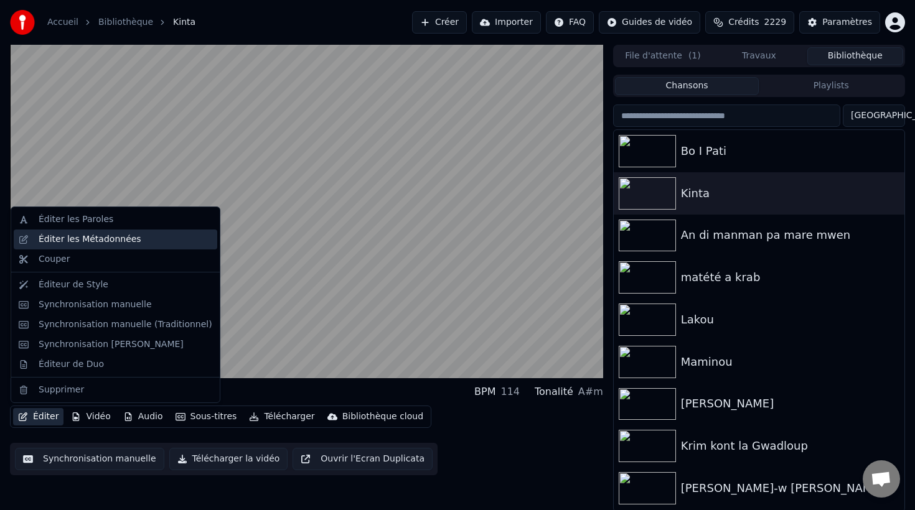
click at [98, 240] on div "Éditer les Métadonnées" at bounding box center [90, 239] width 103 height 12
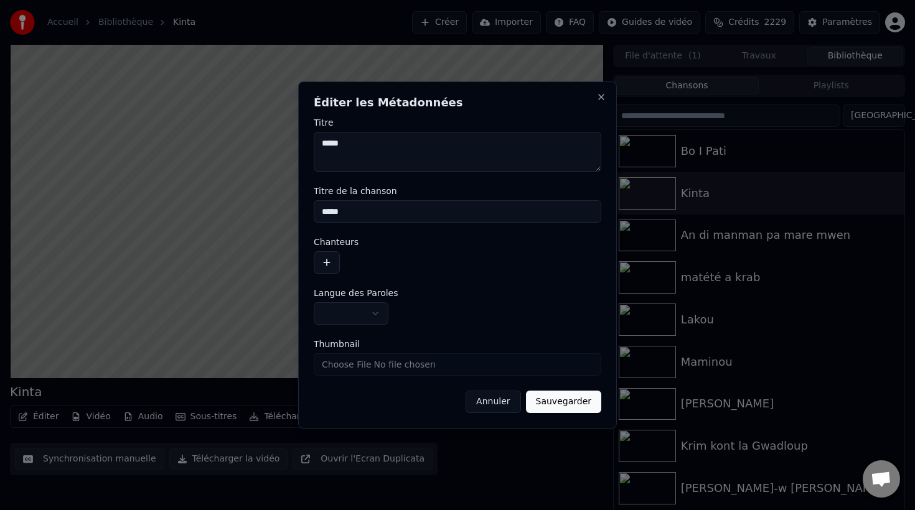
click at [319, 260] on button "button" at bounding box center [327, 262] width 26 height 22
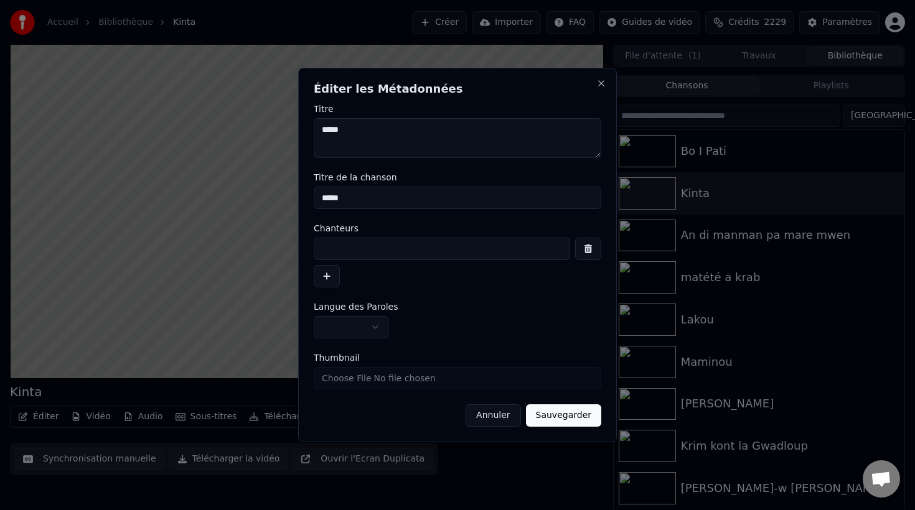
click at [357, 254] on input at bounding box center [442, 249] width 256 height 22
type input "**********"
click at [556, 418] on button "Sauvegarder" at bounding box center [563, 416] width 75 height 22
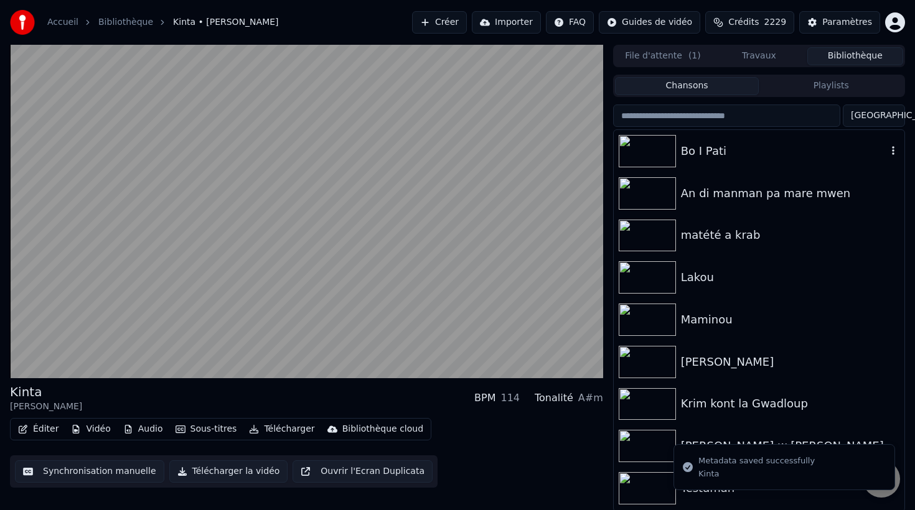
click at [736, 151] on div "Bo I Pati" at bounding box center [784, 151] width 206 height 17
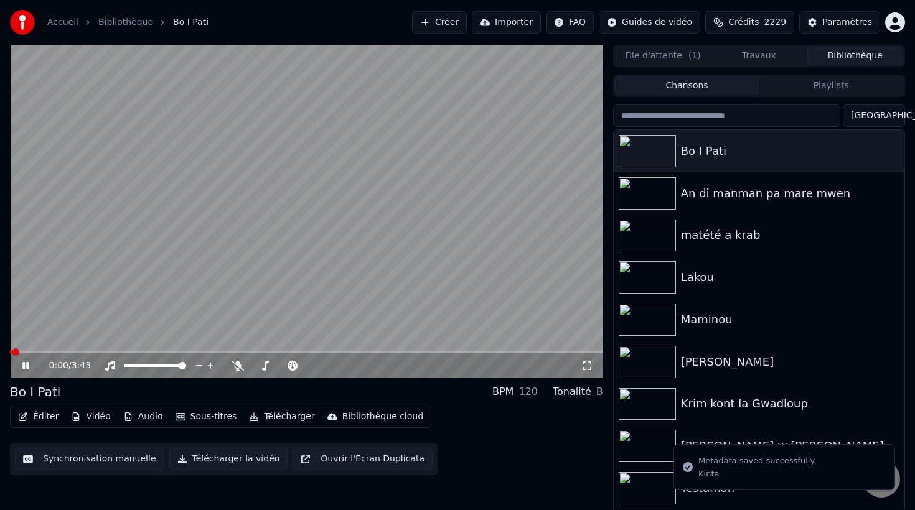
click at [45, 417] on button "Éditer" at bounding box center [38, 416] width 50 height 17
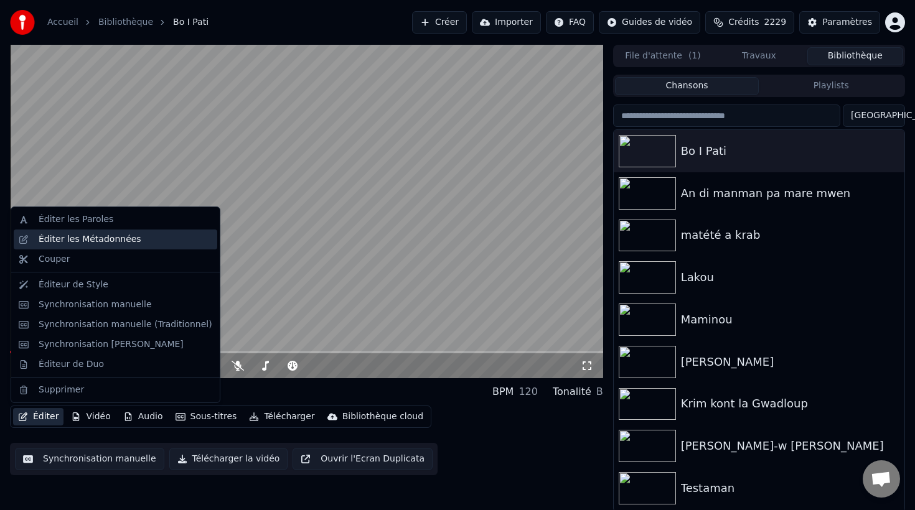
click at [120, 243] on div "Éditer les Métadonnées" at bounding box center [90, 239] width 103 height 12
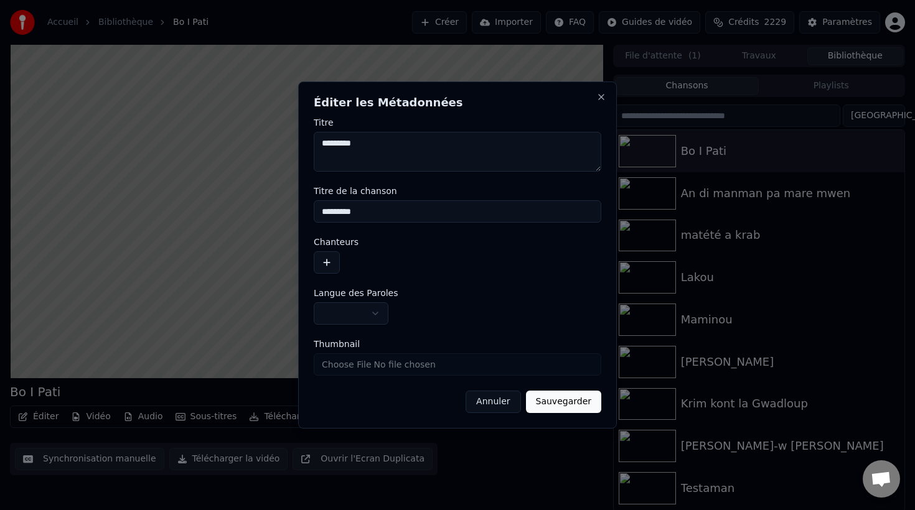
click at [326, 261] on button "button" at bounding box center [327, 262] width 26 height 22
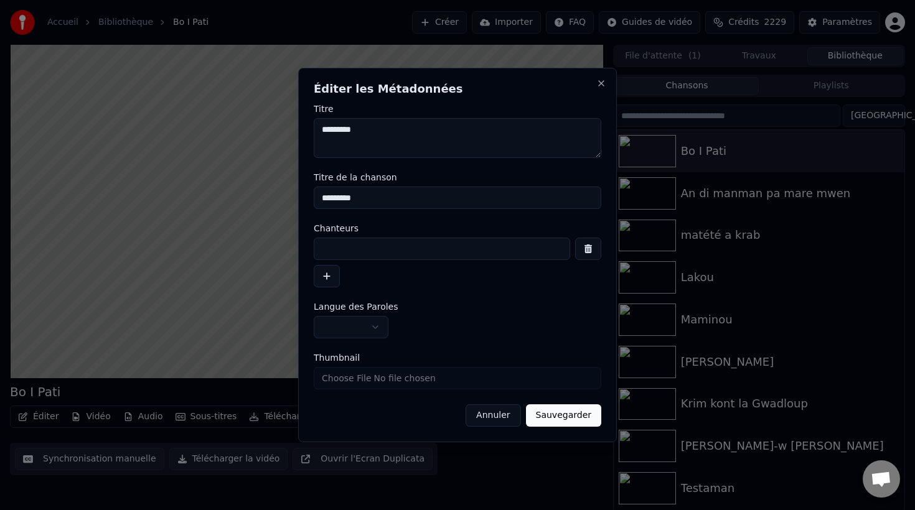
click at [364, 254] on input at bounding box center [442, 249] width 256 height 22
type input "**********"
click at [558, 411] on button "Sauvegarder" at bounding box center [563, 416] width 75 height 22
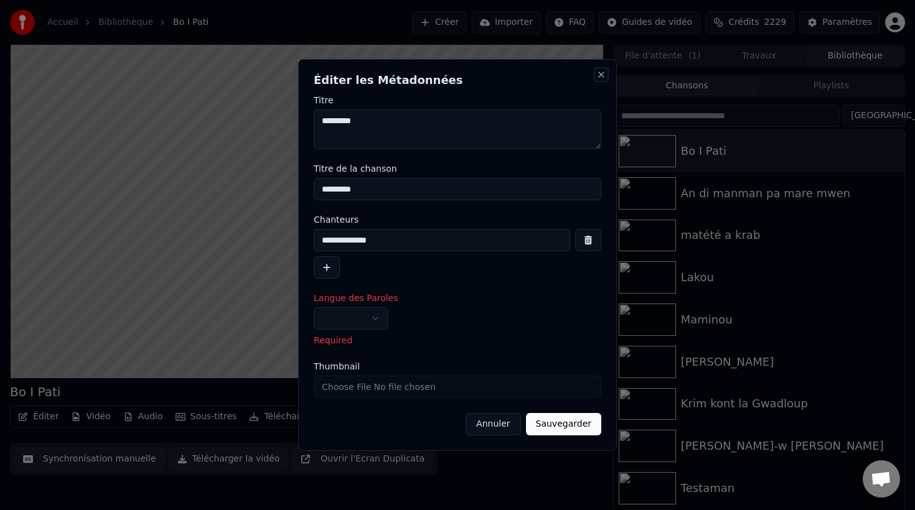
click at [603, 78] on button "Close" at bounding box center [601, 75] width 10 height 10
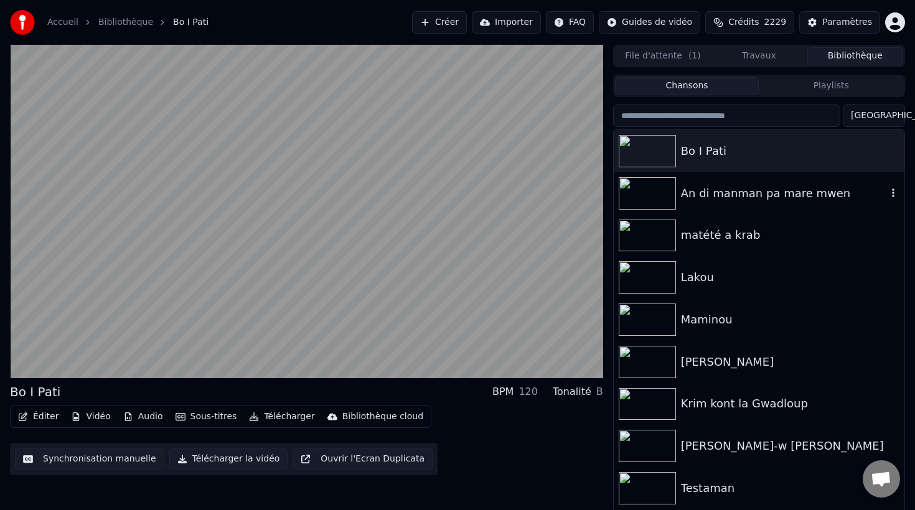
click at [725, 189] on div "An di manman pa mare mwen" at bounding box center [784, 193] width 206 height 17
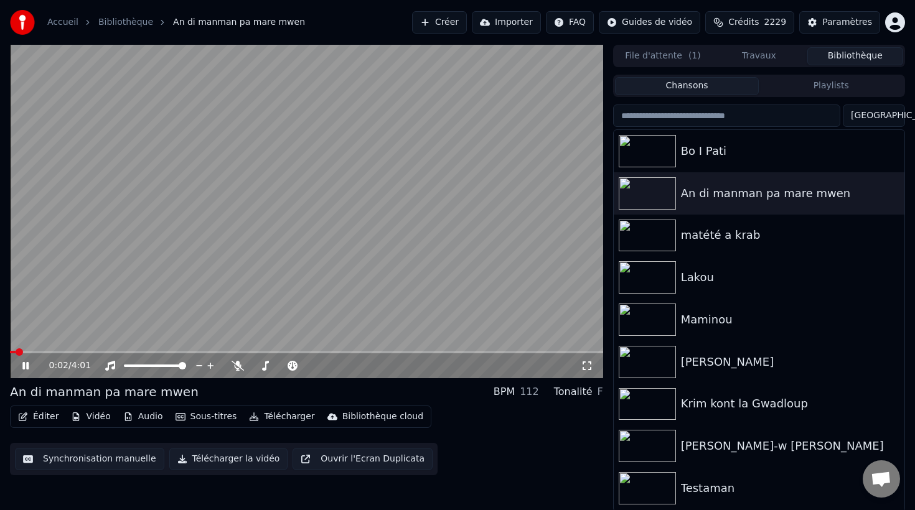
click at [35, 423] on button "Éditer" at bounding box center [38, 416] width 50 height 17
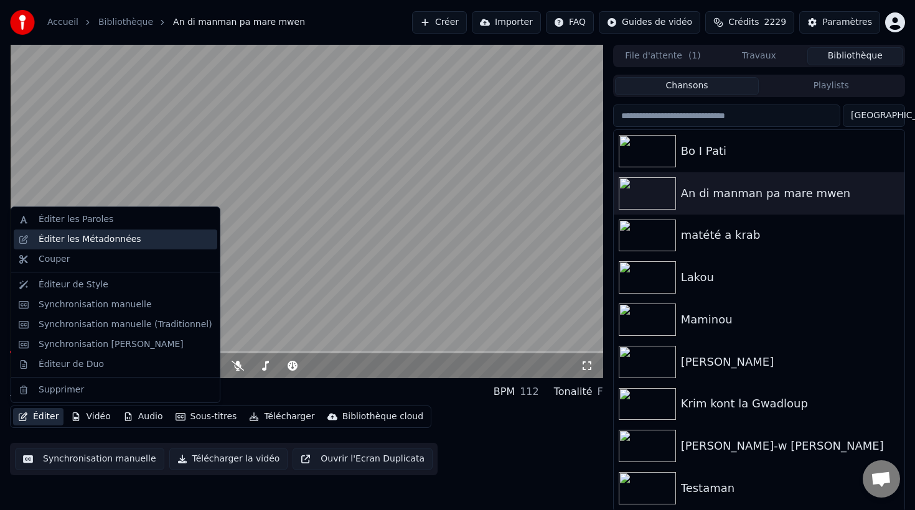
click at [104, 240] on div "Éditer les Métadonnées" at bounding box center [90, 239] width 103 height 12
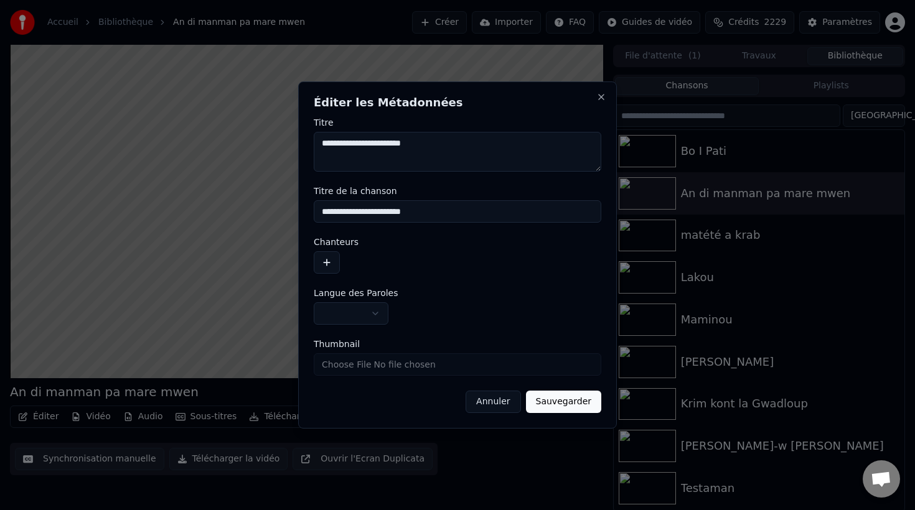
click at [327, 268] on button "button" at bounding box center [327, 262] width 26 height 22
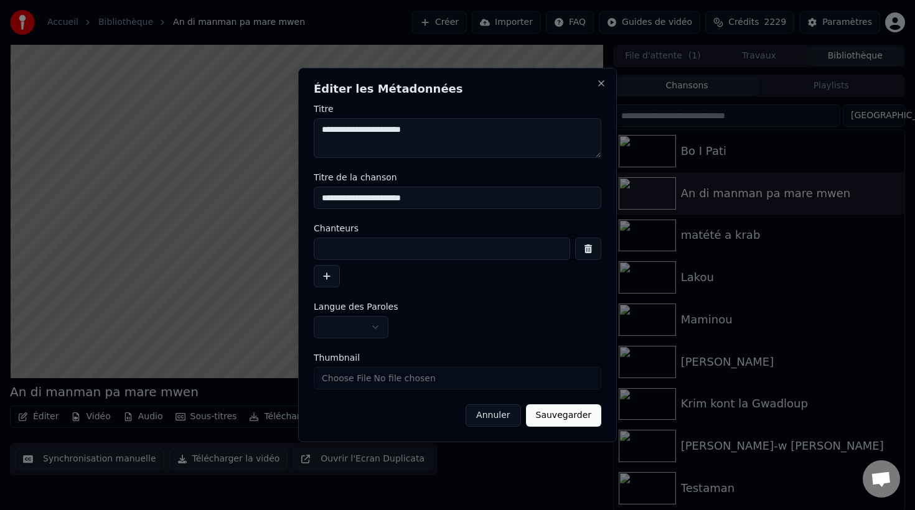
click at [341, 250] on input at bounding box center [442, 249] width 256 height 22
type input "*******"
click at [560, 416] on button "Sauvegarder" at bounding box center [563, 416] width 75 height 22
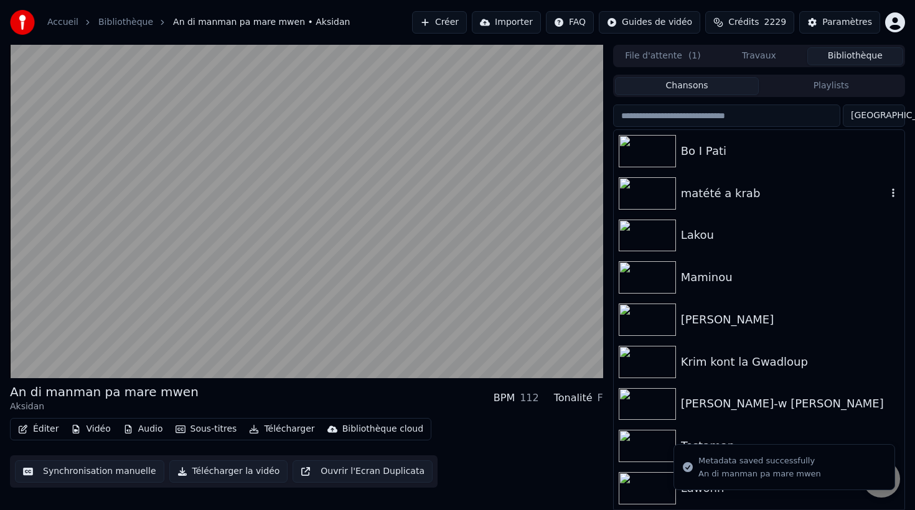
click at [726, 189] on div "matété a krab" at bounding box center [784, 193] width 206 height 17
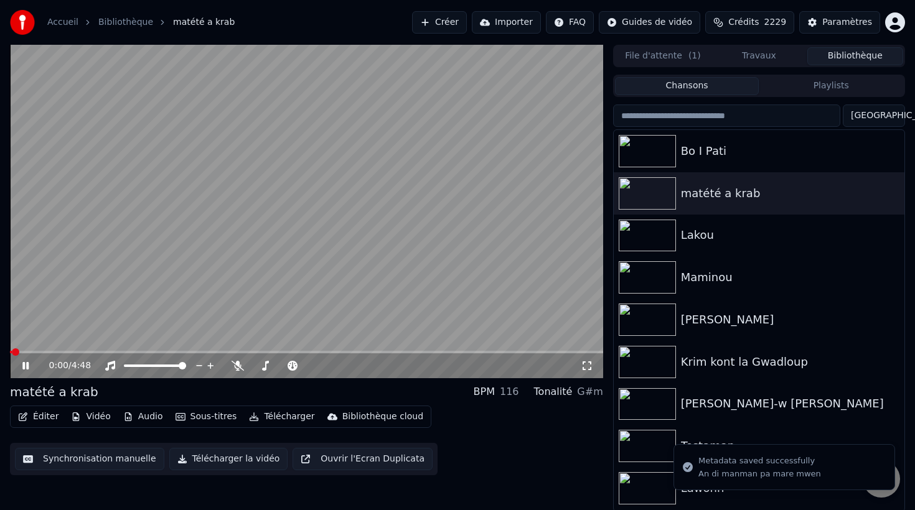
click at [42, 417] on button "Éditer" at bounding box center [38, 416] width 50 height 17
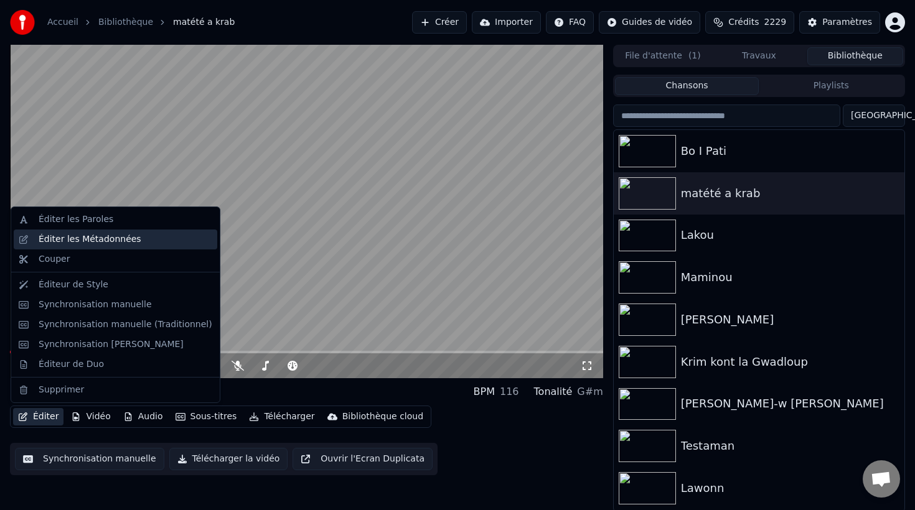
click at [100, 246] on div "Éditer les Métadonnées" at bounding box center [116, 240] width 204 height 20
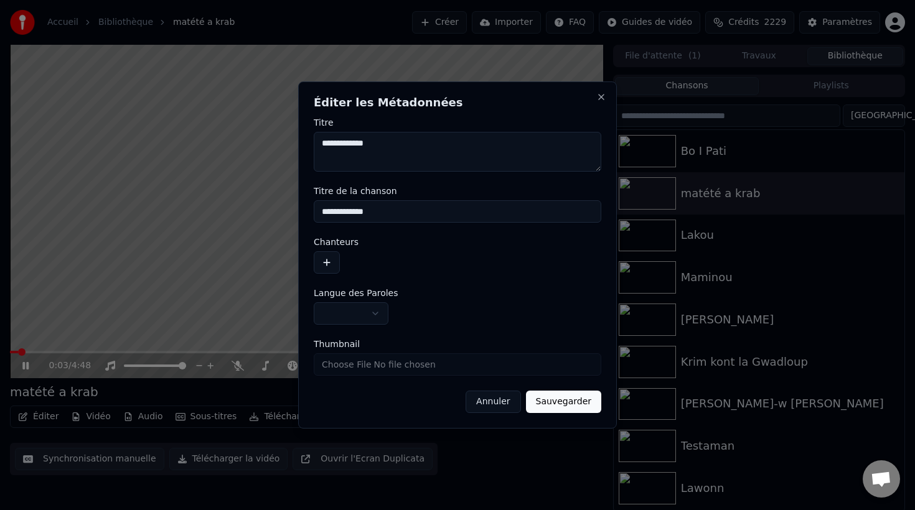
click at [329, 260] on button "button" at bounding box center [327, 262] width 26 height 22
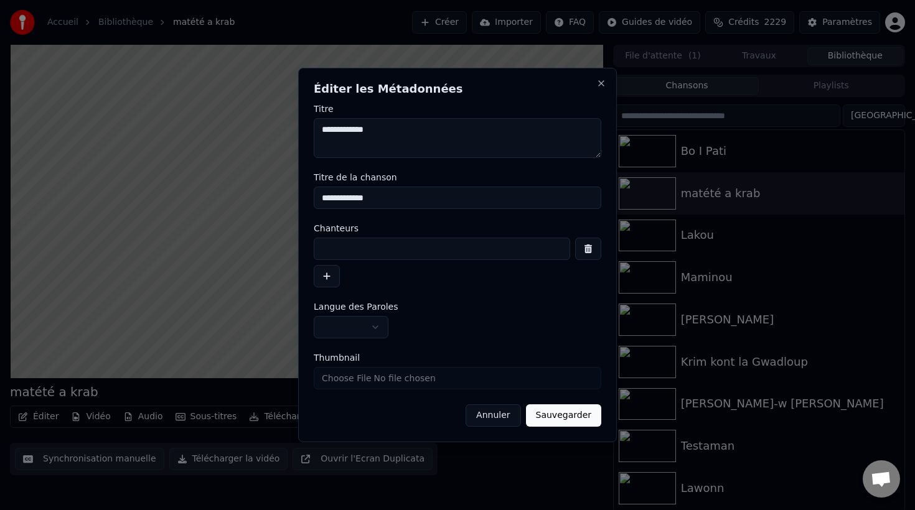
click at [357, 250] on input at bounding box center [442, 249] width 256 height 22
type input "******"
click at [553, 408] on button "Sauvegarder" at bounding box center [563, 416] width 75 height 22
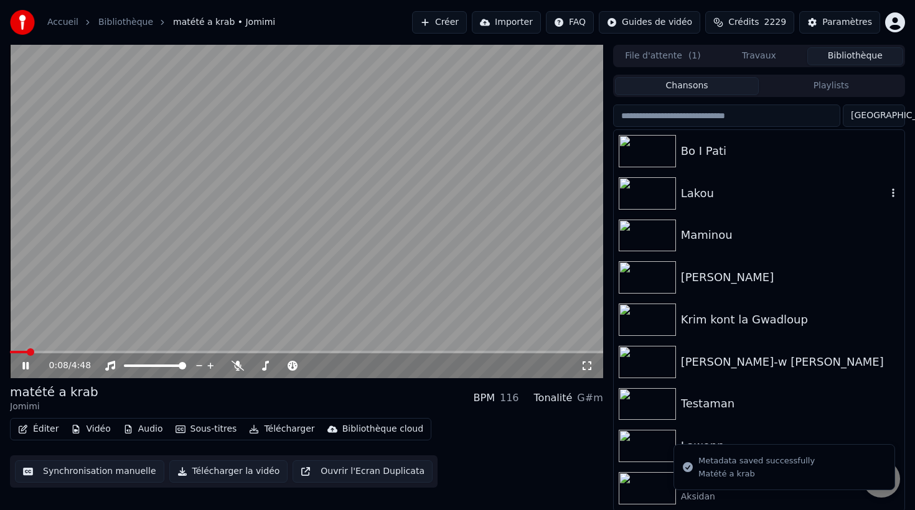
click at [711, 196] on div "Lakou" at bounding box center [784, 193] width 206 height 17
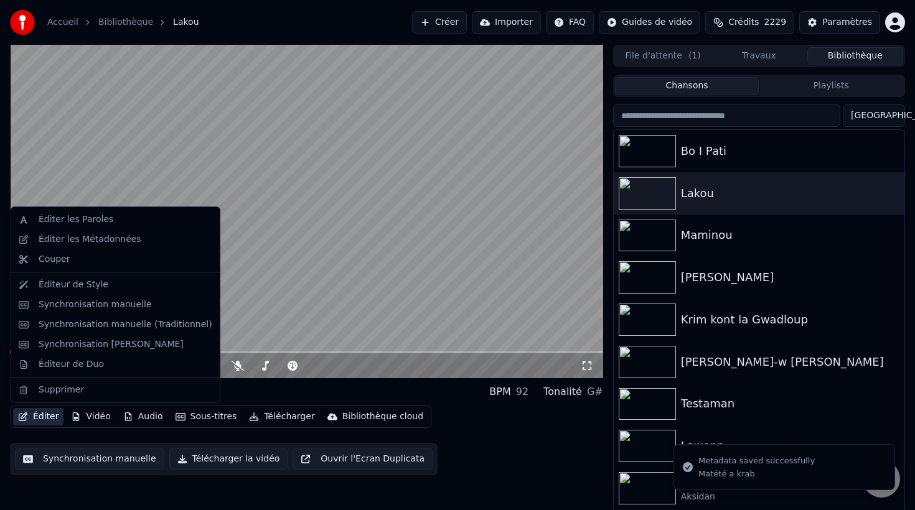
click at [43, 414] on button "Éditer" at bounding box center [38, 416] width 50 height 17
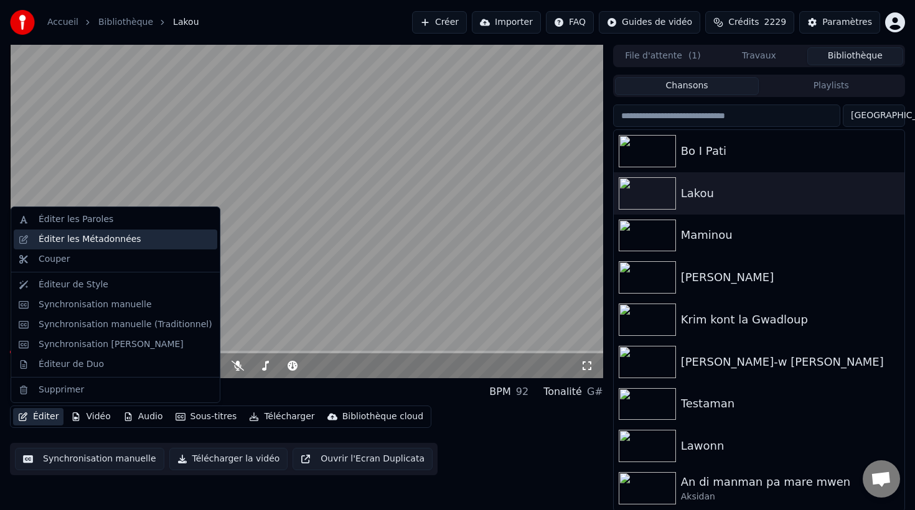
click at [126, 240] on div "Éditer les Métadonnées" at bounding box center [90, 239] width 103 height 12
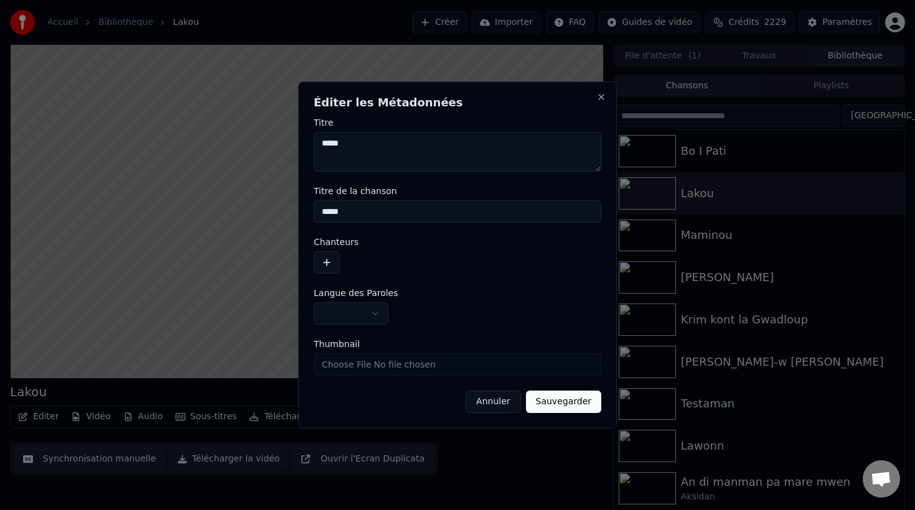
click at [330, 259] on button "button" at bounding box center [327, 262] width 26 height 22
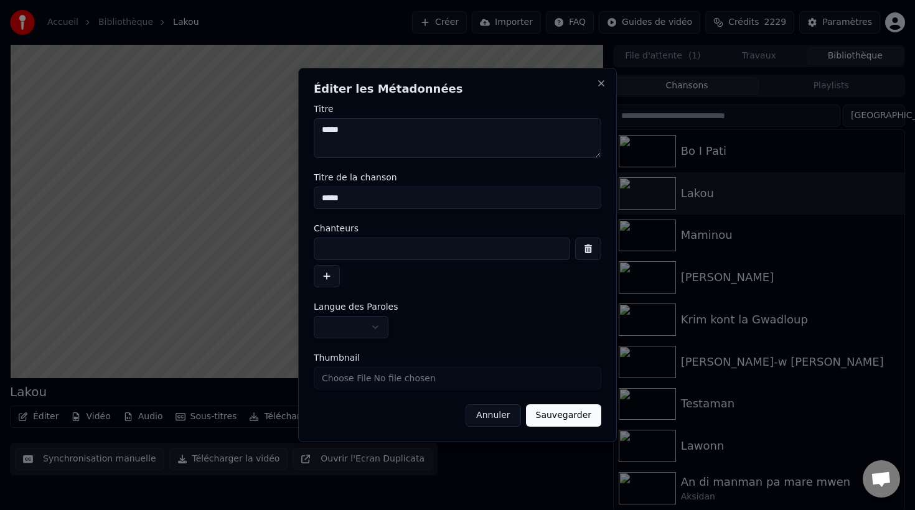
click at [349, 261] on div at bounding box center [458, 263] width 288 height 50
click at [347, 247] on input at bounding box center [442, 249] width 256 height 22
type input "**********"
click at [571, 415] on button "Sauvegarder" at bounding box center [563, 416] width 75 height 22
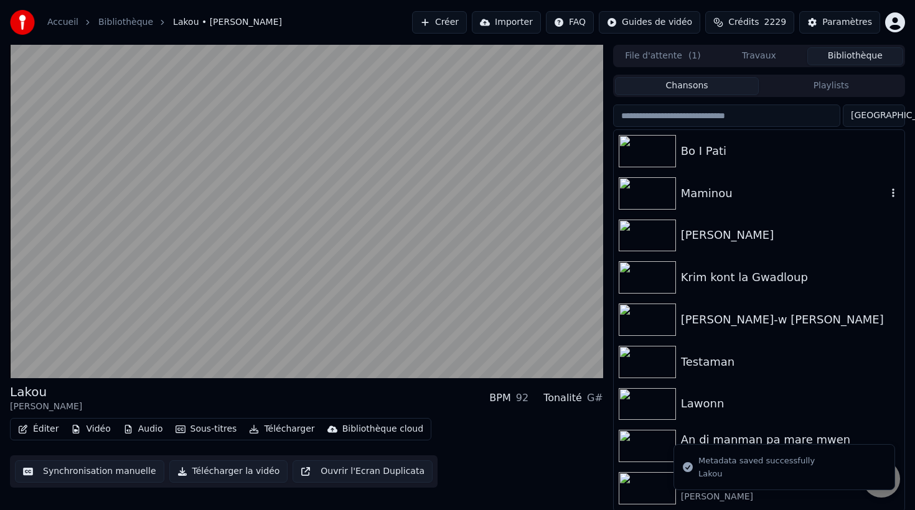
click at [739, 204] on div "Maminou" at bounding box center [759, 193] width 291 height 42
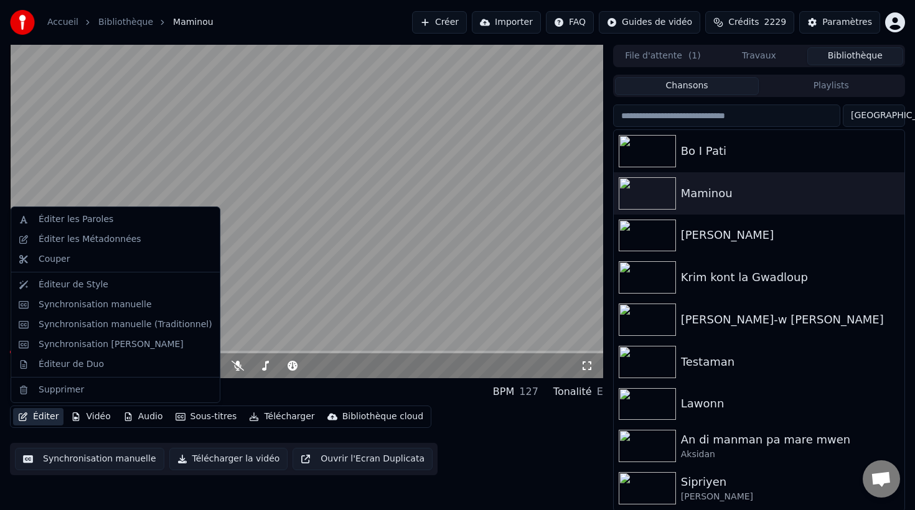
click at [43, 418] on button "Éditer" at bounding box center [38, 416] width 50 height 17
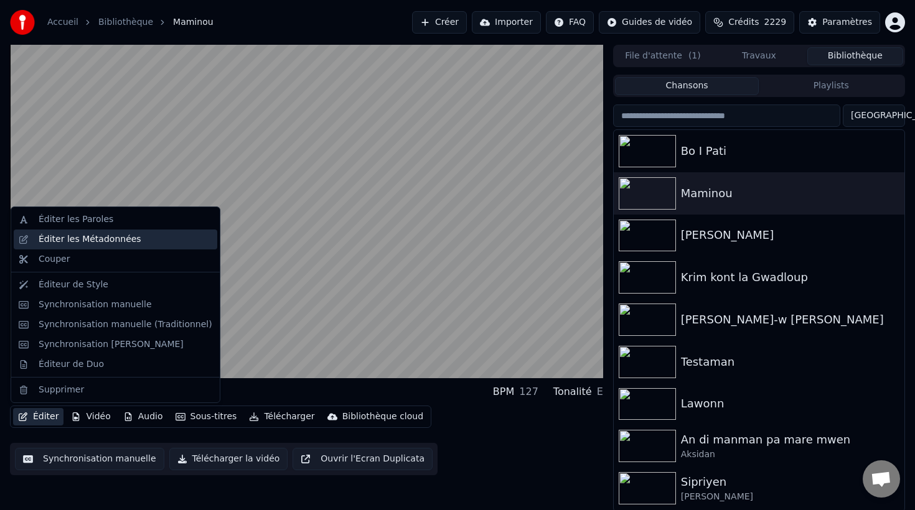
click at [92, 235] on div "Éditer les Métadonnées" at bounding box center [90, 239] width 103 height 12
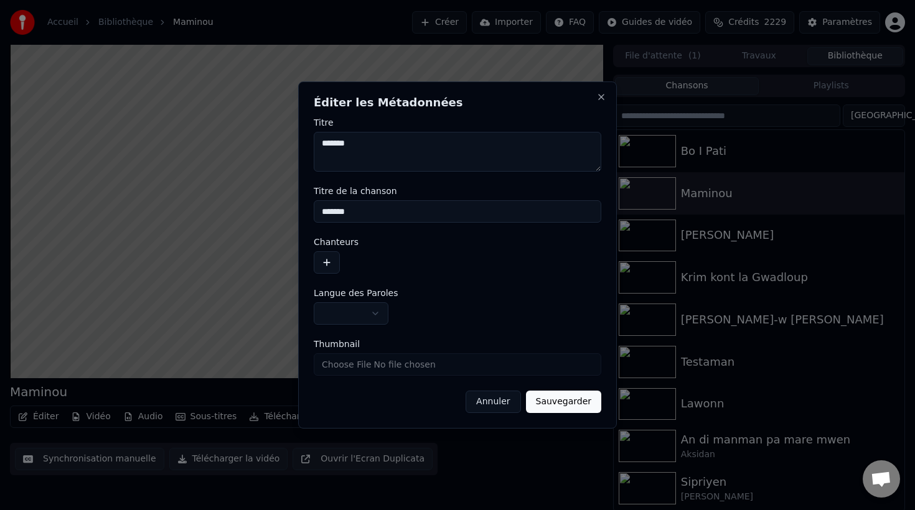
click at [325, 262] on button "button" at bounding box center [327, 262] width 26 height 22
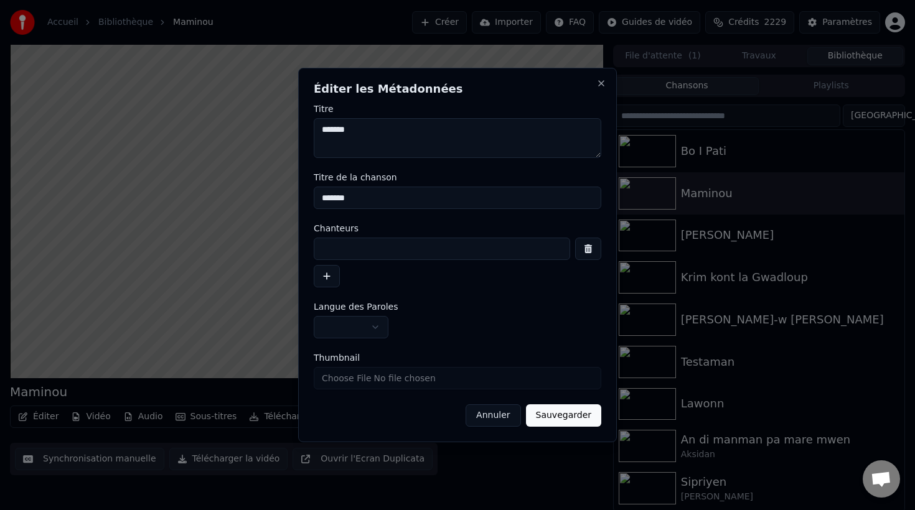
click at [357, 250] on input at bounding box center [442, 249] width 256 height 22
type input "**********"
click at [566, 419] on button "Sauvegarder" at bounding box center [563, 416] width 75 height 22
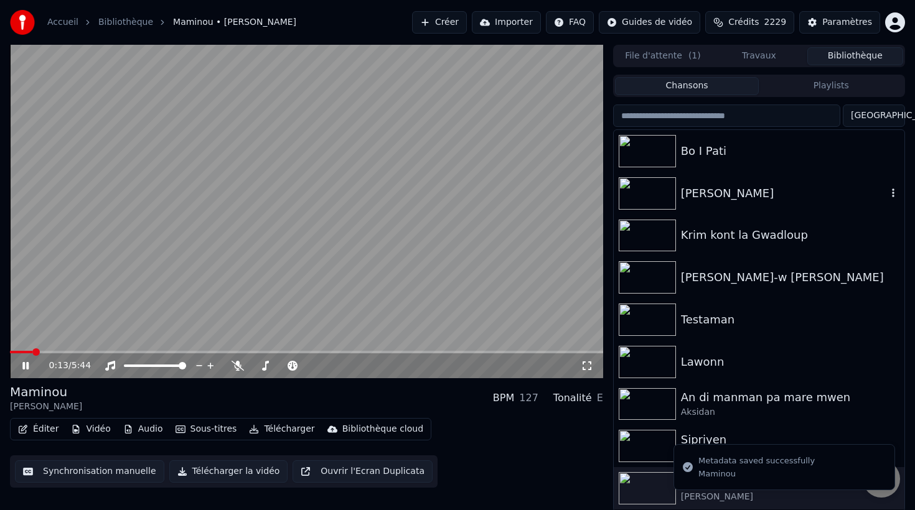
click at [702, 192] on div "[PERSON_NAME]" at bounding box center [784, 193] width 206 height 17
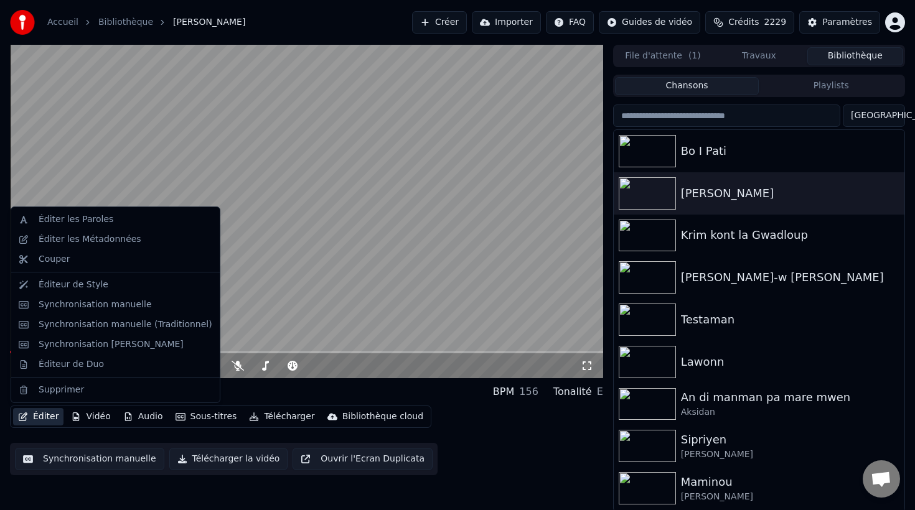
click at [47, 417] on button "Éditer" at bounding box center [38, 416] width 50 height 17
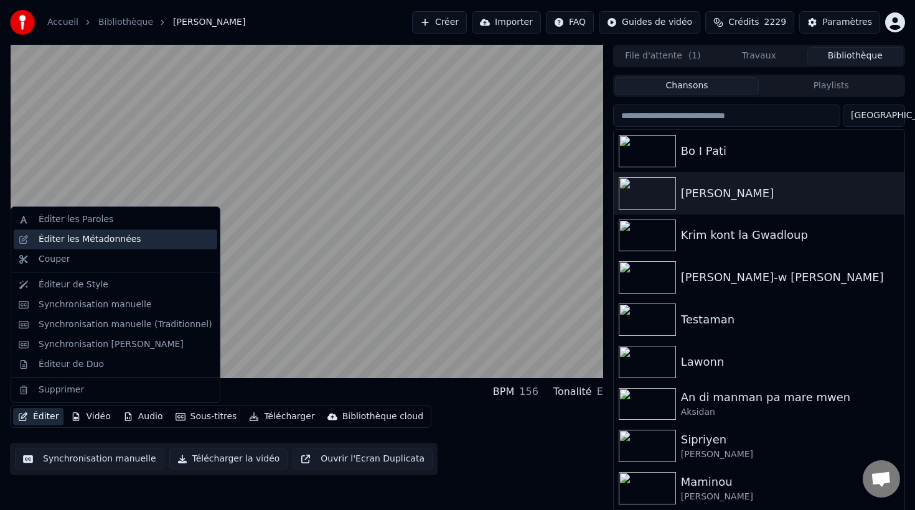
click at [85, 247] on div "Éditer les Métadonnées" at bounding box center [116, 240] width 204 height 20
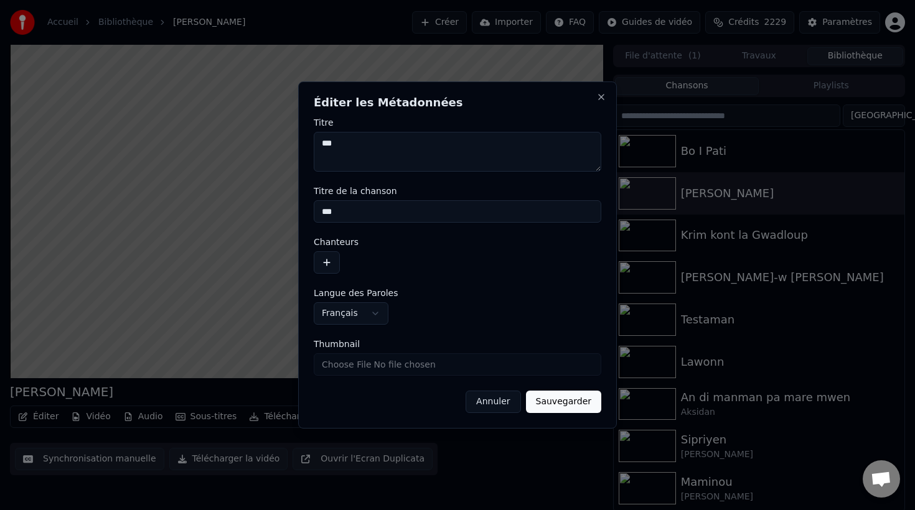
click at [327, 263] on button "button" at bounding box center [327, 262] width 26 height 22
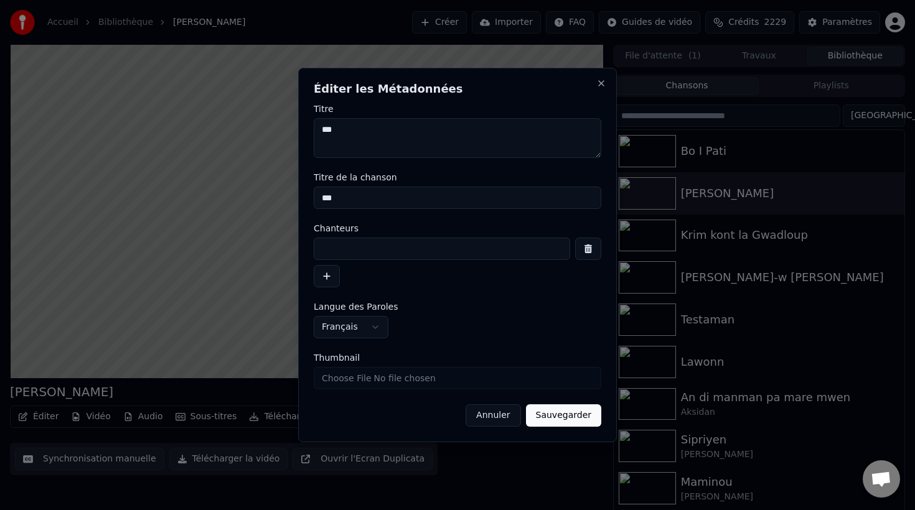
click at [349, 244] on input at bounding box center [442, 249] width 256 height 22
type input "**********"
click at [576, 420] on button "Sauvegarder" at bounding box center [563, 416] width 75 height 22
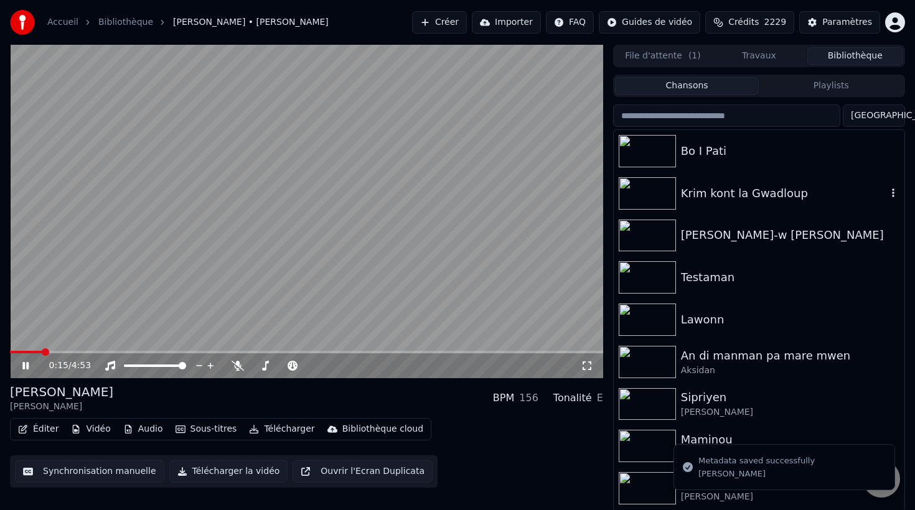
click at [741, 203] on div "Krim kont la Gwadloup" at bounding box center [759, 193] width 291 height 42
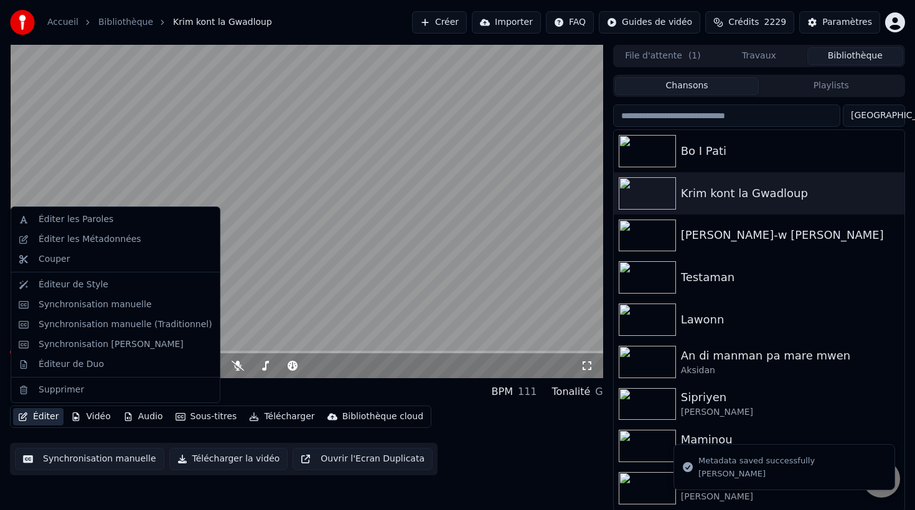
click at [43, 418] on button "Éditer" at bounding box center [38, 416] width 50 height 17
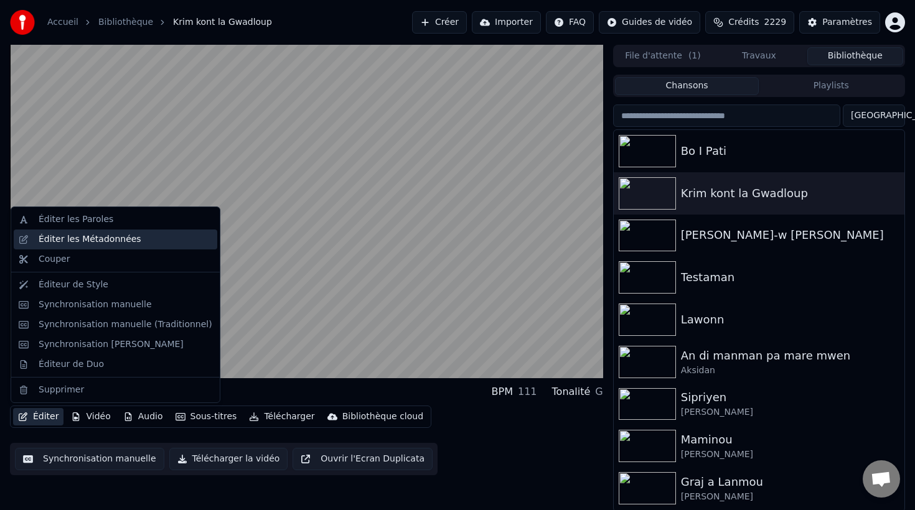
click at [103, 239] on div "Éditer les Métadonnées" at bounding box center [90, 239] width 103 height 12
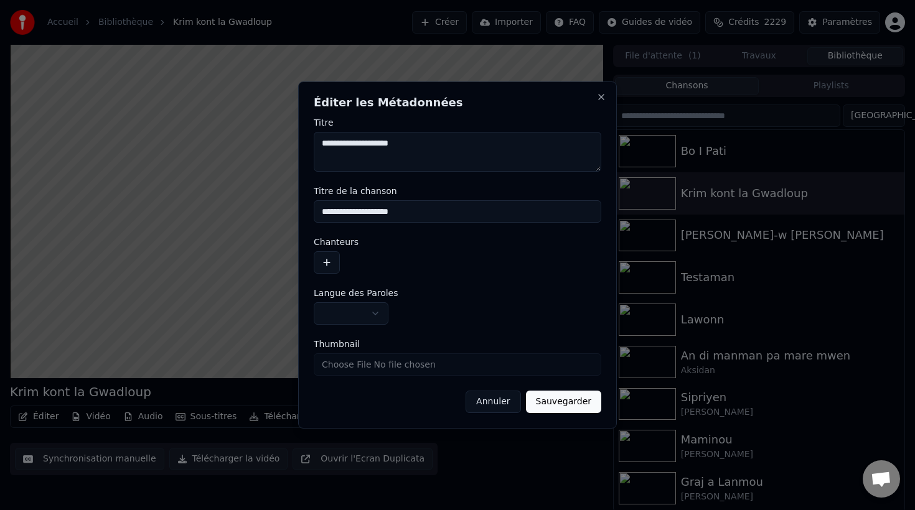
click at [326, 261] on button "button" at bounding box center [327, 262] width 26 height 22
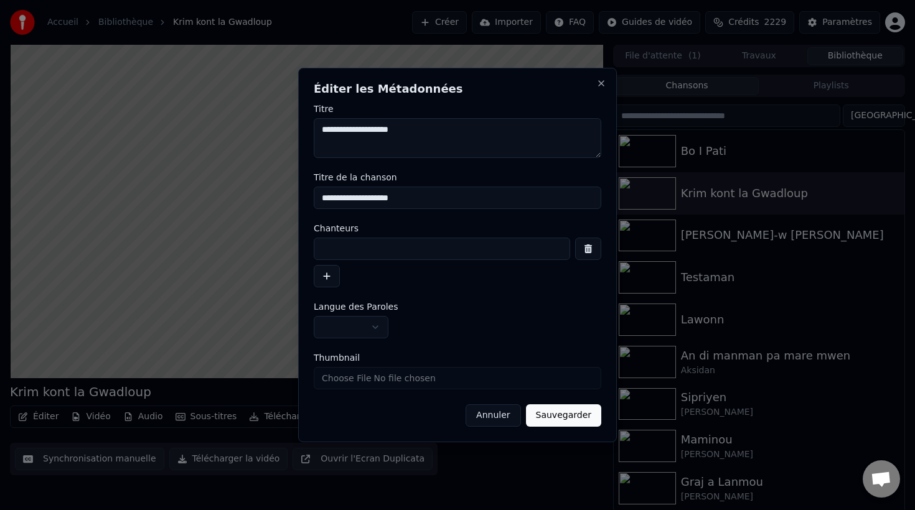
click at [357, 249] on input at bounding box center [442, 249] width 256 height 22
type input "****"
click at [558, 416] on button "Sauvegarder" at bounding box center [563, 416] width 75 height 22
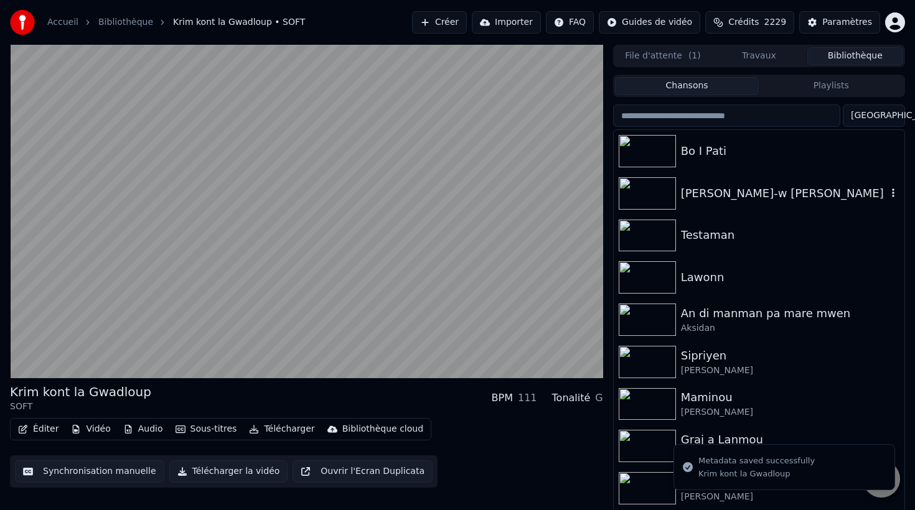
click at [739, 193] on div "[PERSON_NAME]-w [PERSON_NAME]" at bounding box center [784, 193] width 206 height 17
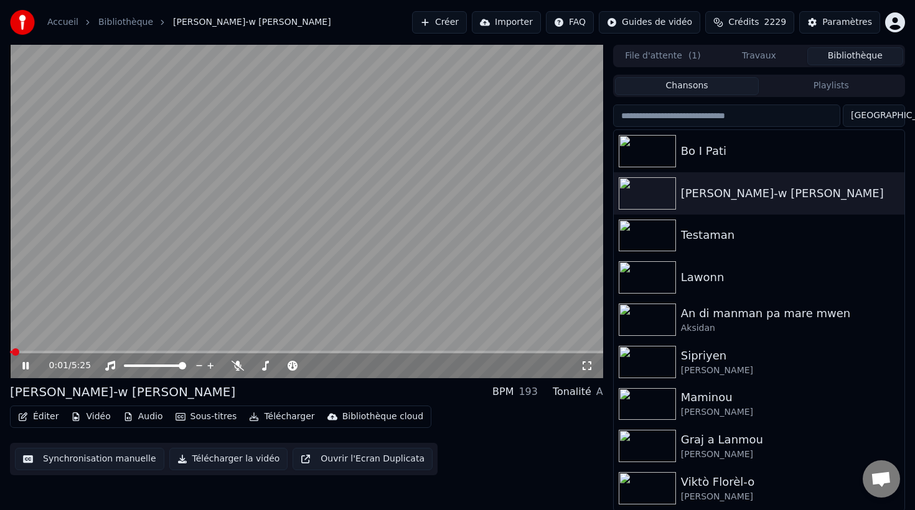
click at [34, 421] on button "Éditer" at bounding box center [38, 416] width 50 height 17
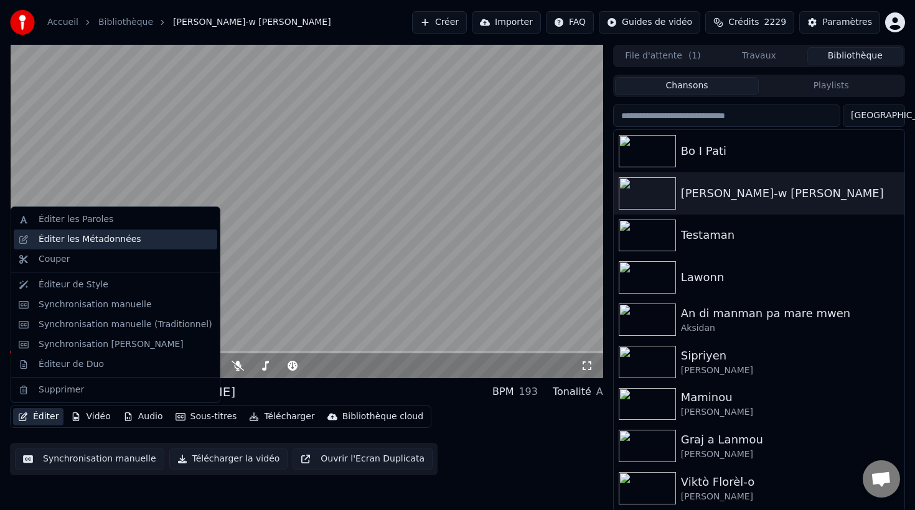
click at [95, 242] on div "Éditer les Métadonnées" at bounding box center [90, 239] width 103 height 12
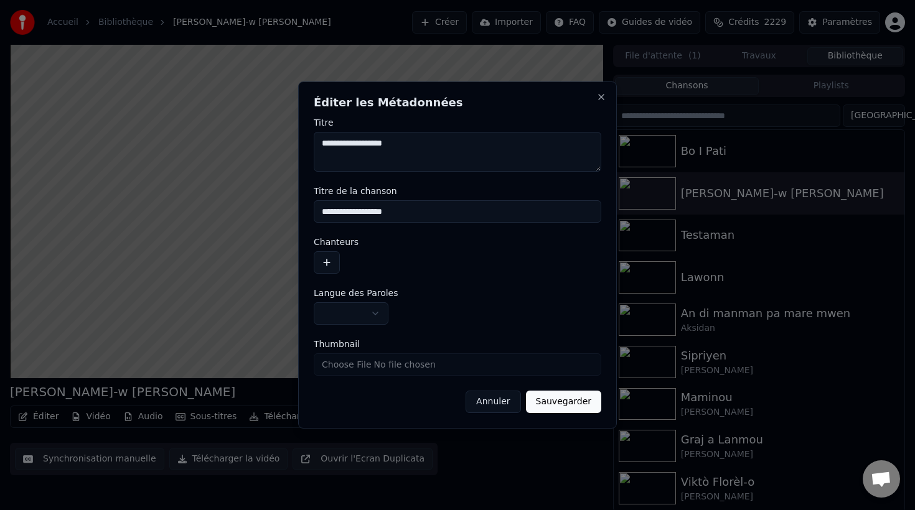
click at [331, 261] on button "button" at bounding box center [327, 262] width 26 height 22
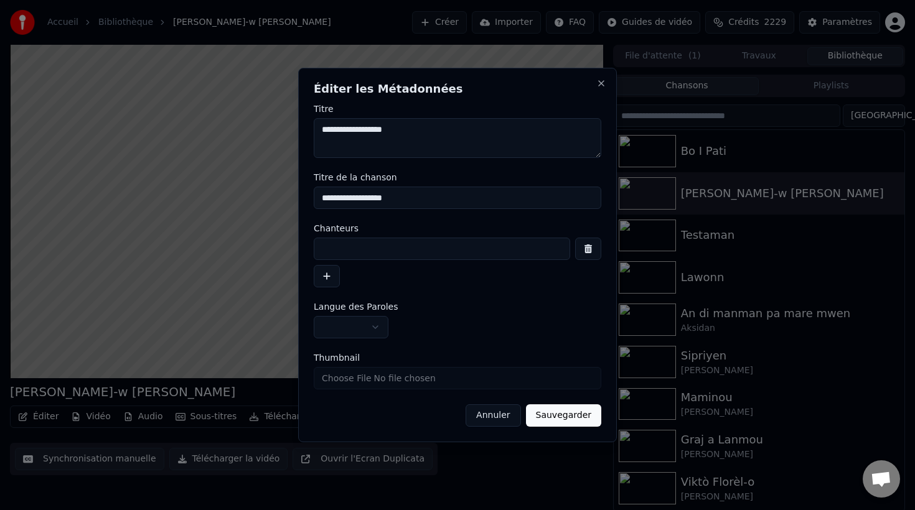
click at [344, 251] on input at bounding box center [442, 249] width 256 height 22
type input "********"
click at [563, 419] on button "Sauvegarder" at bounding box center [563, 416] width 75 height 22
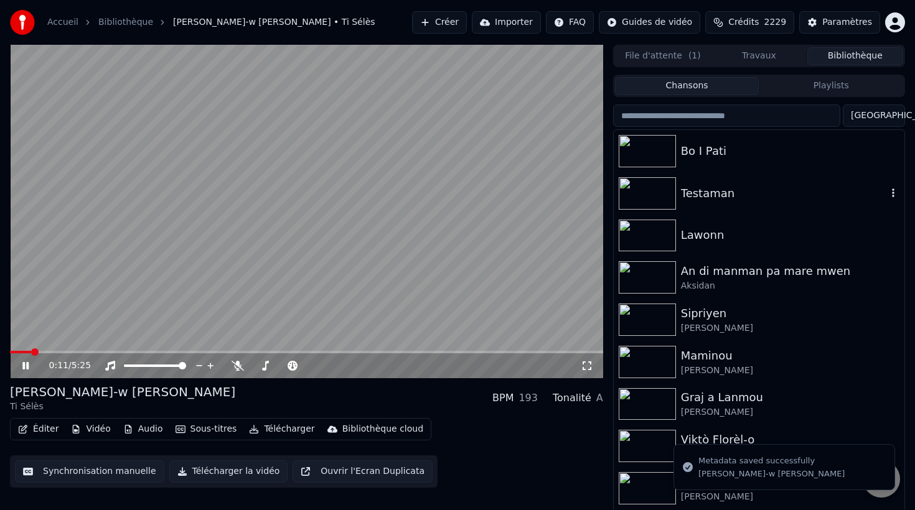
click at [738, 192] on div "Testaman" at bounding box center [784, 193] width 206 height 17
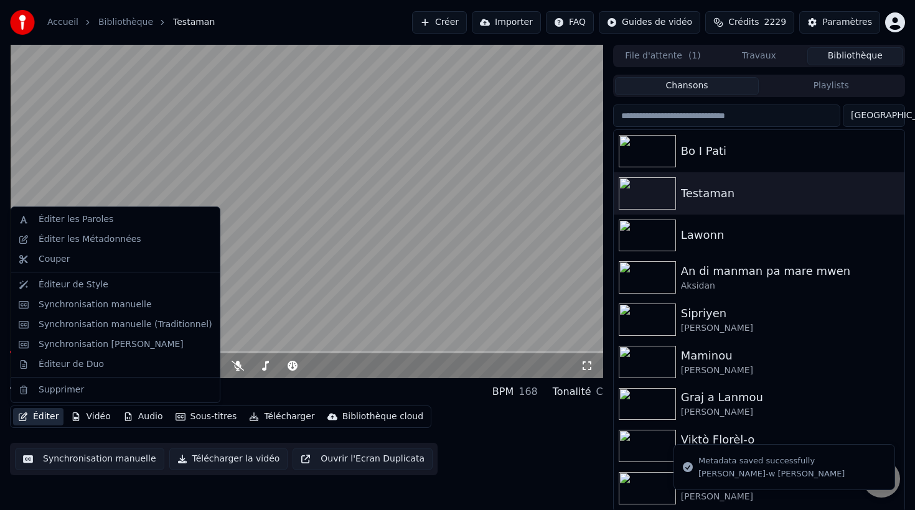
click at [50, 418] on button "Éditer" at bounding box center [38, 416] width 50 height 17
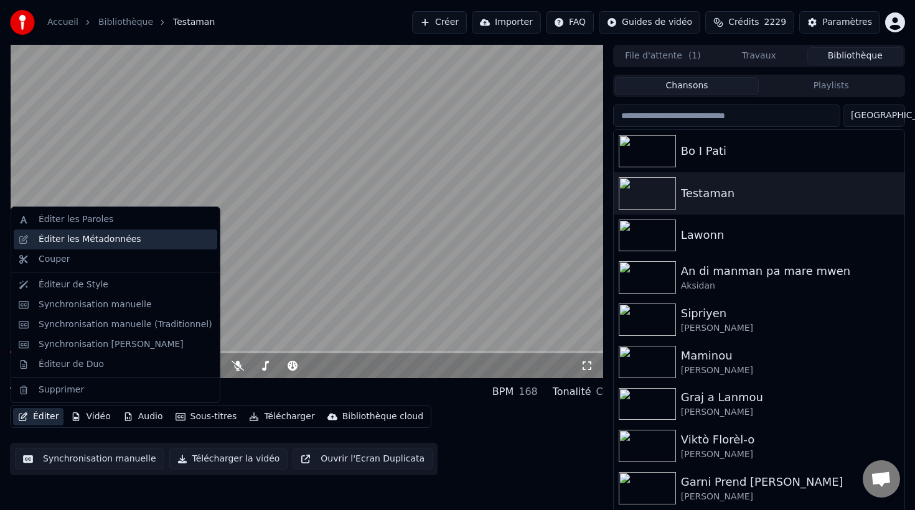
click at [120, 242] on div "Éditer les Métadonnées" at bounding box center [90, 239] width 103 height 12
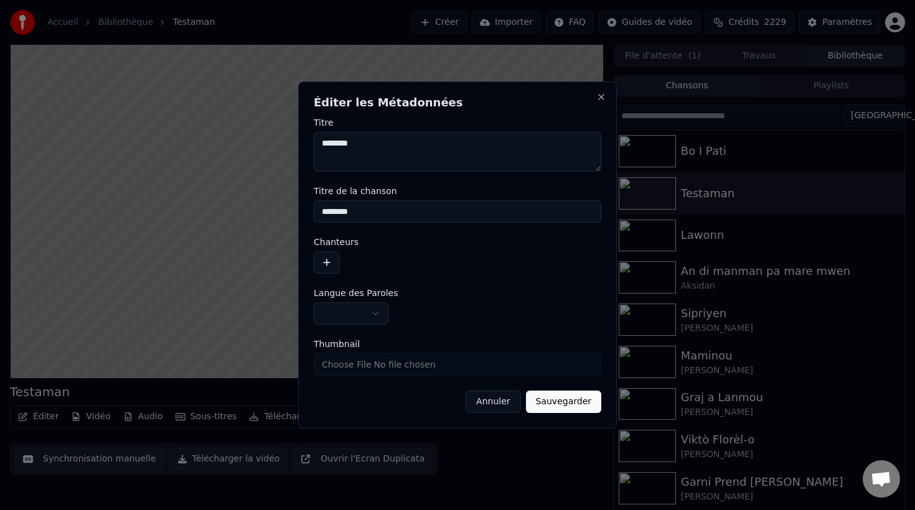
click at [328, 261] on button "button" at bounding box center [327, 262] width 26 height 22
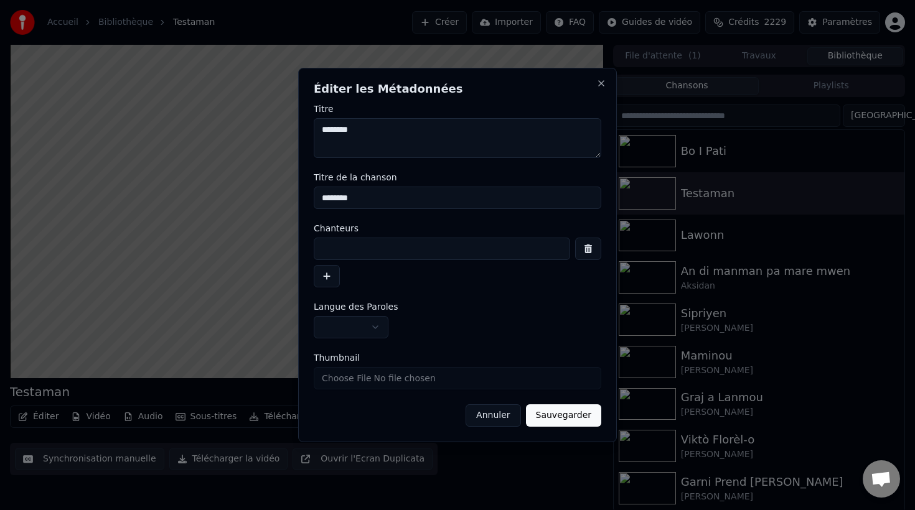
click at [350, 242] on input at bounding box center [442, 249] width 256 height 22
type input "********"
click at [565, 415] on button "Sauvegarder" at bounding box center [563, 416] width 75 height 22
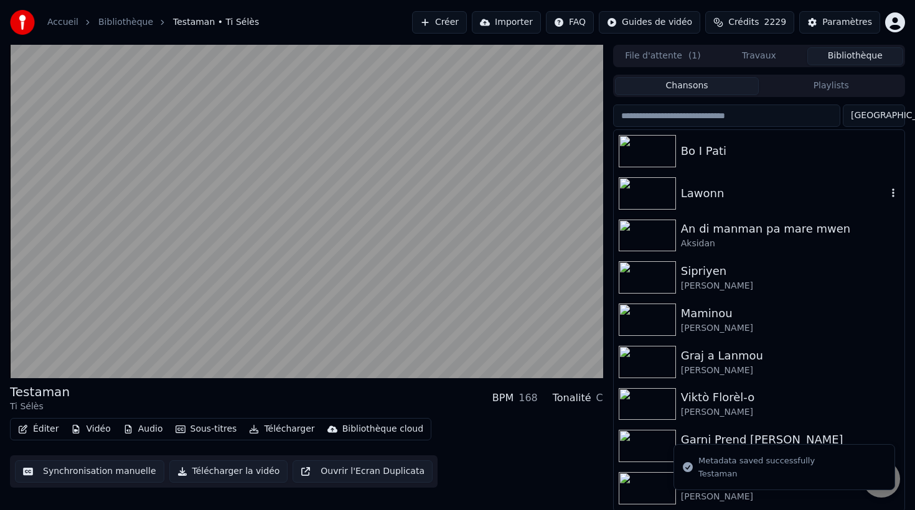
click at [716, 196] on div "Lawonn" at bounding box center [784, 193] width 206 height 17
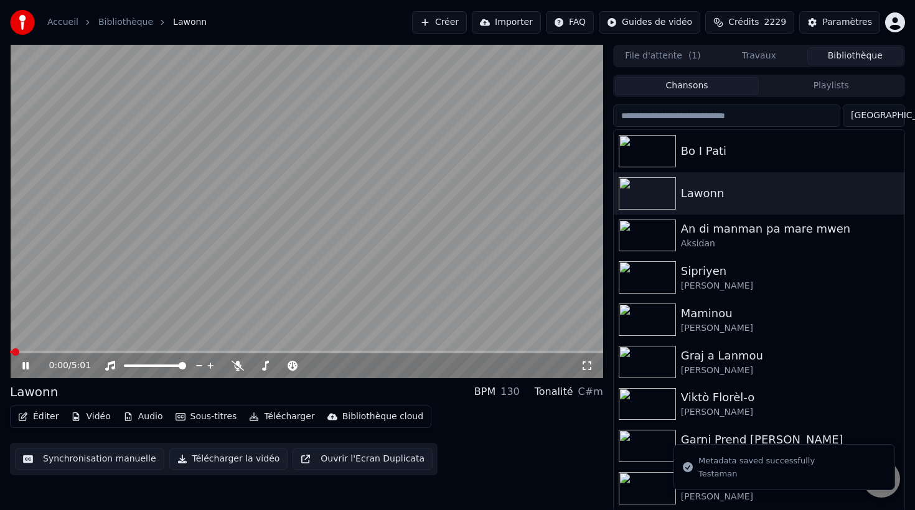
click at [45, 416] on button "Éditer" at bounding box center [38, 416] width 50 height 17
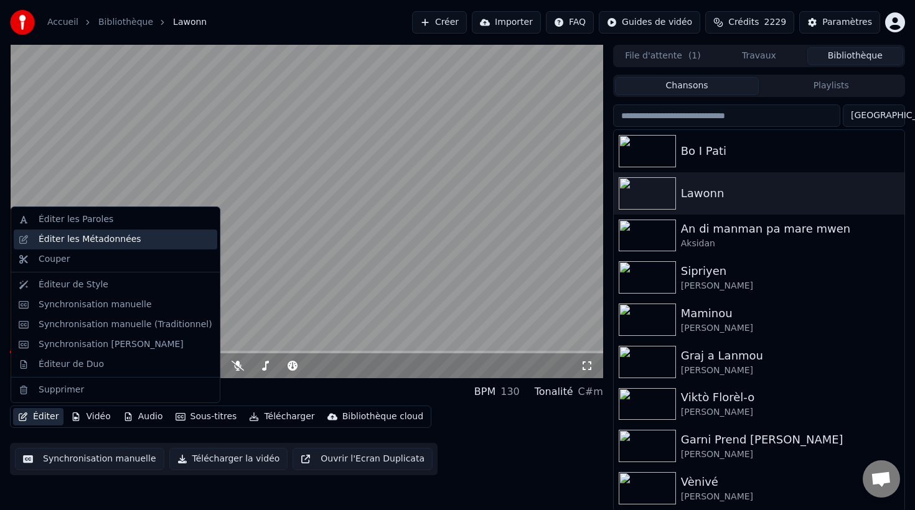
click at [103, 238] on div "Éditer les Métadonnées" at bounding box center [90, 239] width 103 height 12
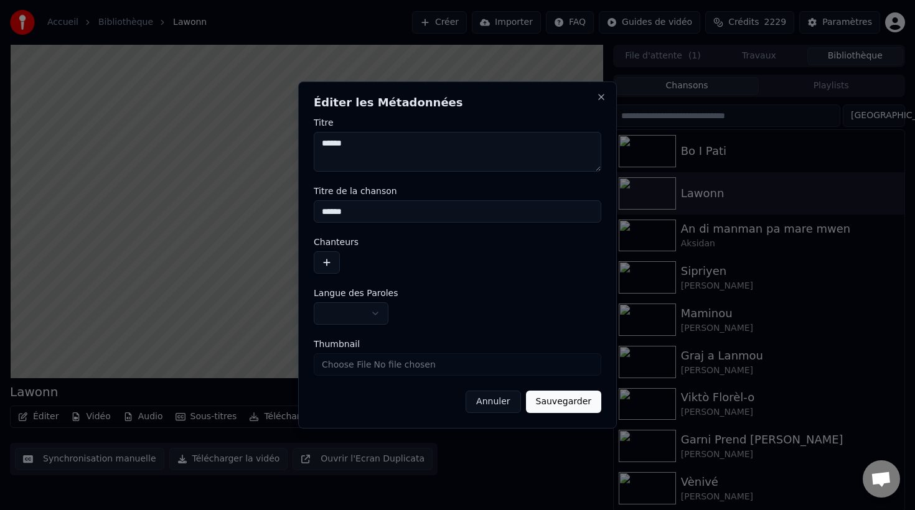
click at [330, 256] on button "button" at bounding box center [327, 262] width 26 height 22
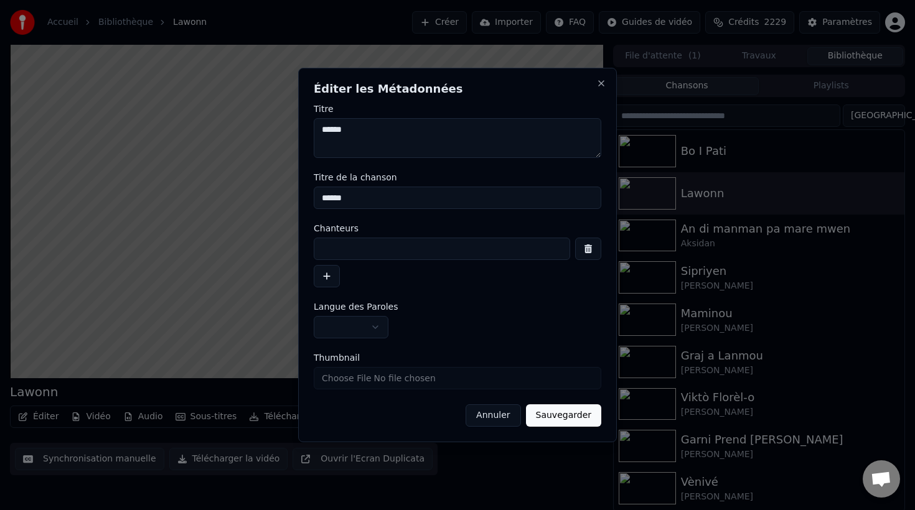
click at [352, 254] on input at bounding box center [442, 249] width 256 height 22
type input "**********"
click at [560, 414] on button "Sauvegarder" at bounding box center [563, 416] width 75 height 22
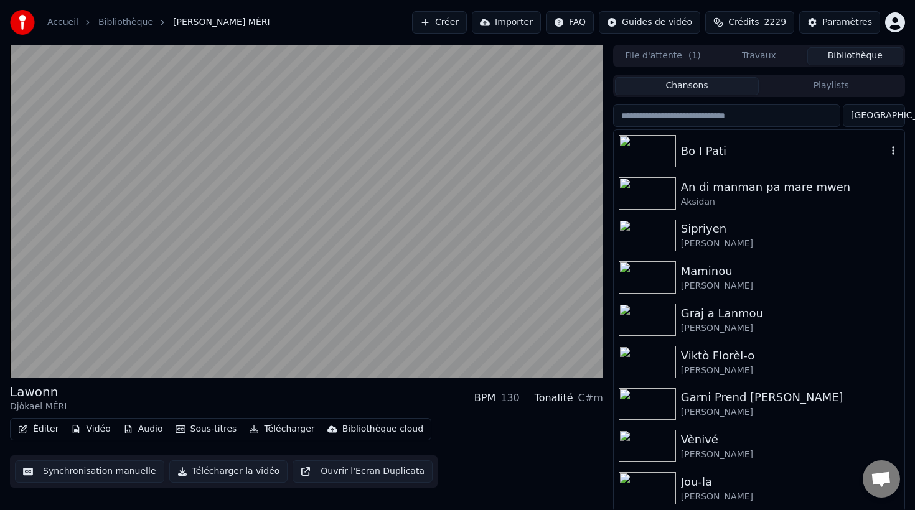
click at [718, 146] on div "Bo I Pati" at bounding box center [784, 151] width 206 height 17
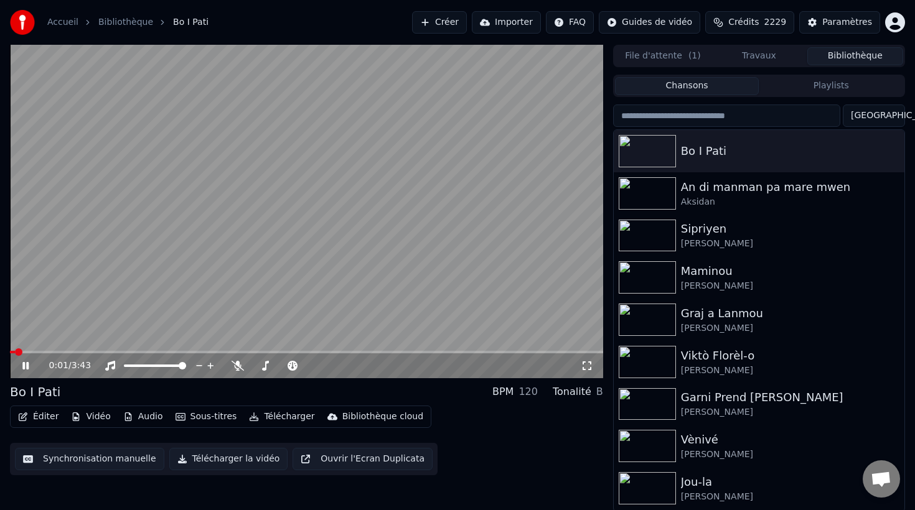
click at [25, 365] on icon at bounding box center [34, 366] width 29 height 10
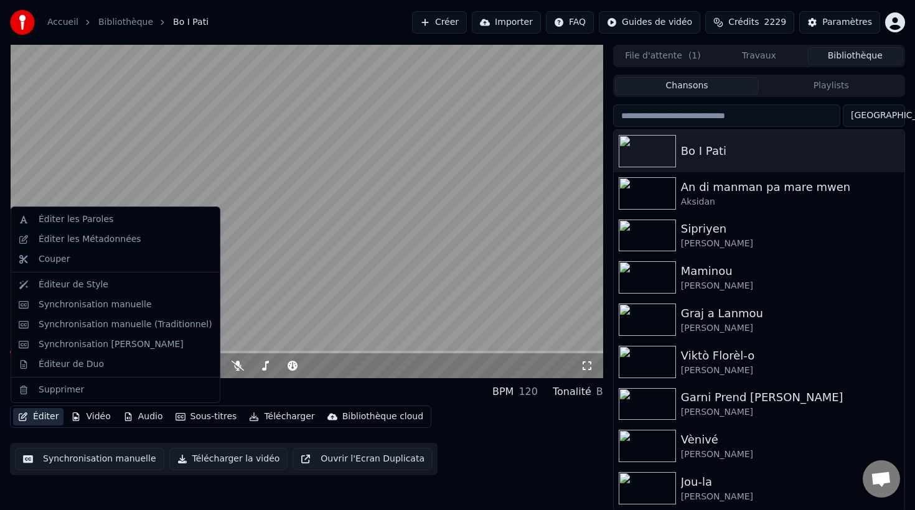
click at [41, 420] on button "Éditer" at bounding box center [38, 416] width 50 height 17
